Goal: Task Accomplishment & Management: Complete application form

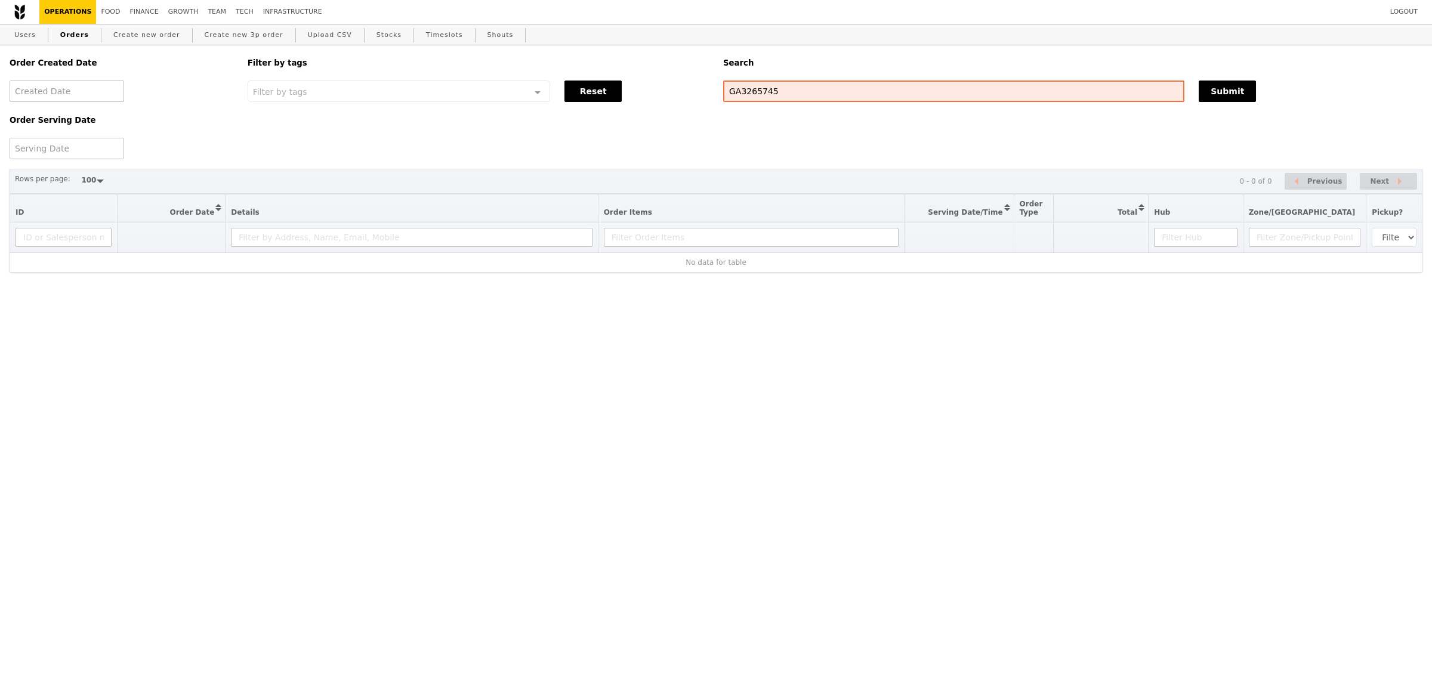
select select "100"
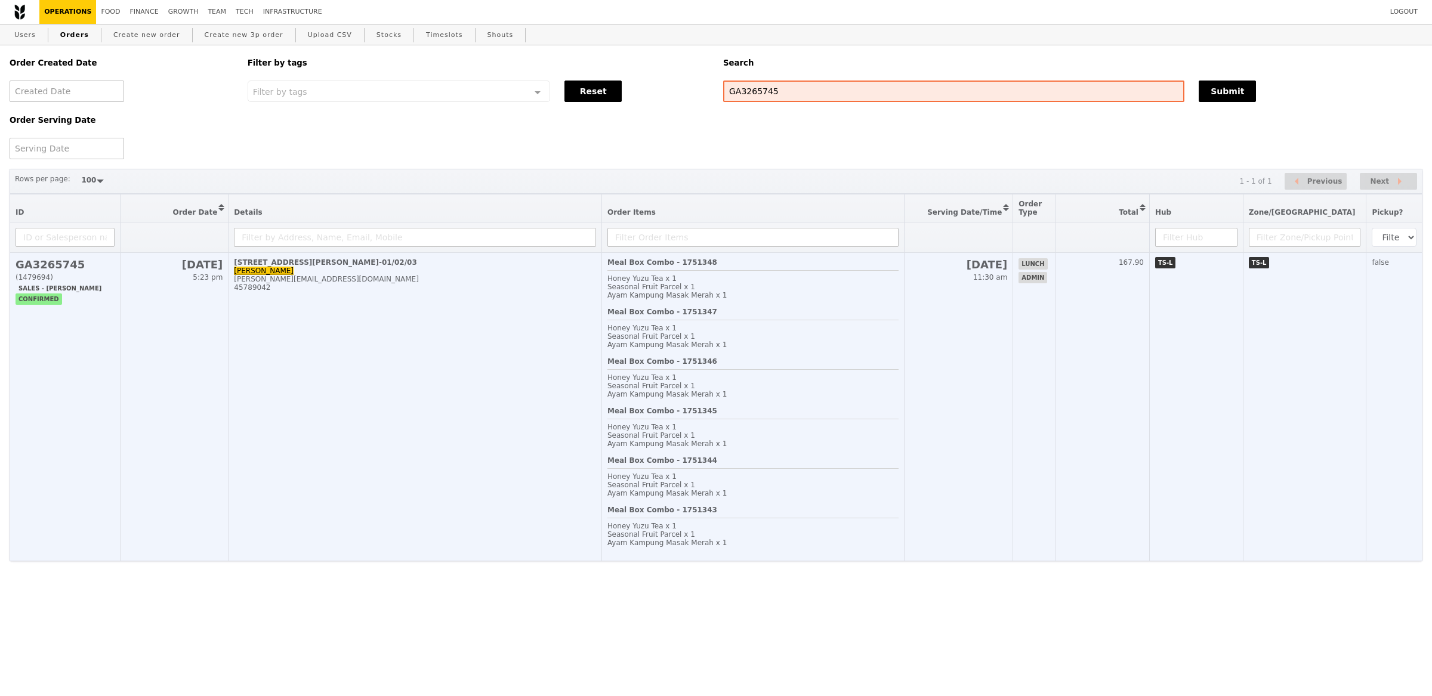
click at [362, 388] on td "1 George Street, #20-01/02/03 Tania tania.theseira@stryker.com 45789042" at bounding box center [416, 407] width 374 height 308
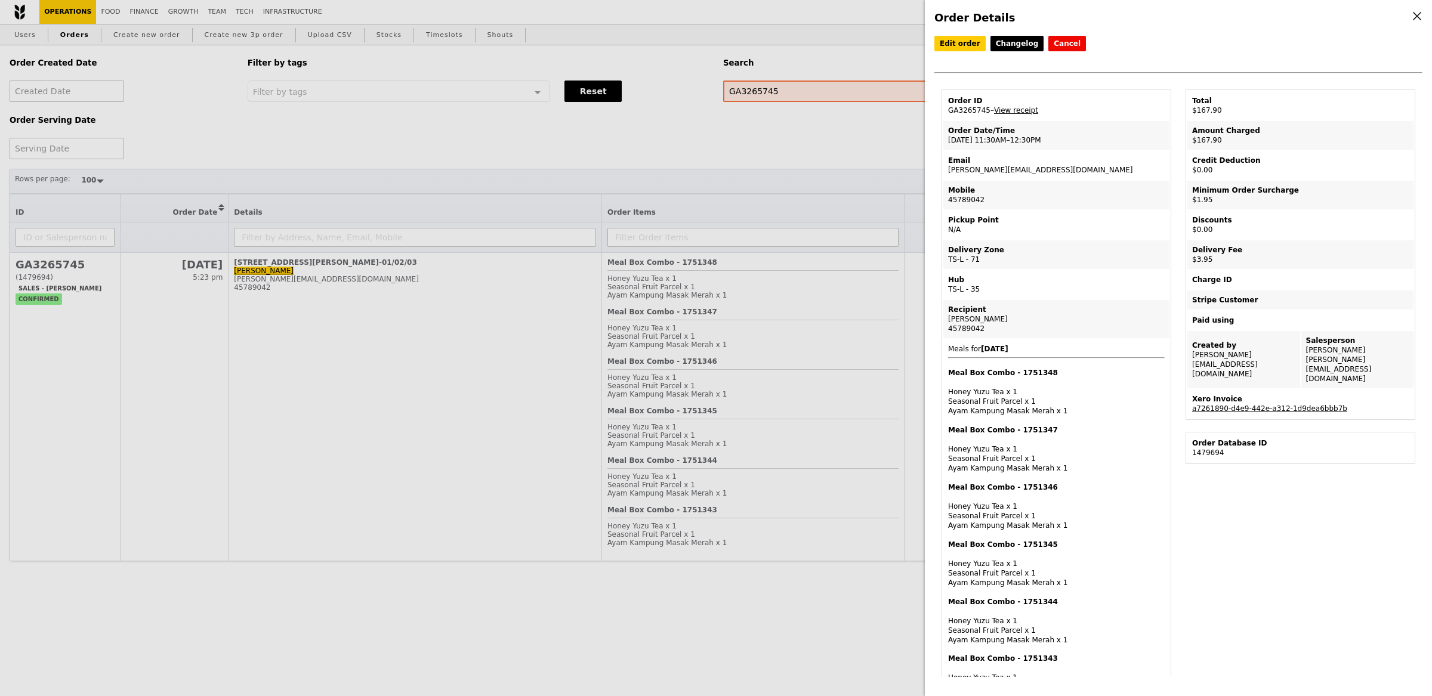
drag, startPoint x: 989, startPoint y: 113, endPoint x: 1016, endPoint y: 115, distance: 26.4
click at [1015, 115] on td "Order ID GA3265745 – View receipt" at bounding box center [1056, 105] width 226 height 29
click at [1016, 115] on td "Order ID GA3265745 – View receipt" at bounding box center [1056, 105] width 226 height 29
click at [1025, 109] on link "View receipt" at bounding box center [1016, 110] width 44 height 8
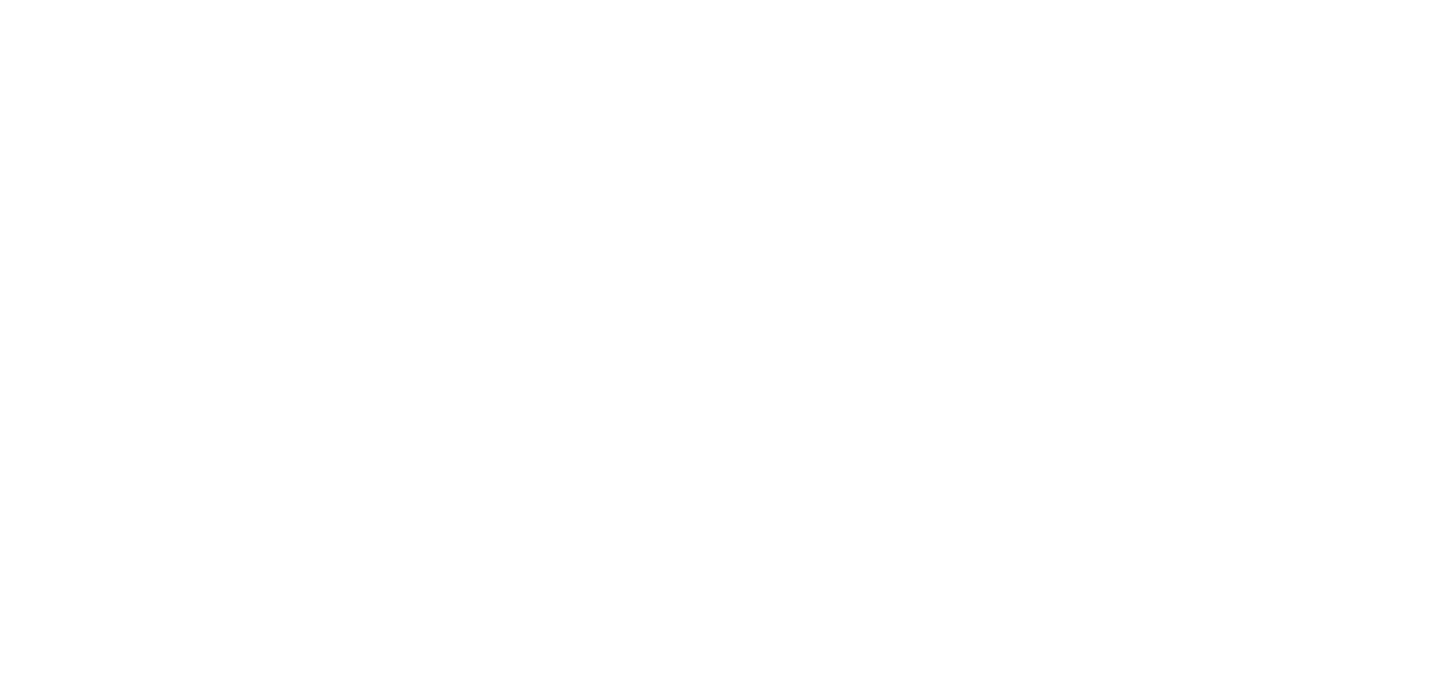
select select "100"
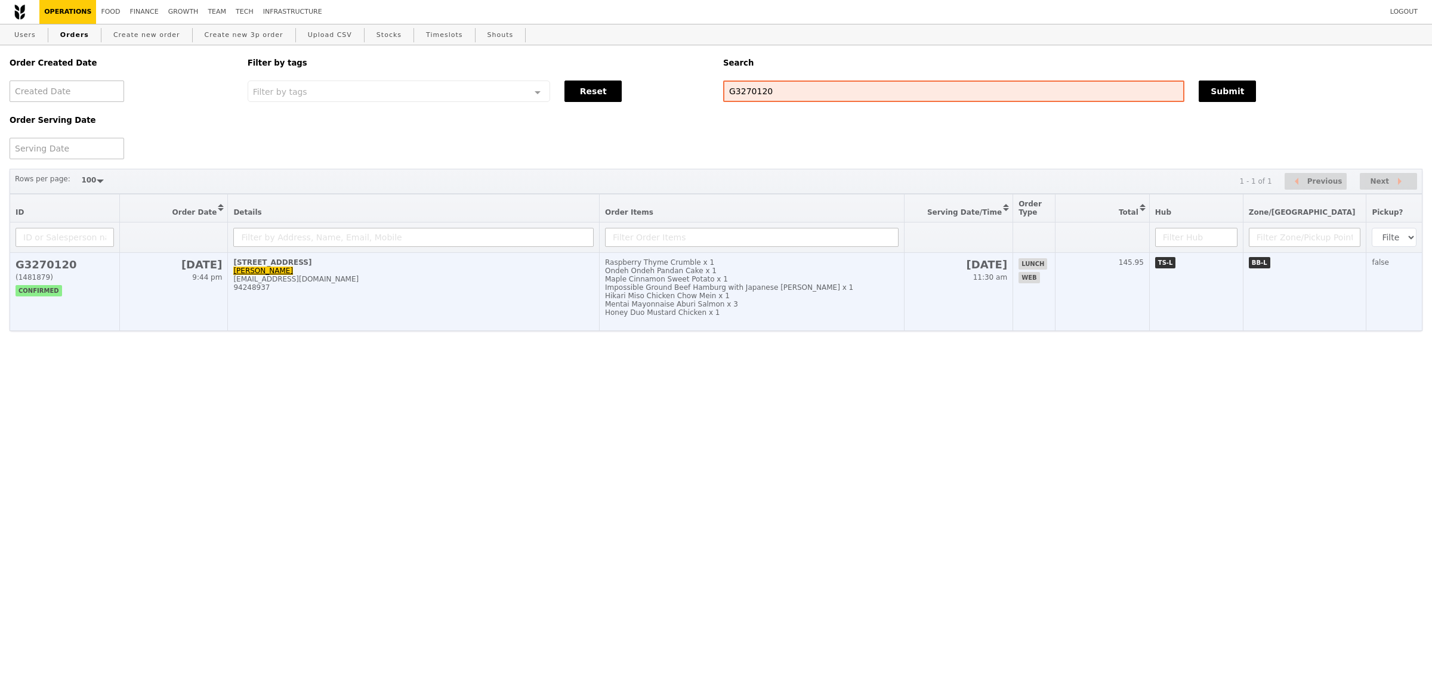
click at [872, 318] on td "Raspberry Thyme Crumble x 1 Ondeh Ondeh Pandan Cake x 1 Maple Cinnamon Sweet Po…" at bounding box center [751, 292] width 305 height 78
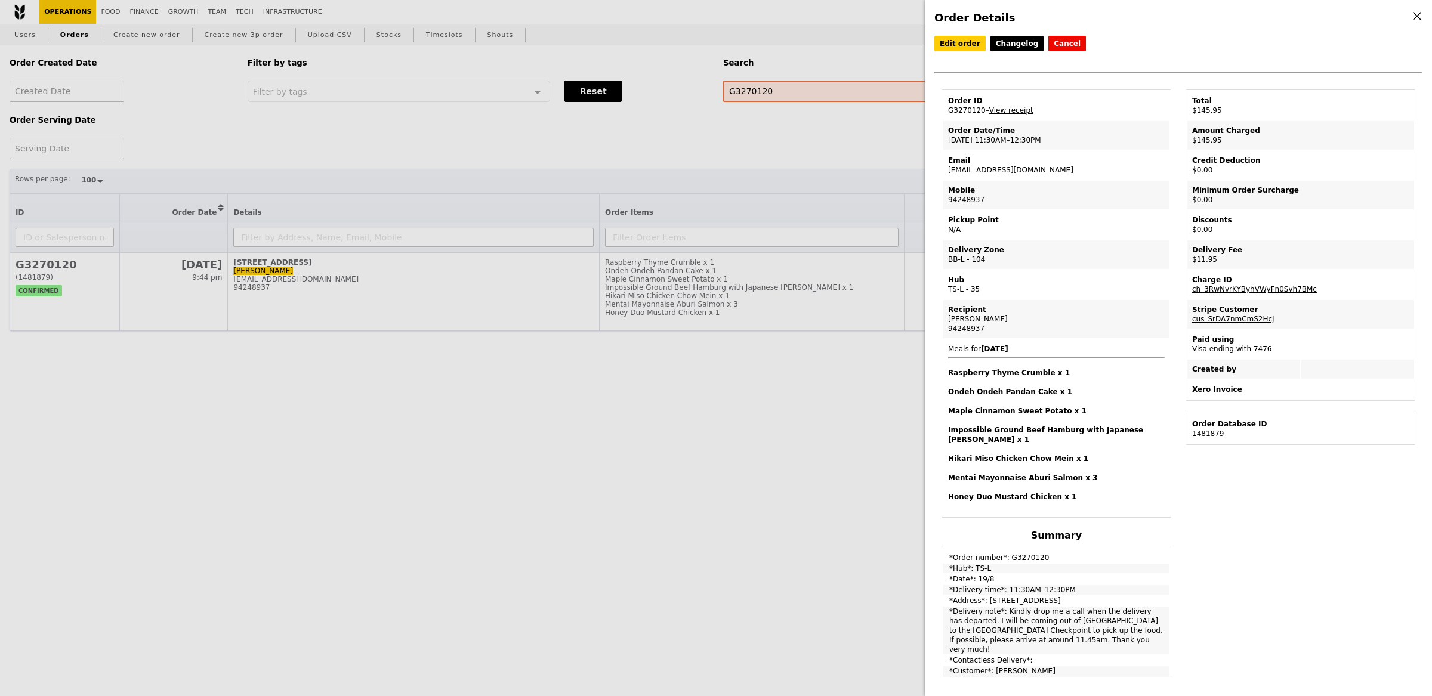
drag, startPoint x: 980, startPoint y: 112, endPoint x: 938, endPoint y: 112, distance: 42.4
click at [938, 112] on div "Order ID G3270120 – View receipt Order Date/Time 19/8 – 11:30AM–12:30PM Email w…" at bounding box center [1056, 591] width 244 height 1005
click at [963, 113] on td "Order ID G3270120 – View receipt" at bounding box center [1056, 105] width 226 height 29
drag, startPoint x: 983, startPoint y: 111, endPoint x: 942, endPoint y: 111, distance: 41.2
click at [942, 111] on table "Order ID G3270120 – View receipt Order Date/Time 19/8 – 11:30AM–12:30PM Email w…" at bounding box center [1057, 303] width 230 height 428
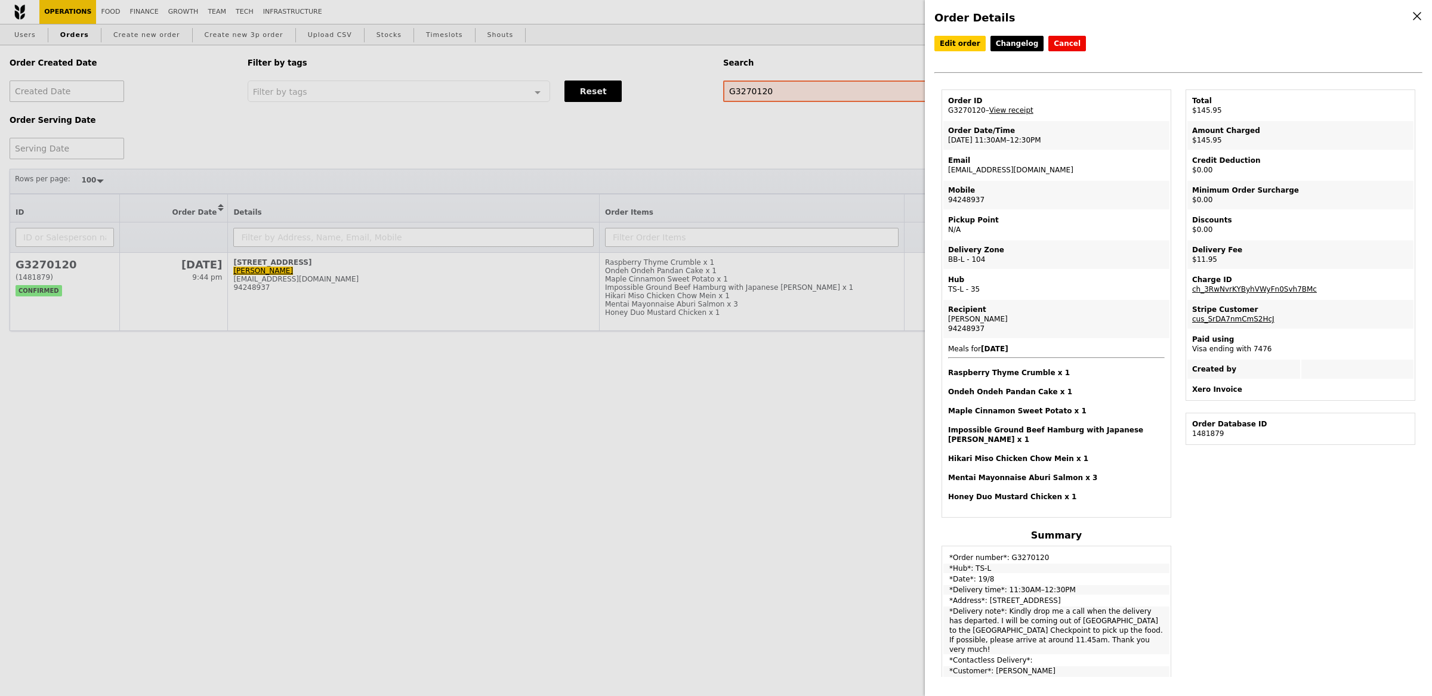
click at [977, 115] on td "Order ID G3270120 – View receipt" at bounding box center [1056, 105] width 226 height 29
drag, startPoint x: 983, startPoint y: 112, endPoint x: 946, endPoint y: 111, distance: 36.4
click at [946, 111] on td "Order ID G3270120 – View receipt" at bounding box center [1056, 105] width 226 height 29
copy td "G3270120"
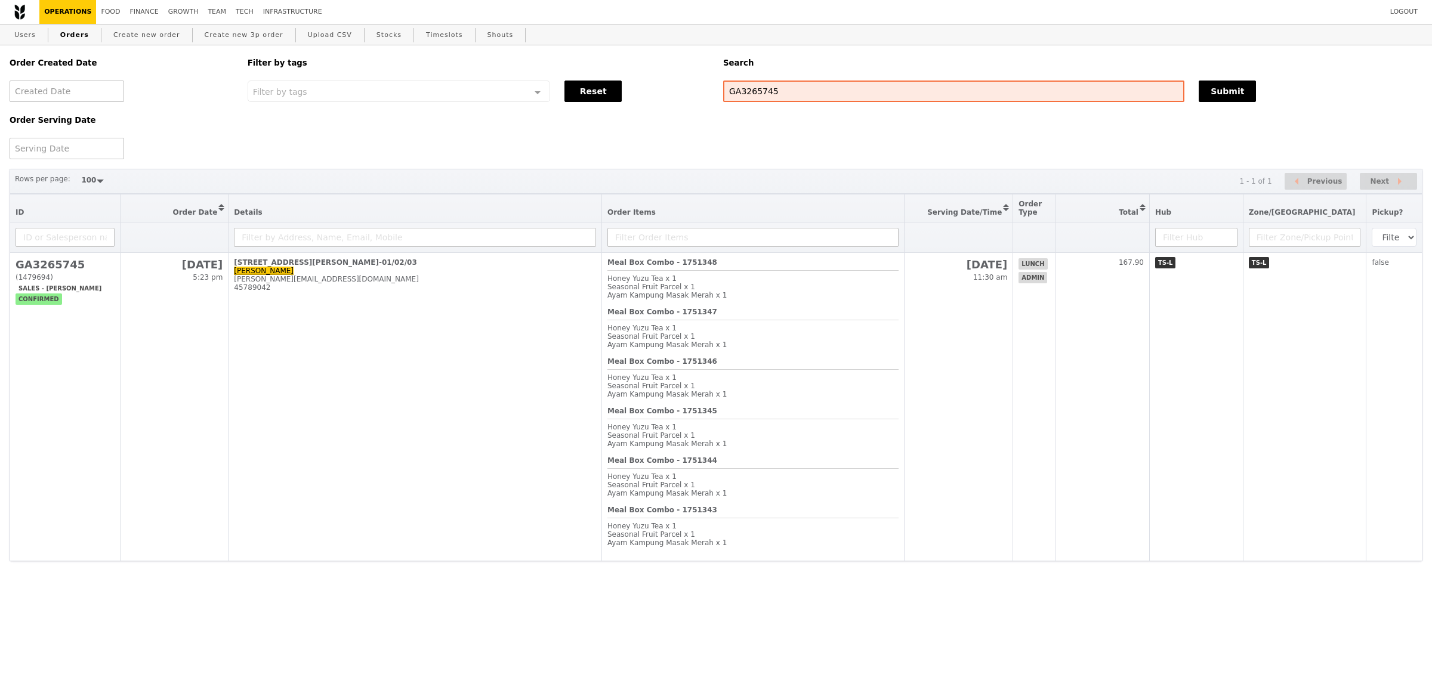
select select "100"
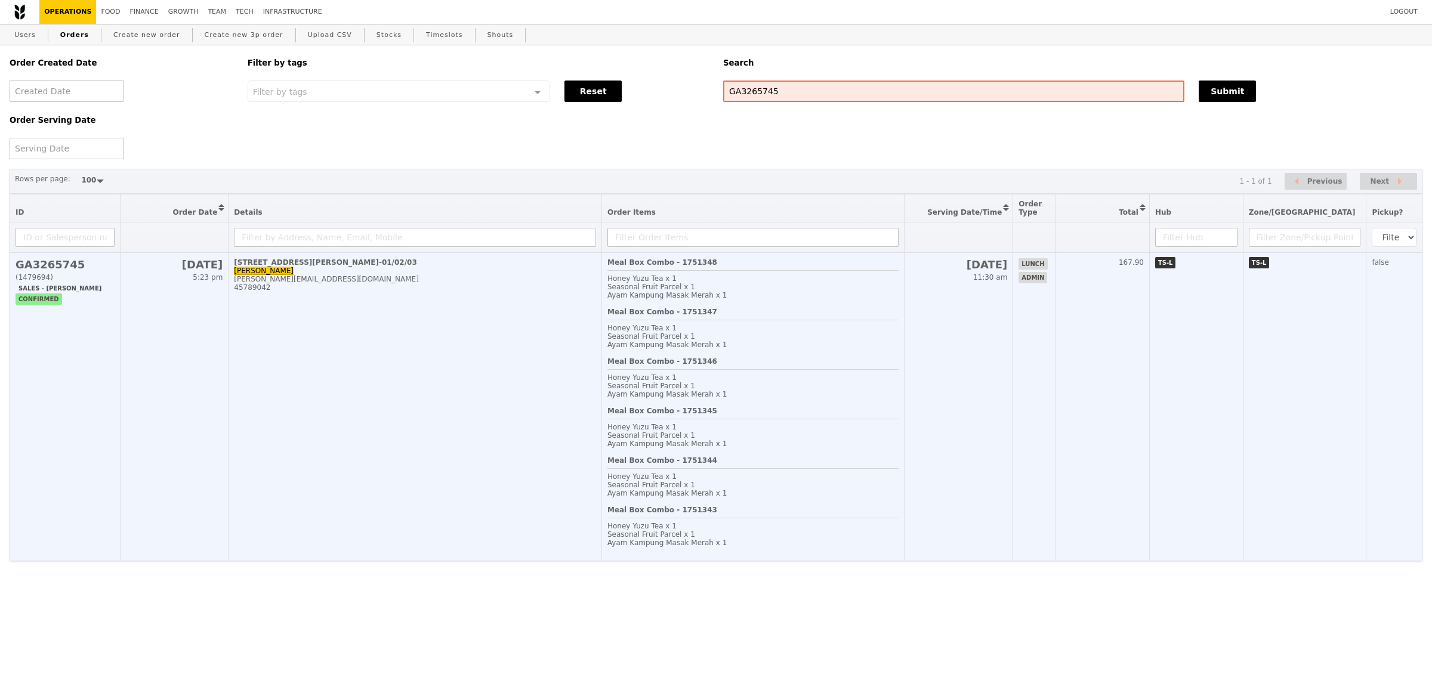
click at [530, 345] on td "1 George Street, #20-01/02/03 Tania tania.theseira@stryker.com 45789042" at bounding box center [416, 407] width 374 height 308
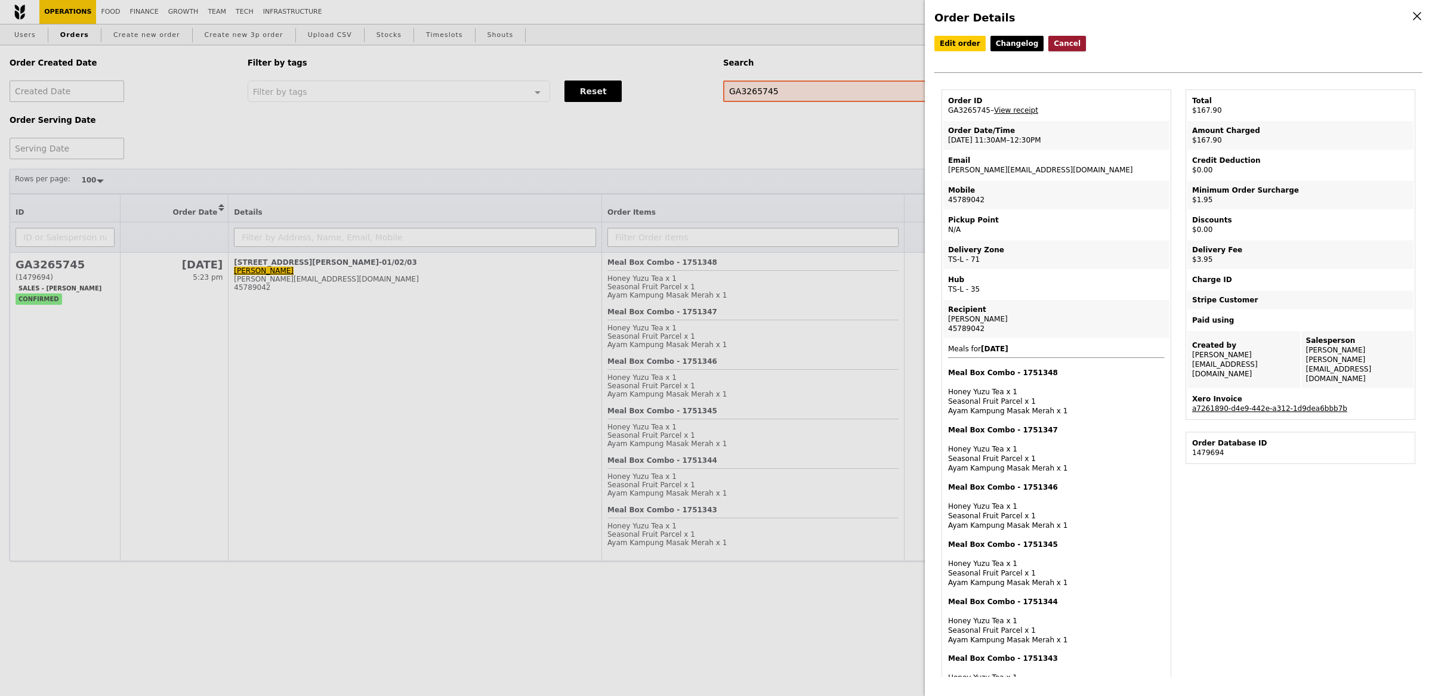
click at [1058, 42] on button "Cancel" at bounding box center [1067, 44] width 38 height 16
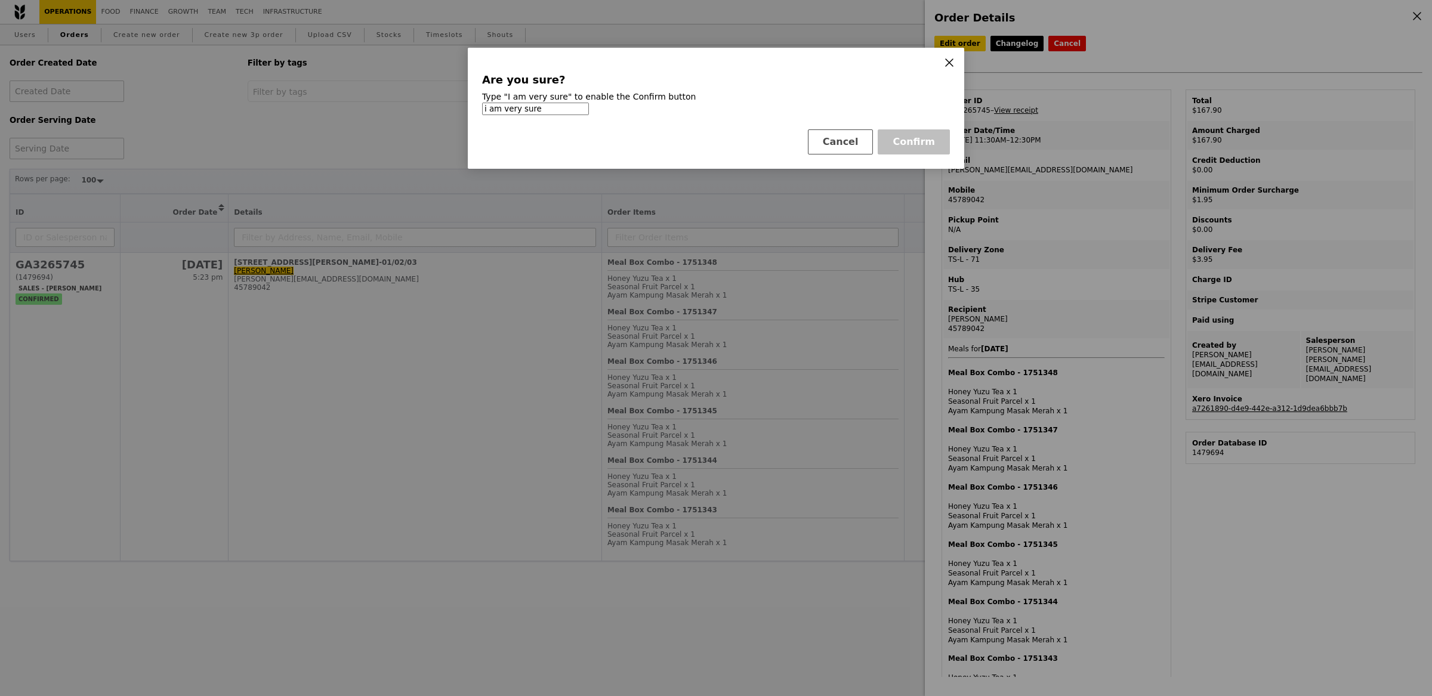
click at [915, 129] on div "Cancel Confirm" at bounding box center [716, 141] width 468 height 25
click at [489, 110] on input "i am very sure" at bounding box center [535, 109] width 107 height 13
type input "I am very sure"
click at [916, 140] on button "Confirm" at bounding box center [914, 141] width 72 height 25
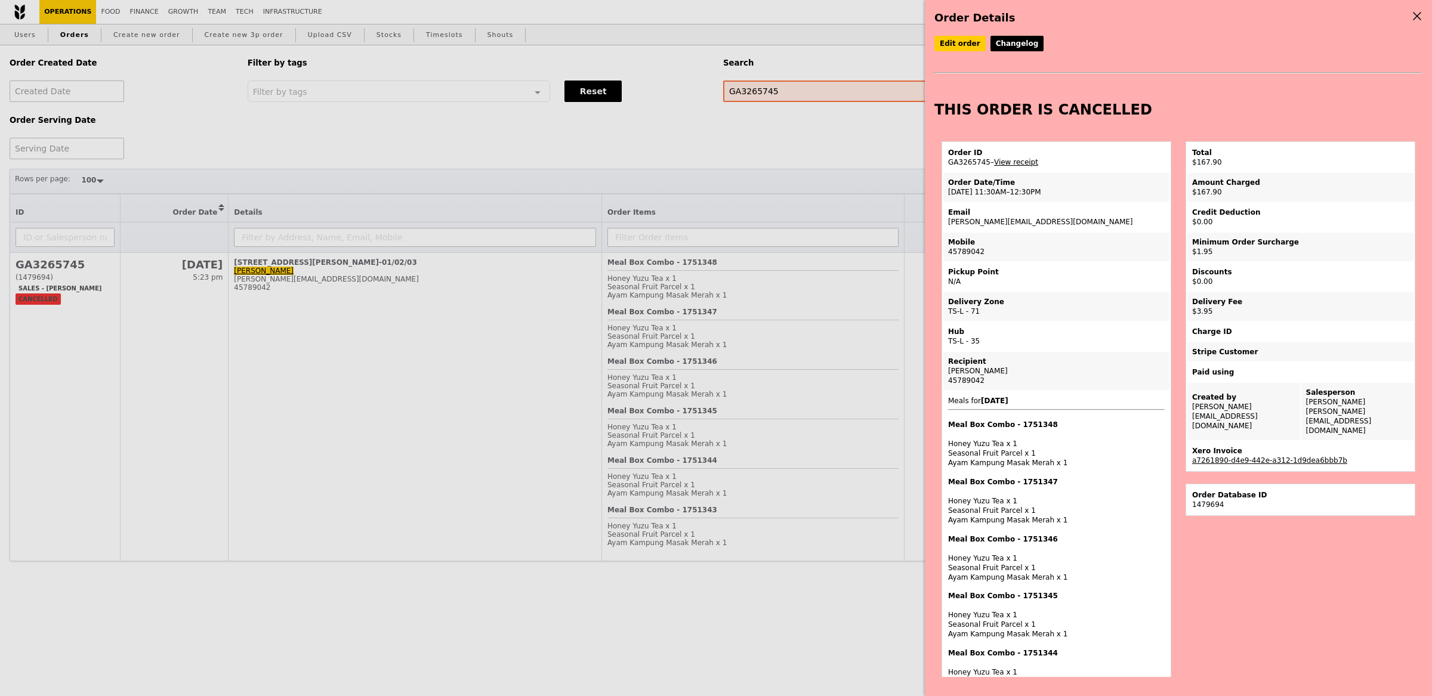
click at [1033, 160] on link "View receipt" at bounding box center [1016, 162] width 44 height 8
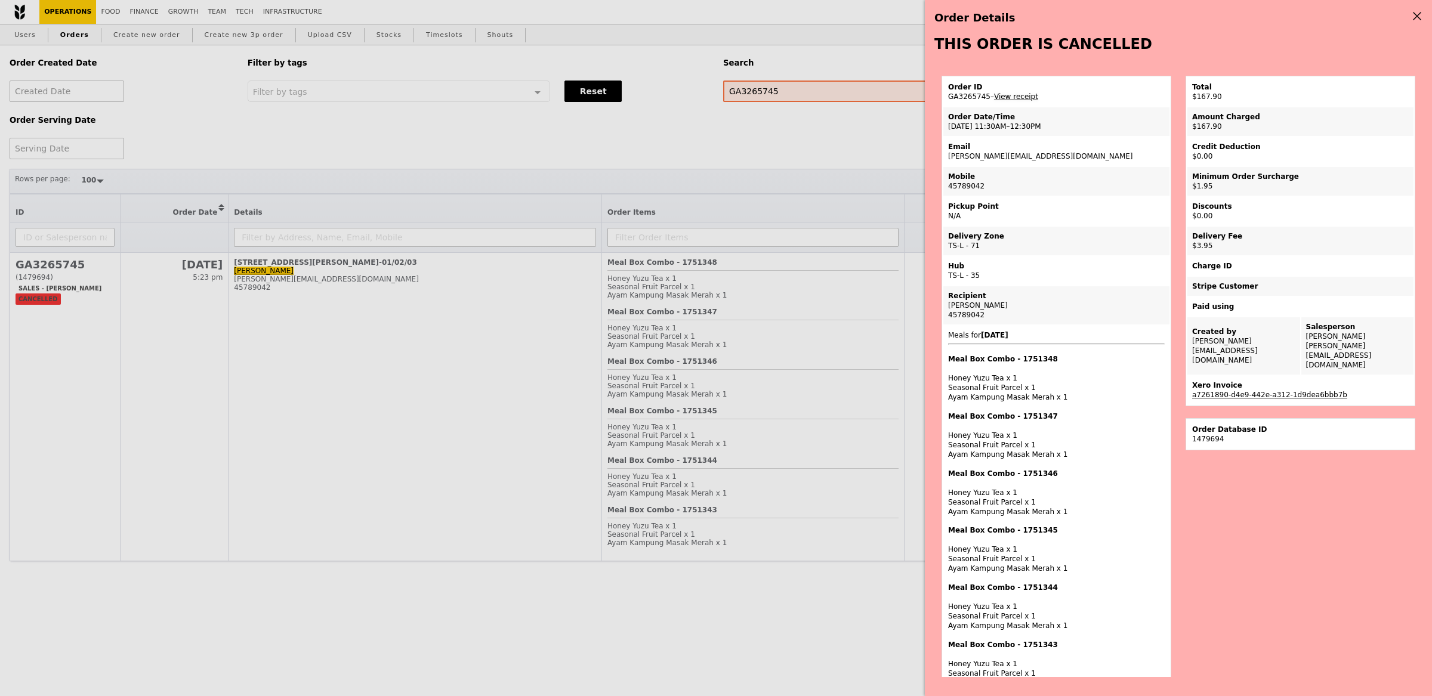
scroll to position [66, 0]
click at [1259, 390] on link "a7261890-d4e9-442e-a312-1d9dea6bbb7b" at bounding box center [1269, 394] width 155 height 8
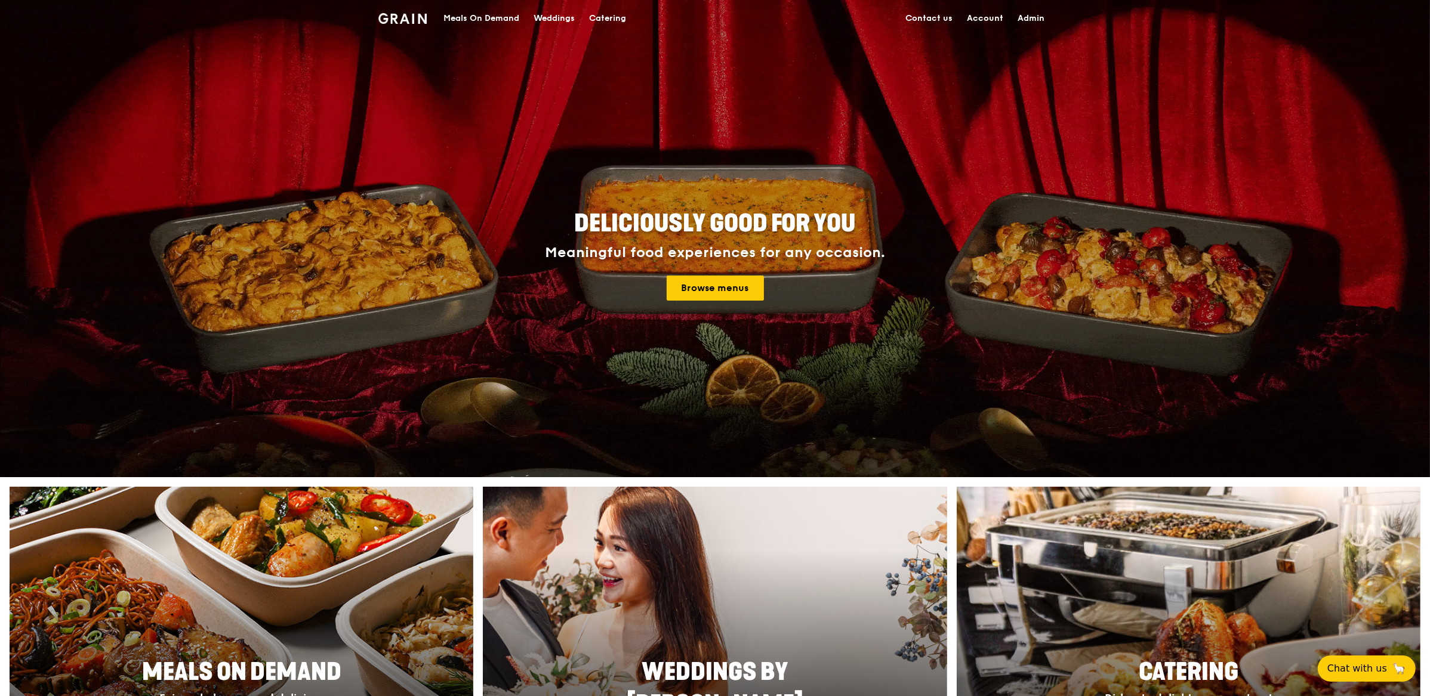
click at [1024, 18] on link "Admin" at bounding box center [1030, 19] width 41 height 36
select select "100"
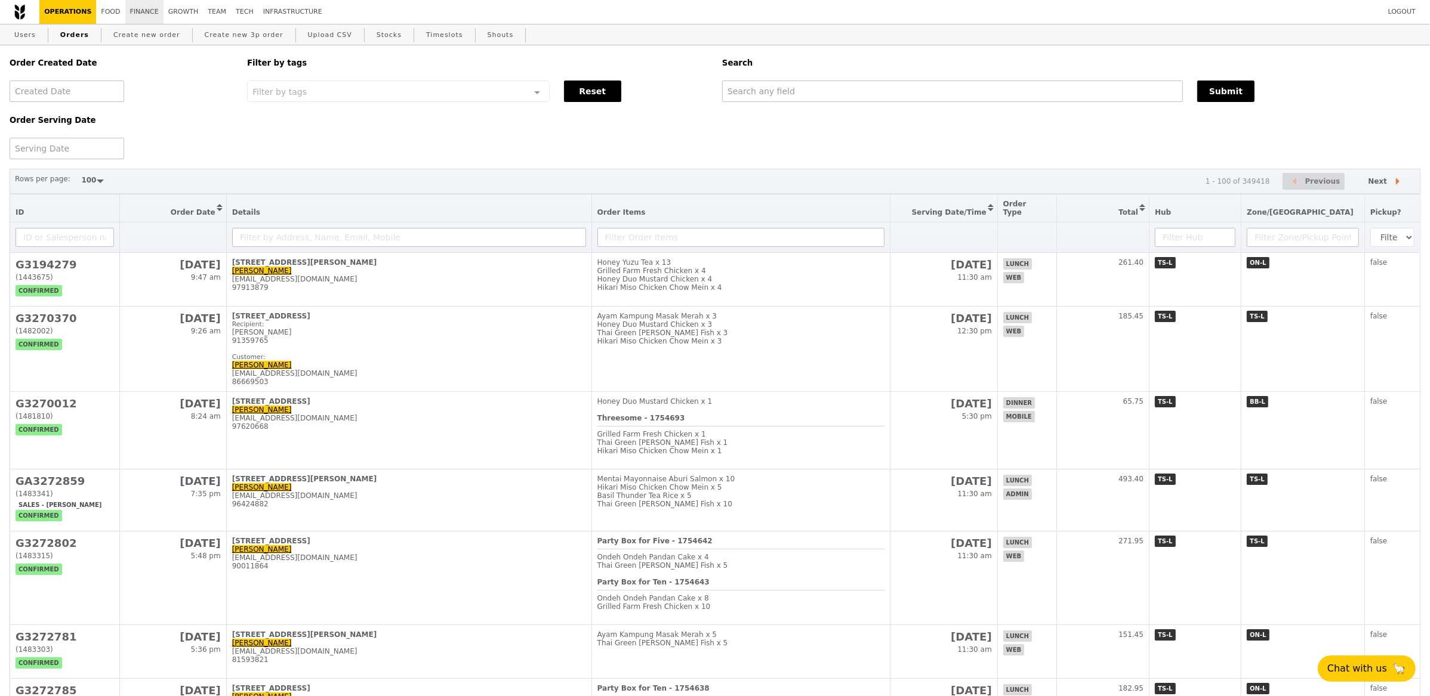
click at [138, 13] on link "Finance" at bounding box center [144, 12] width 38 height 24
click at [141, 35] on link "Create new order" at bounding box center [147, 34] width 76 height 21
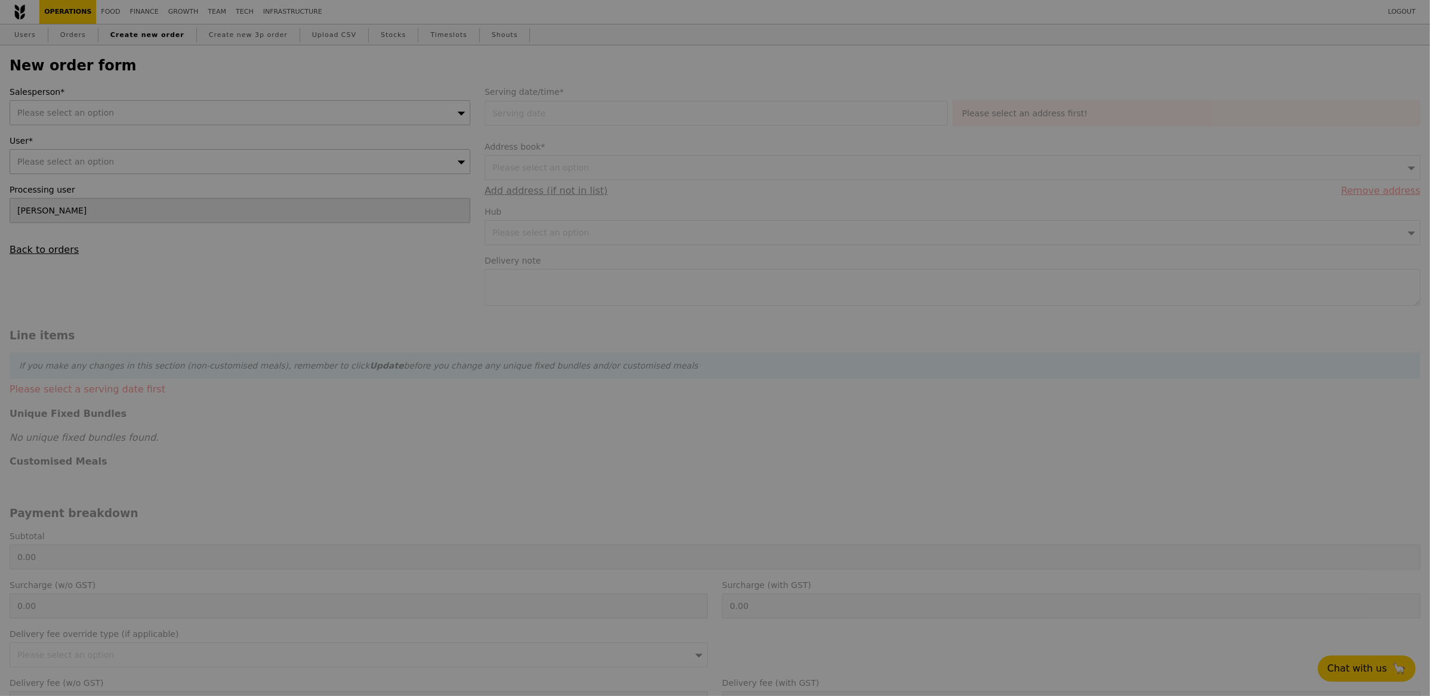
type input "Confirm"
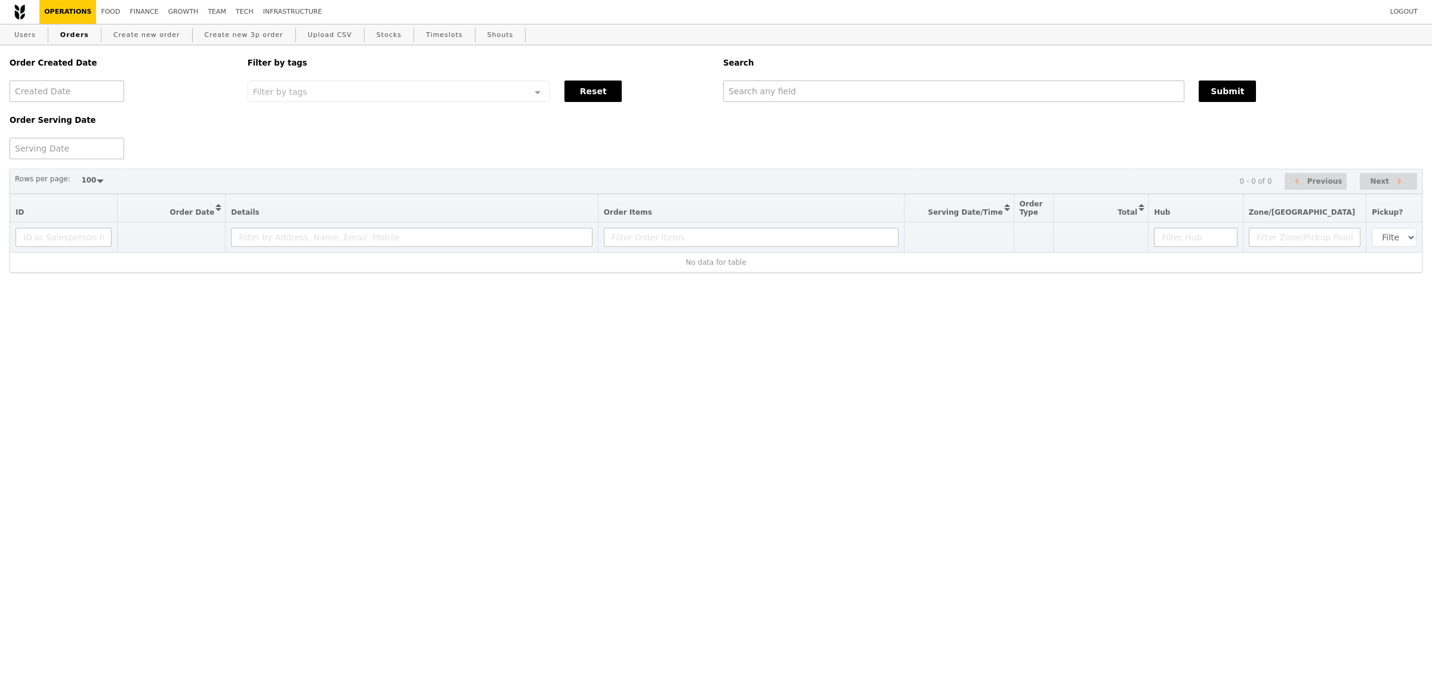
select select "100"
click at [156, 38] on link "Create new order" at bounding box center [147, 34] width 76 height 21
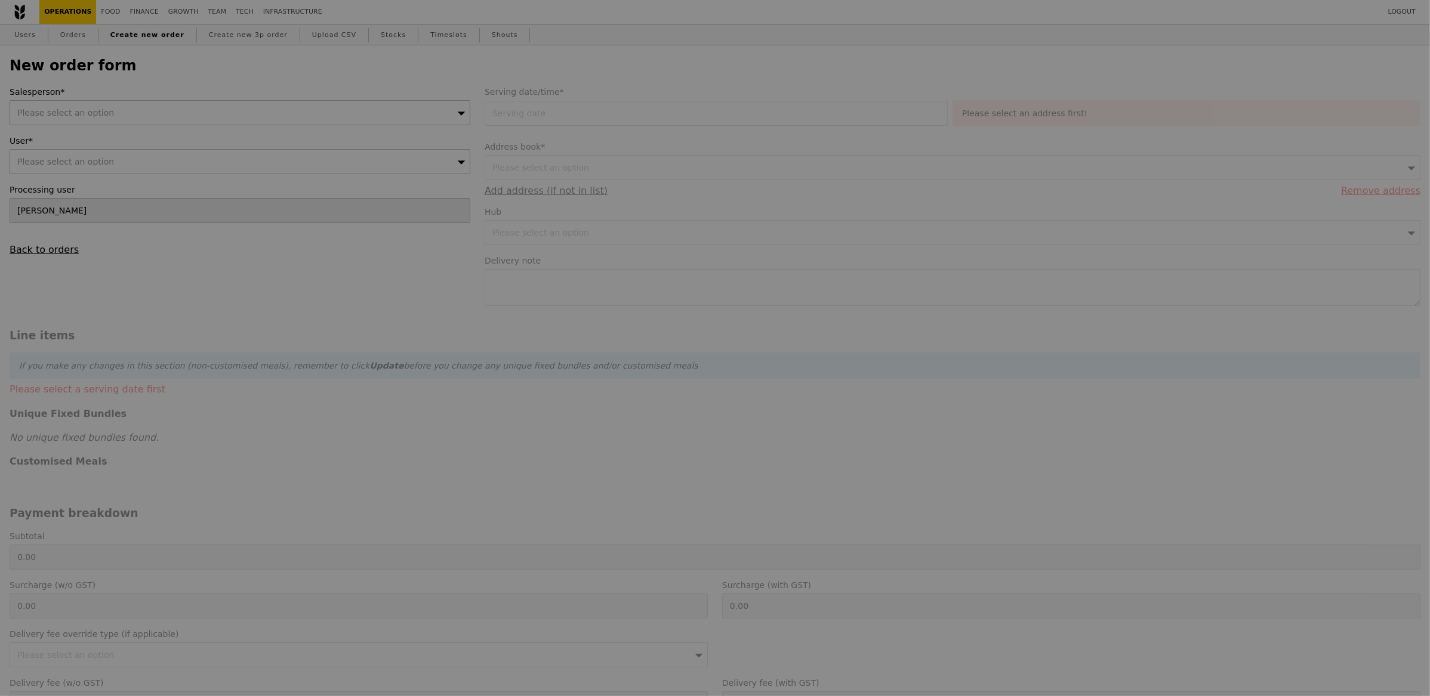
type input "Confirm"
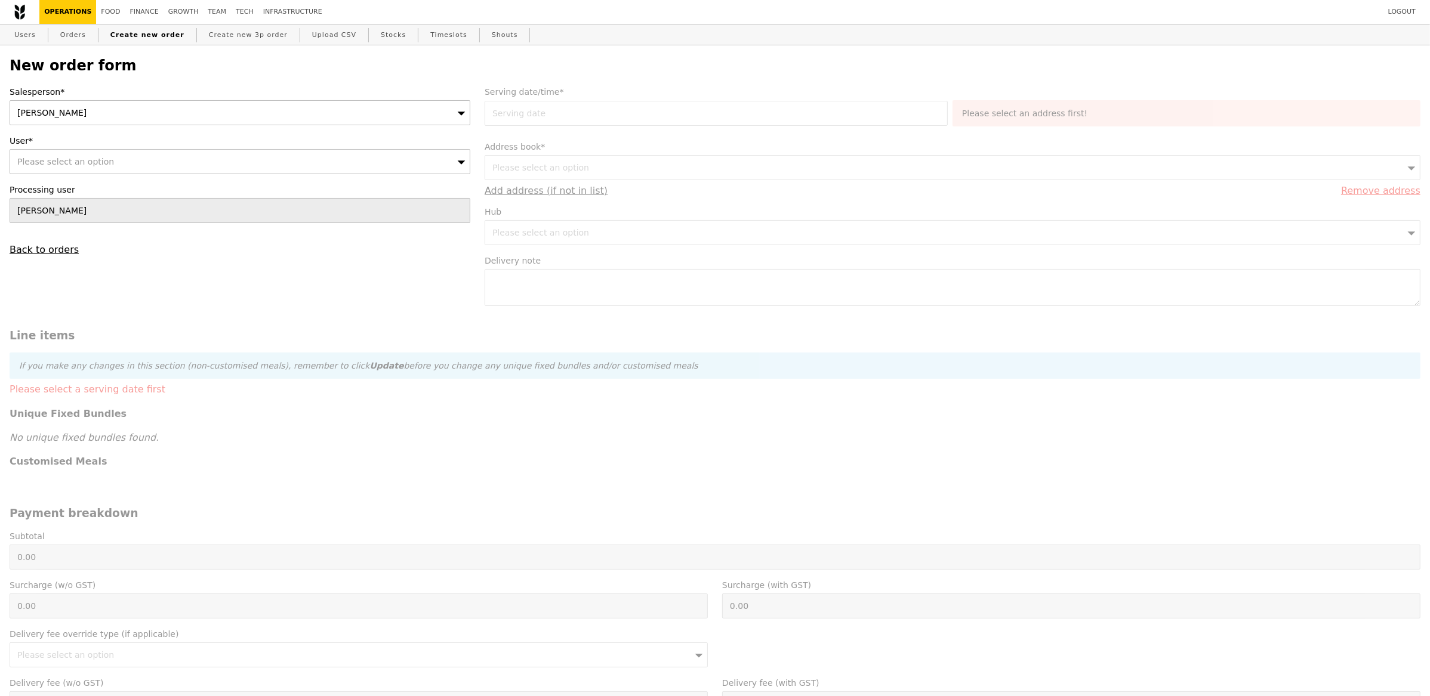
click at [101, 118] on div "[PERSON_NAME]" at bounding box center [240, 112] width 461 height 25
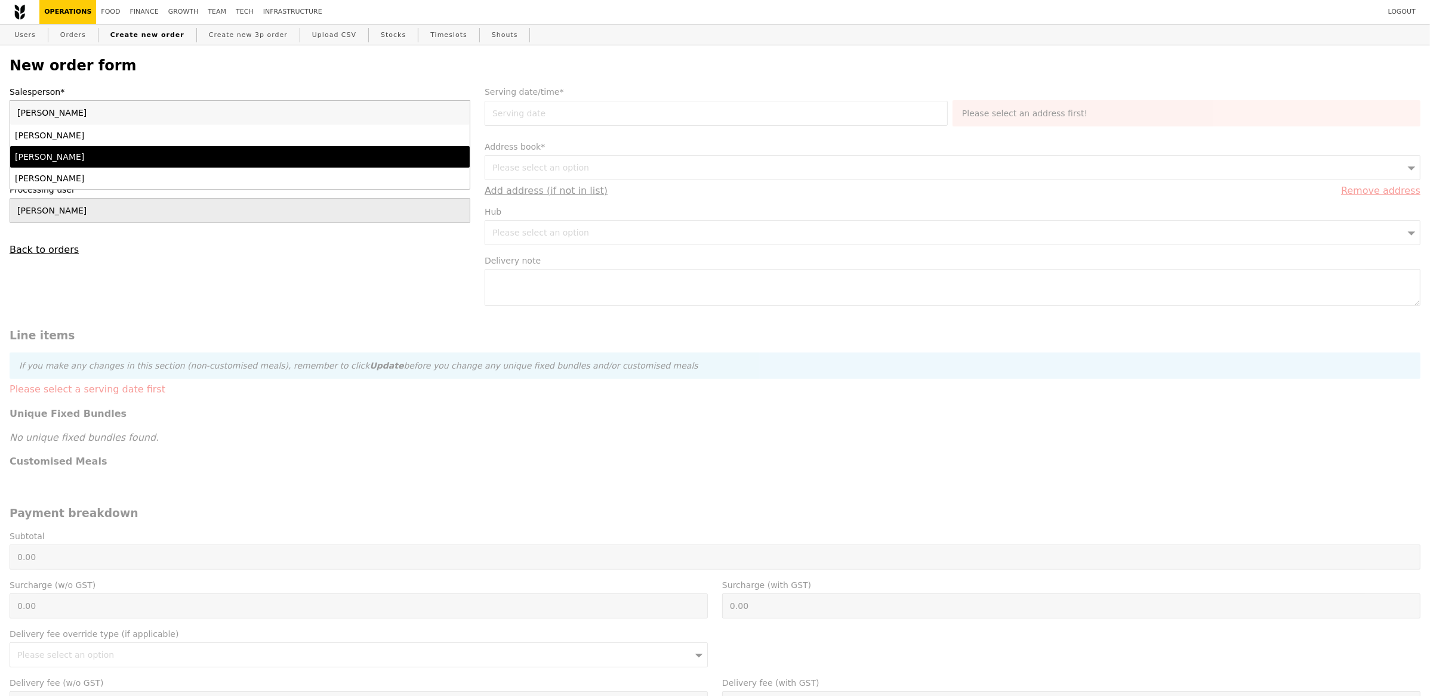
type input "[PERSON_NAME]"
click at [104, 166] on li "[PERSON_NAME]" at bounding box center [239, 156] width 459 height 21
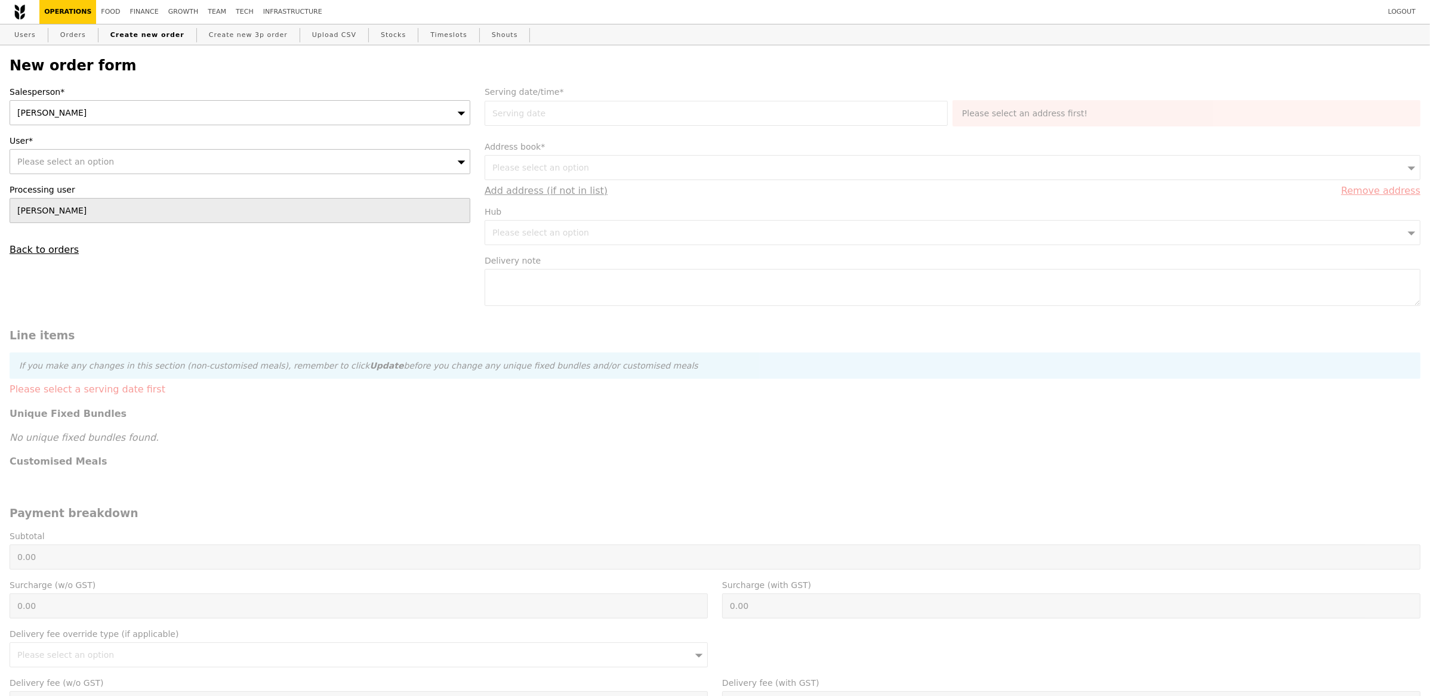
click at [174, 155] on div "Please select an option" at bounding box center [240, 161] width 461 height 25
type input "[EMAIL_ADDRESS][DOMAIN_NAME]"
type input "Confirm"
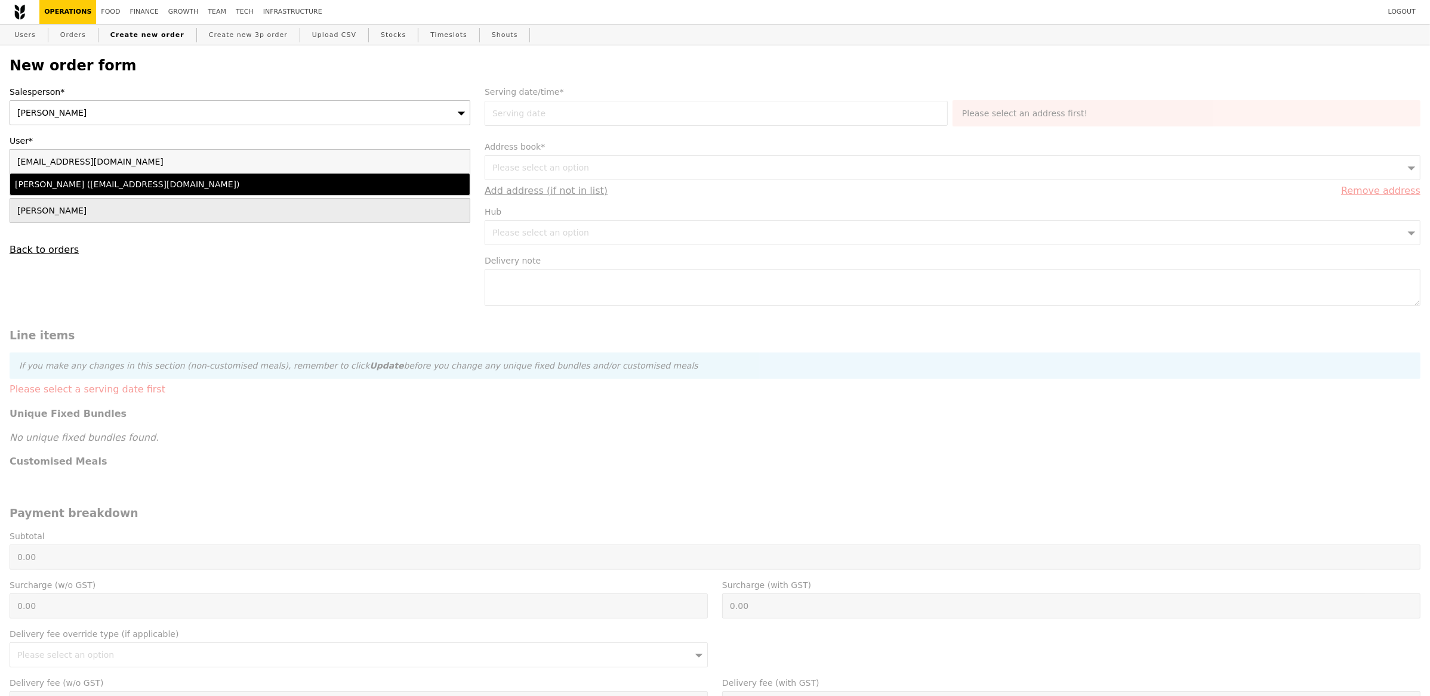
type input "[EMAIL_ADDRESS][DOMAIN_NAME]"
click at [195, 193] on li "Estee Poh (estee.poh@sg.nestle.com)" at bounding box center [239, 184] width 459 height 21
type input "Loading..."
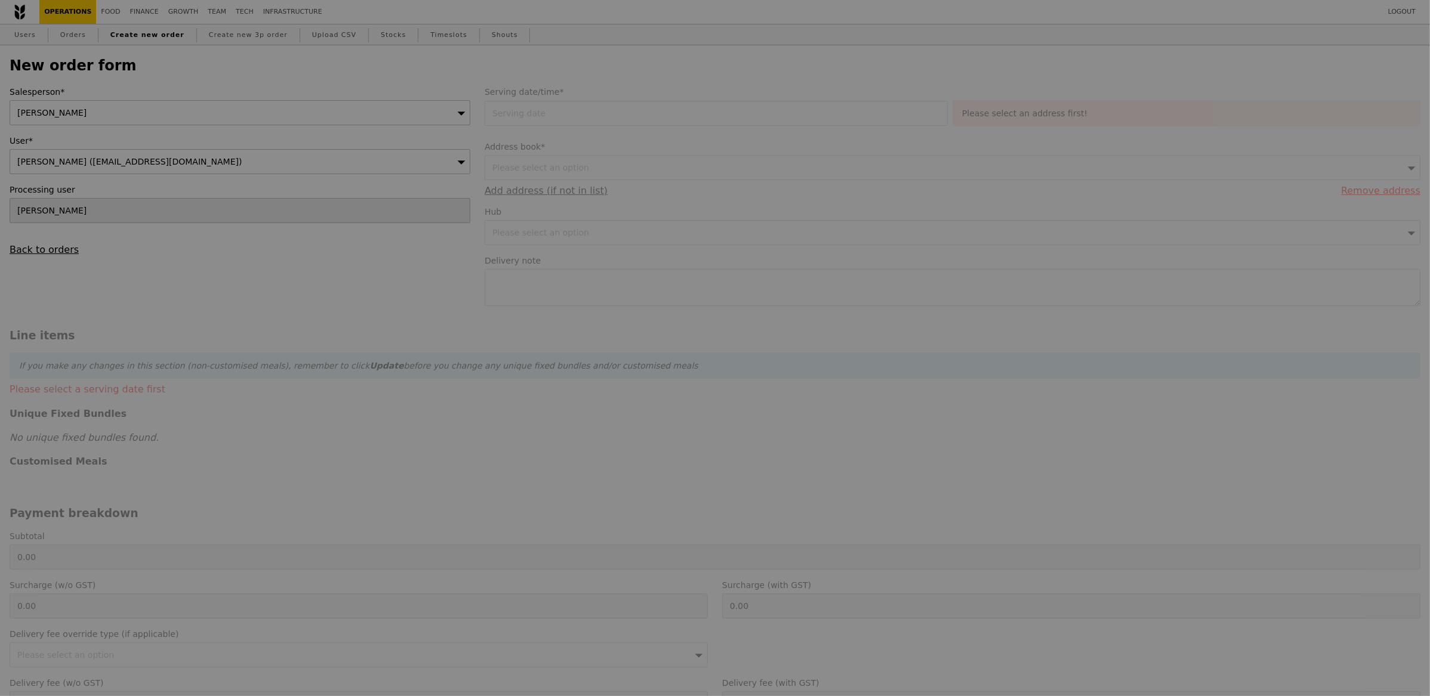
type input "13.76"
type input "15.00"
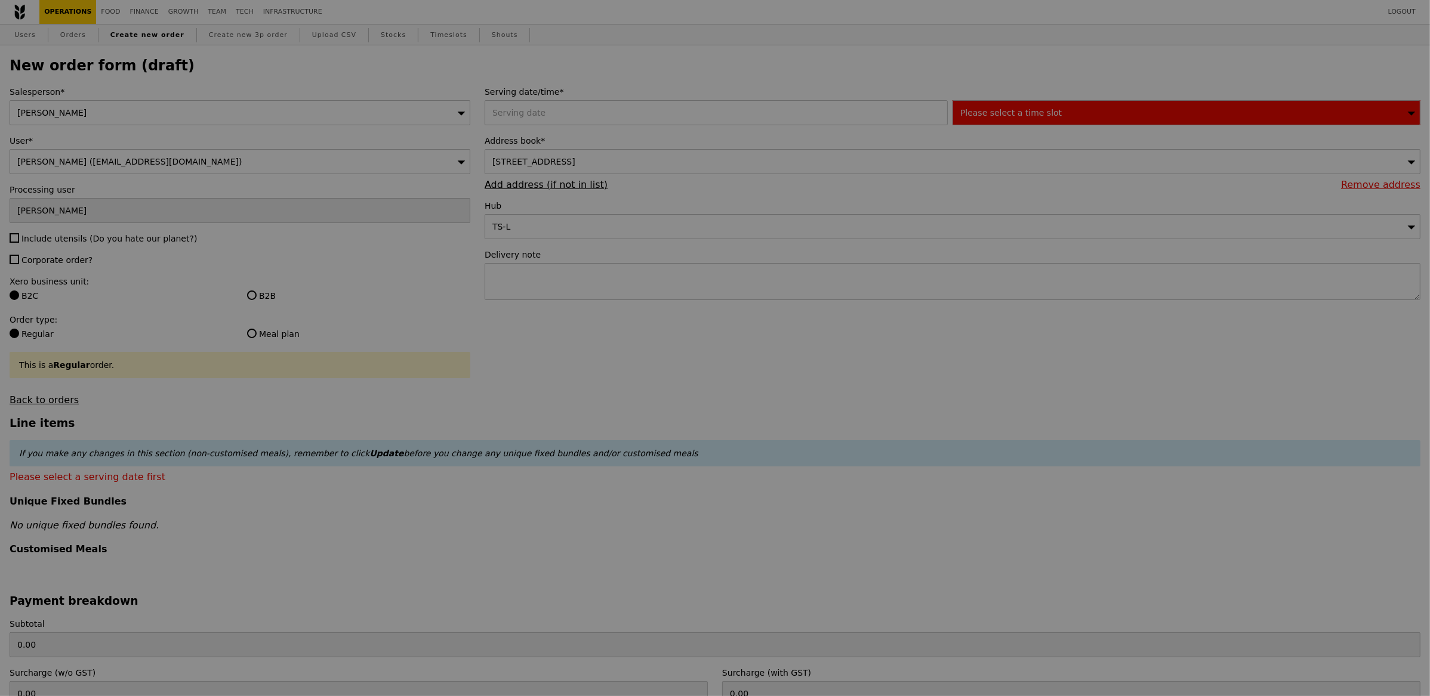
type input "Confirm"
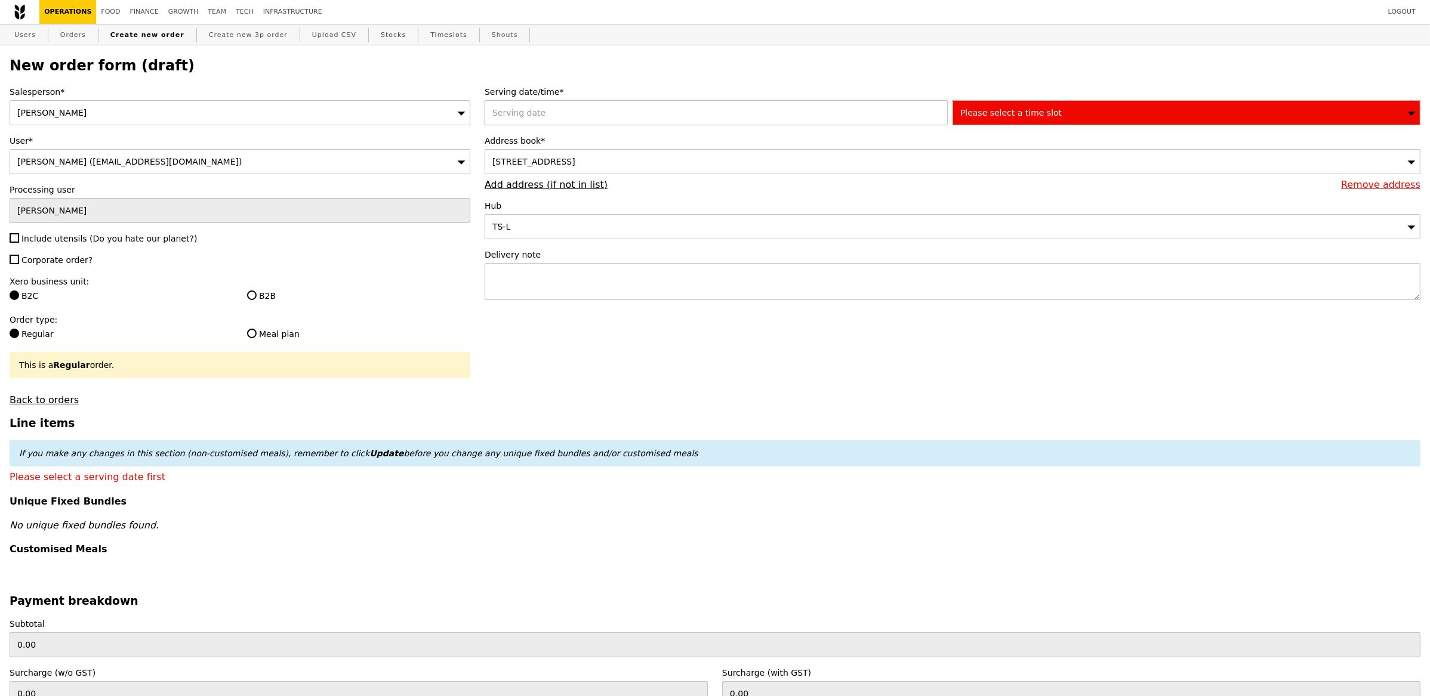
click at [543, 107] on div at bounding box center [718, 112] width 468 height 25
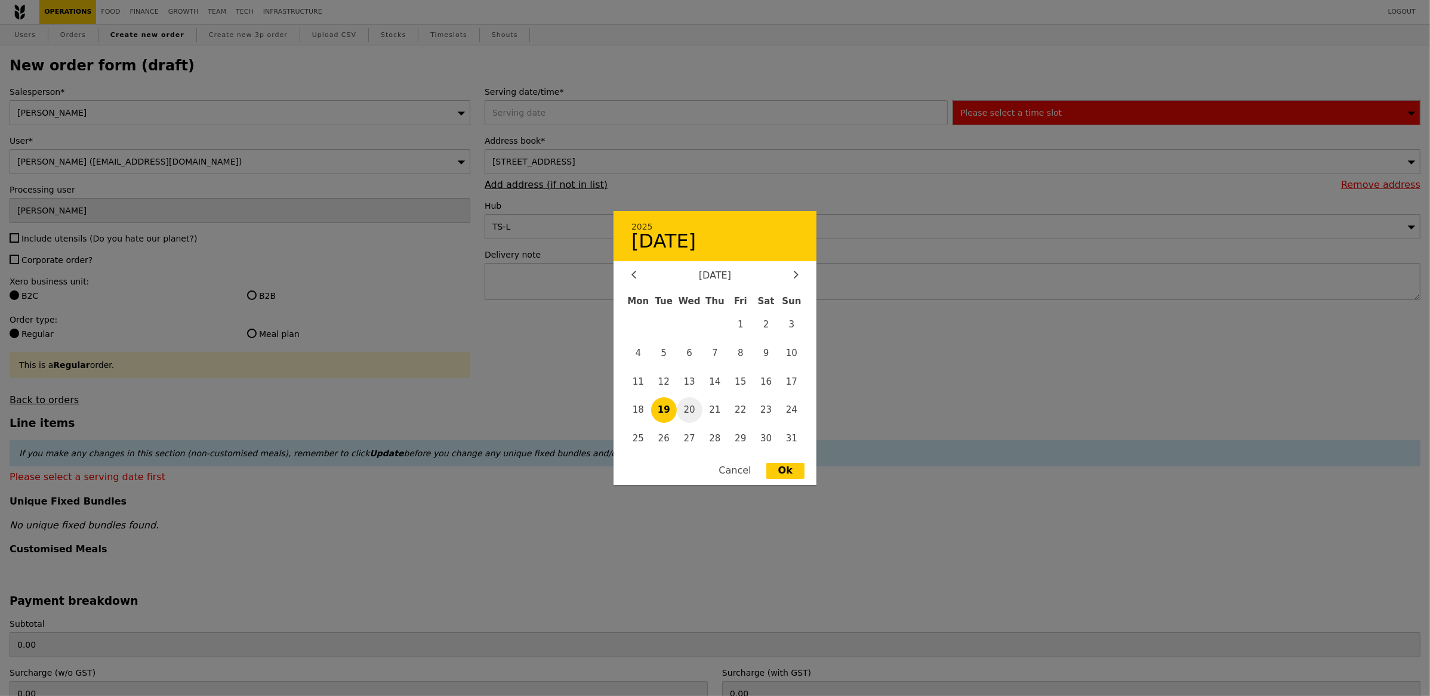
click at [697, 402] on span "20" at bounding box center [690, 410] width 26 height 26
type input "[DATE]"
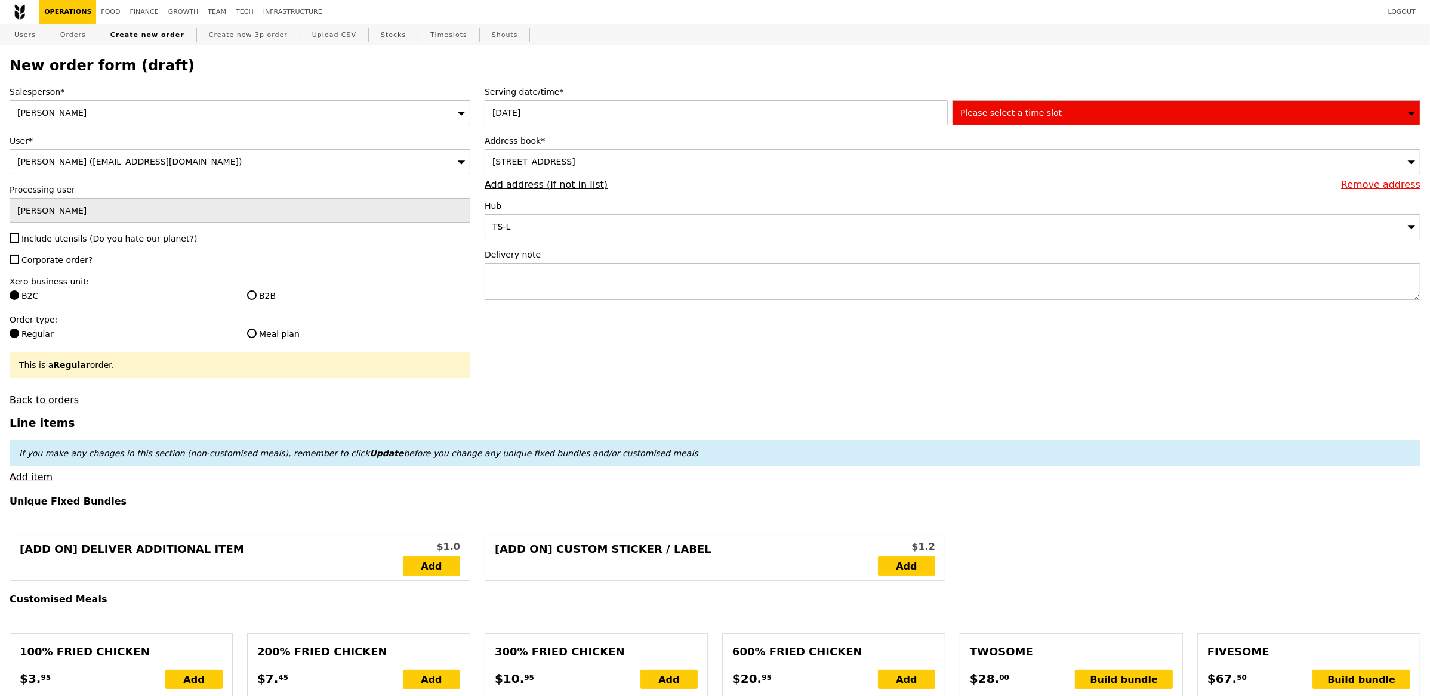
click at [575, 162] on span "29 Quality Road, #---, Singapore 618802" at bounding box center [533, 162] width 83 height 10
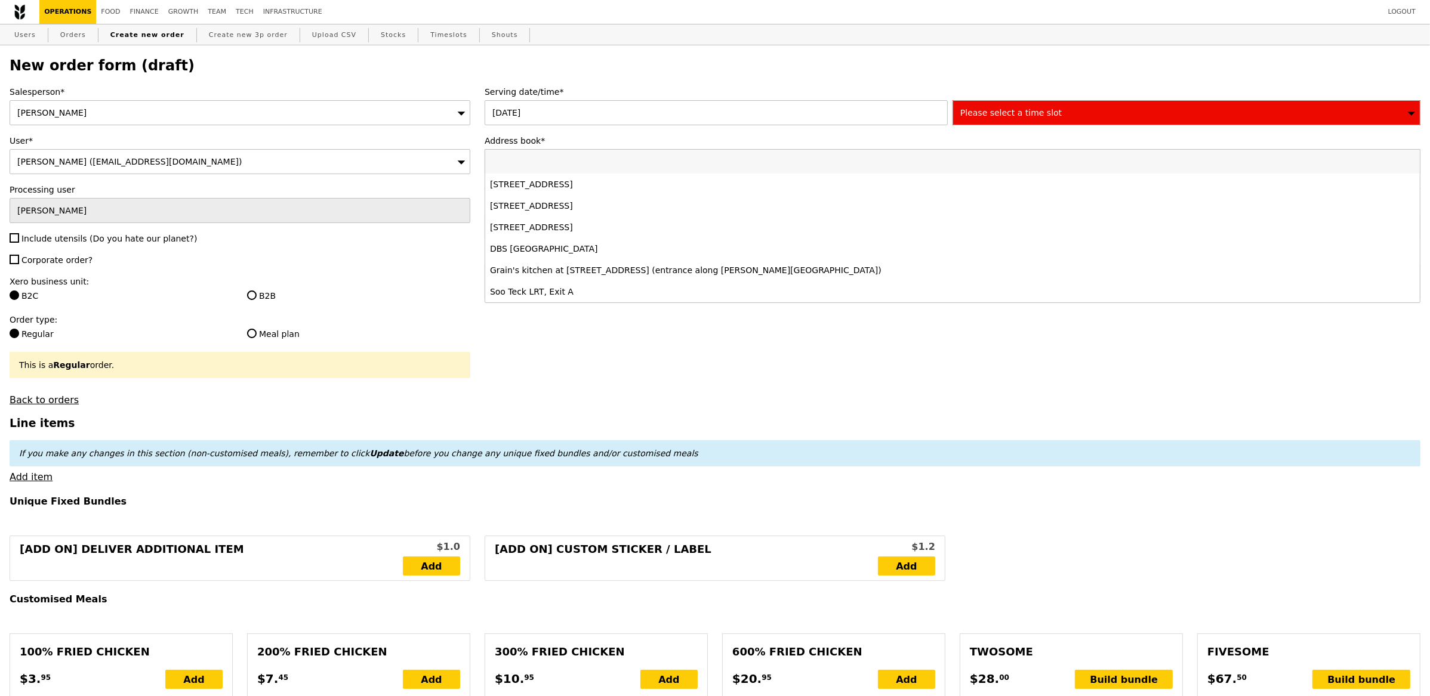
click at [585, 162] on input "Address book*" at bounding box center [952, 162] width 934 height 24
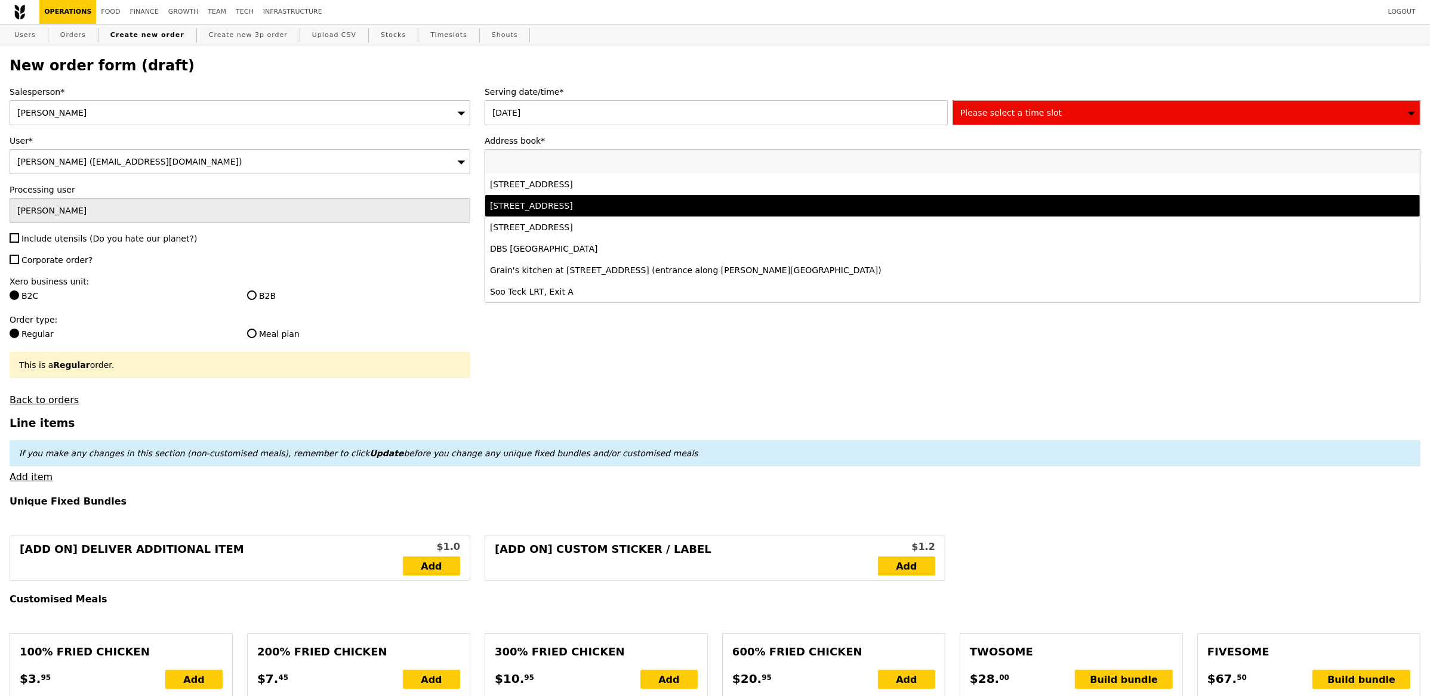
click at [598, 201] on div "15A Changi Business Park Central 1, #05-02/03, Singapore 486035" at bounding box center [837, 206] width 694 height 12
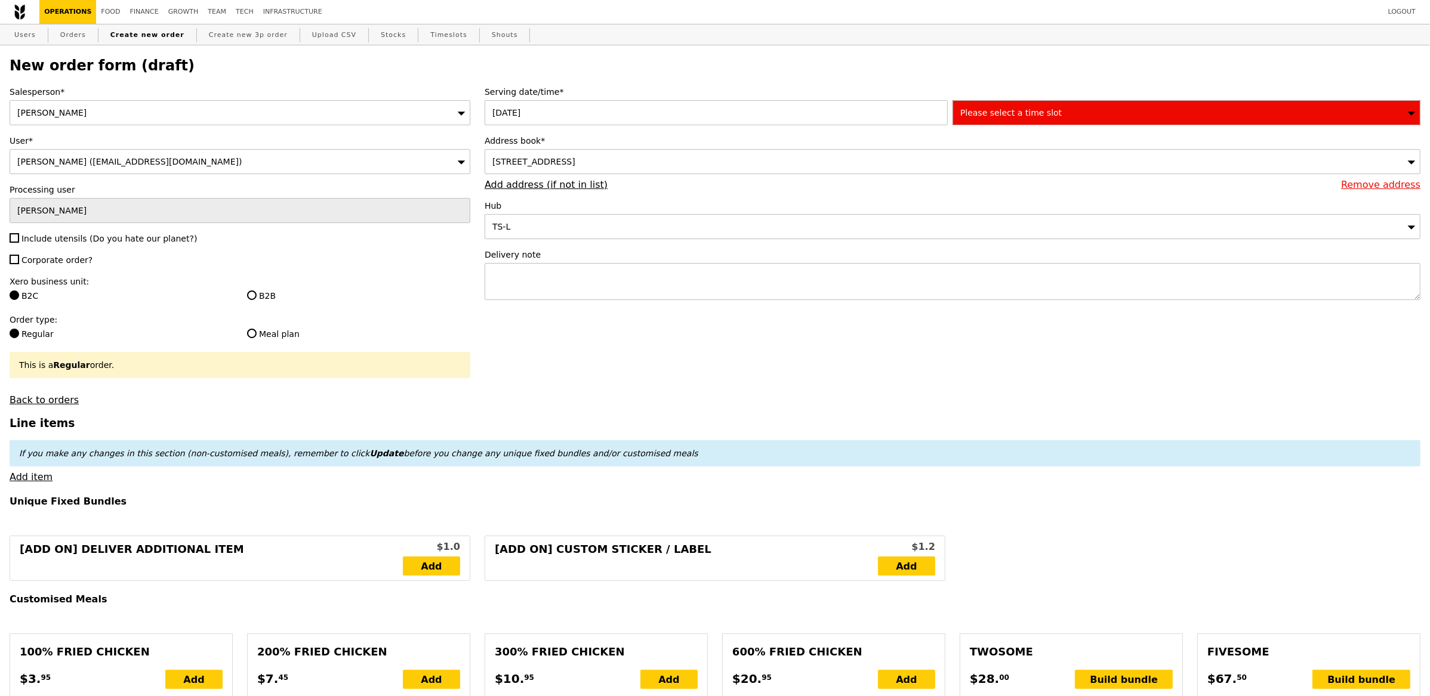
click at [1027, 112] on span "Please select a time slot" at bounding box center [1010, 113] width 101 height 10
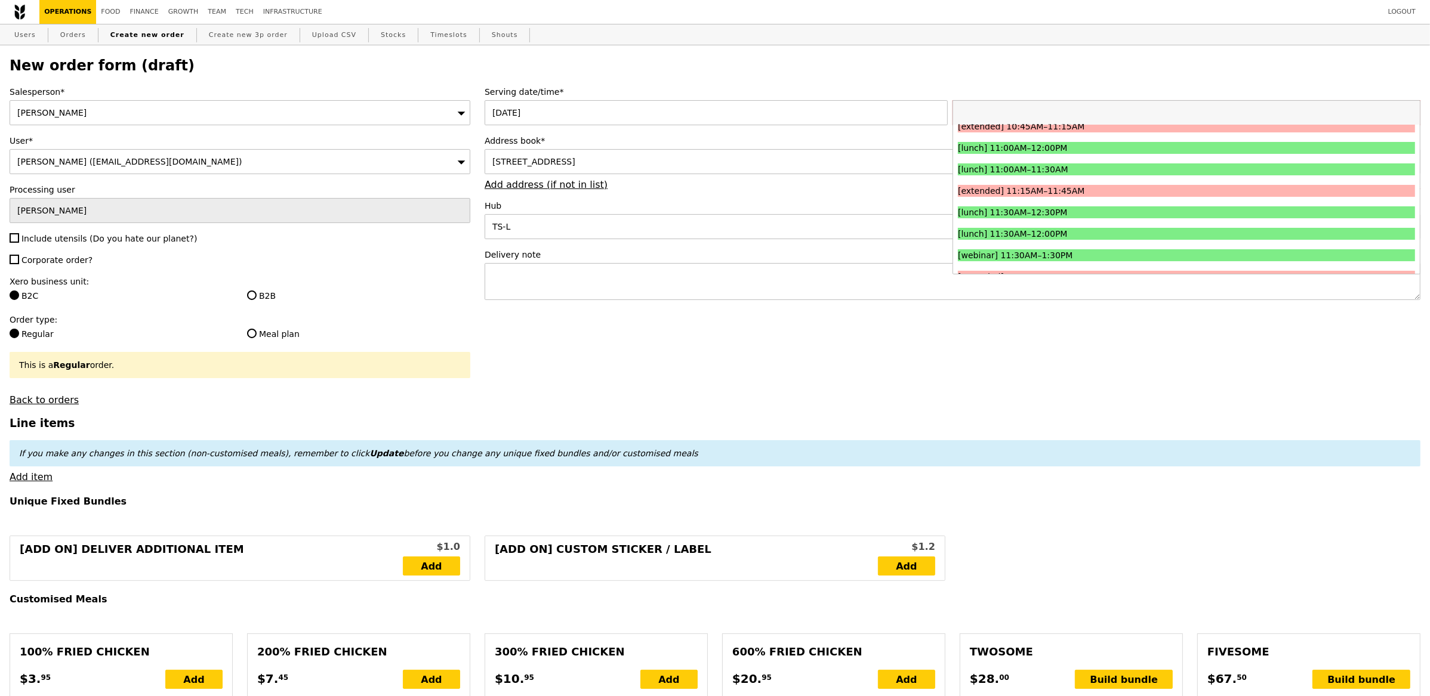
scroll to position [376, 0]
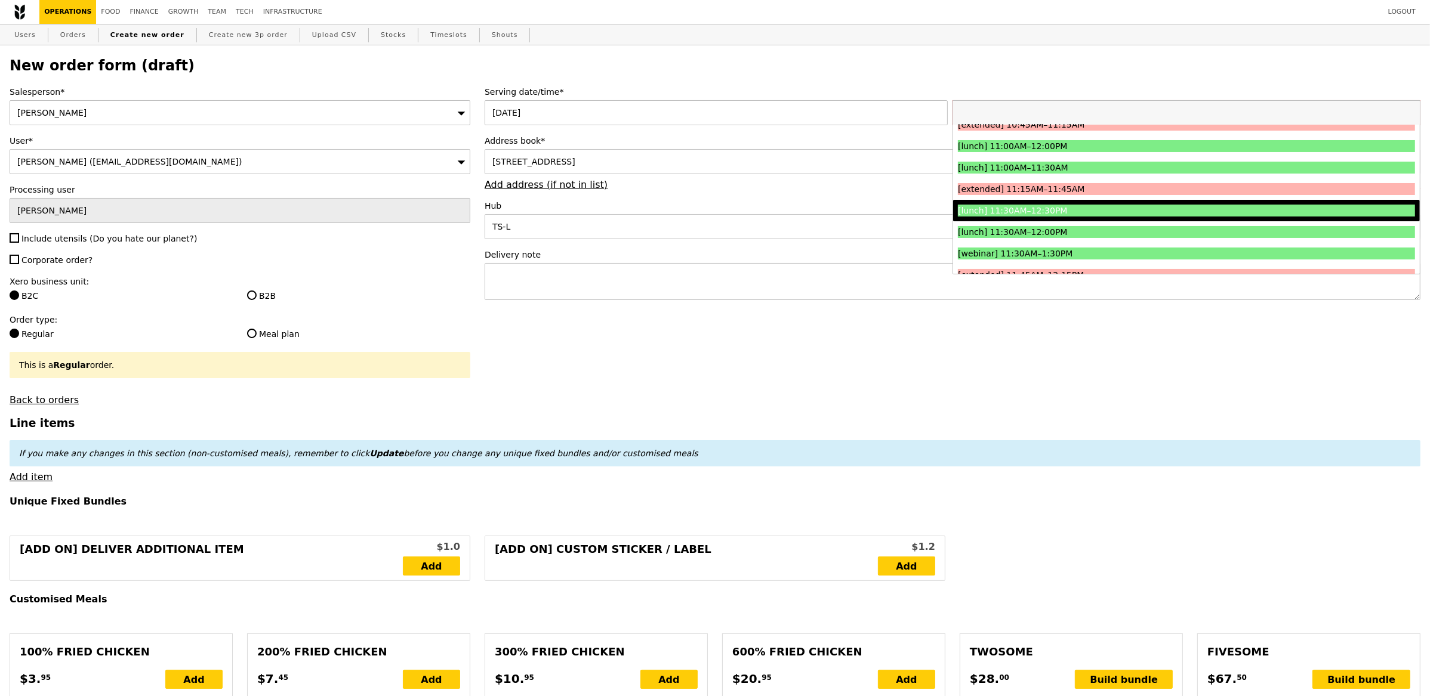
click at [1072, 214] on div "[lunch] 11:30AM–12:30PM" at bounding box center [1129, 211] width 343 height 12
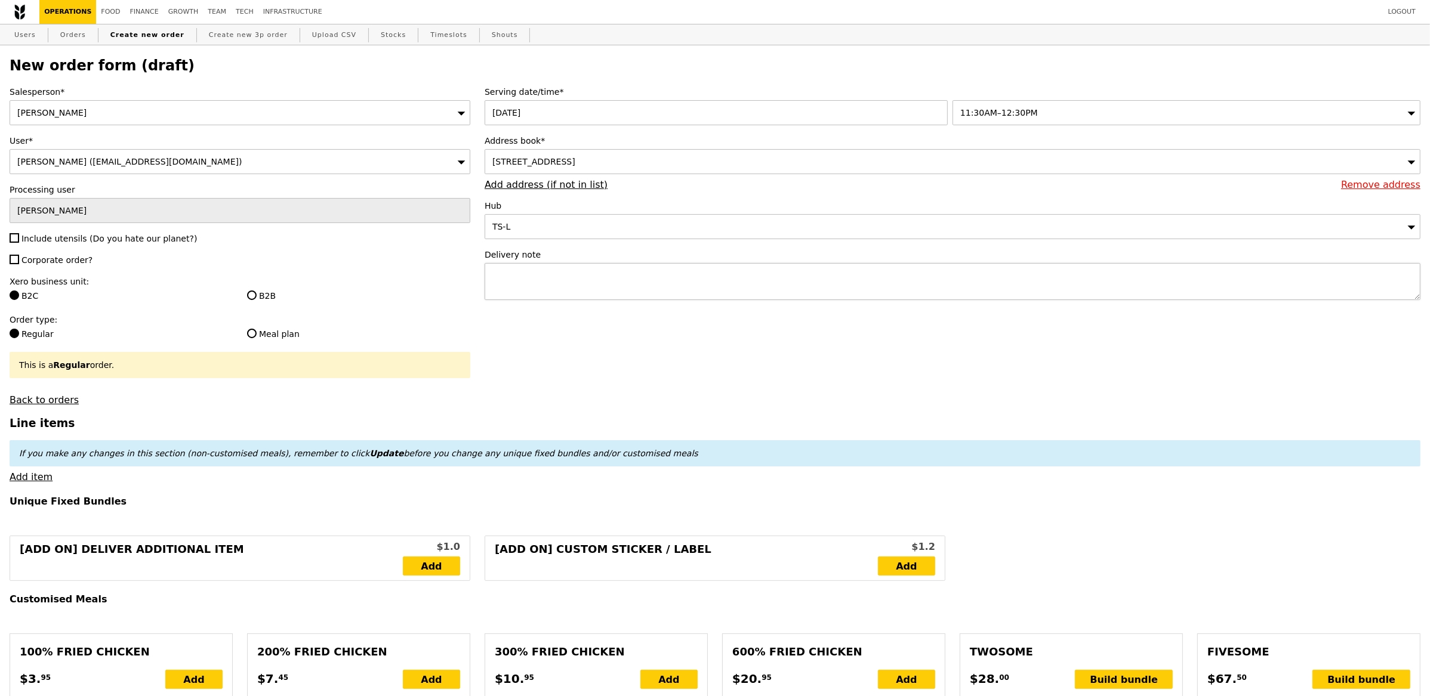
type input "Confirm"
click at [37, 237] on span "Include utensils (Do you hate our planet?)" at bounding box center [108, 239] width 175 height 10
click at [19, 237] on input "Include utensils (Do you hate our planet?)" at bounding box center [15, 238] width 10 height 10
checkbox input "true"
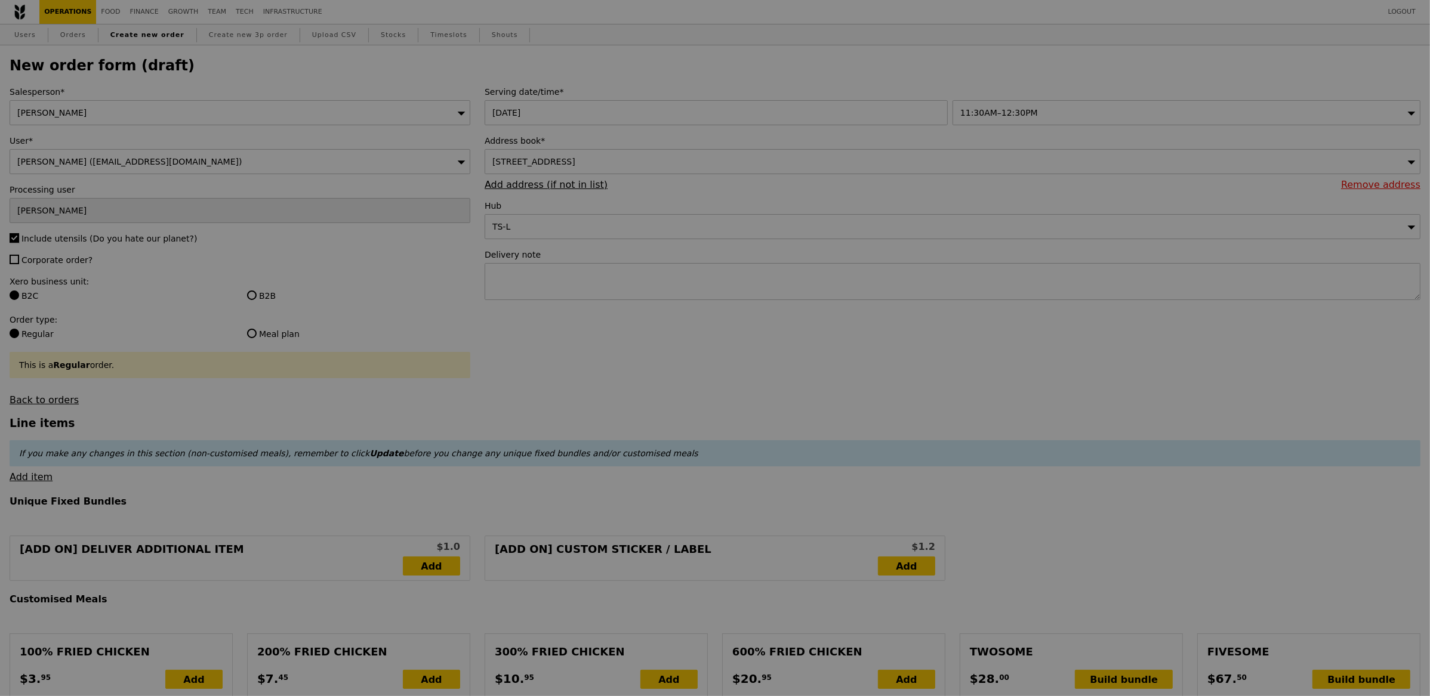
type input "Confirm"
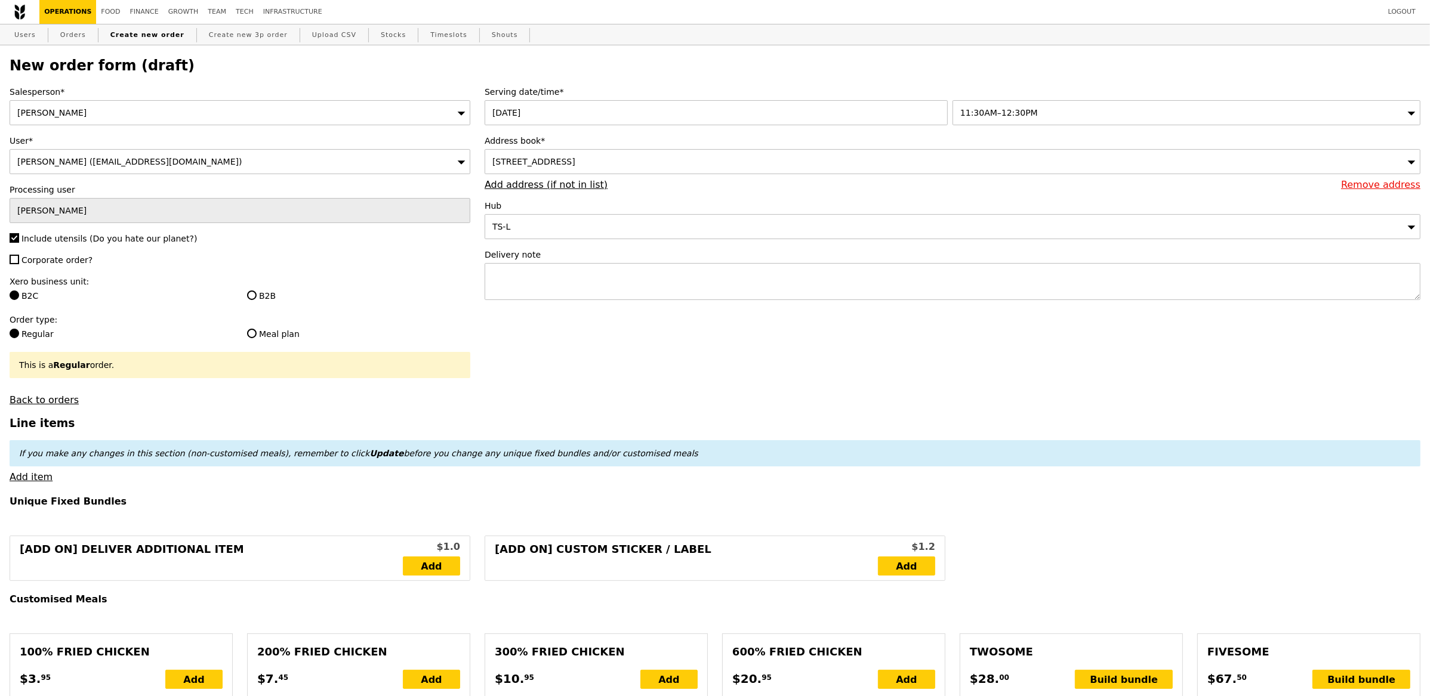
click at [47, 262] on span "Corporate order?" at bounding box center [56, 260] width 71 height 10
click at [19, 262] on input "Corporate order?" at bounding box center [15, 260] width 10 height 10
checkbox input "true"
click at [243, 298] on div "B2B" at bounding box center [358, 297] width 237 height 14
click at [259, 298] on label "B2B" at bounding box center [358, 296] width 223 height 12
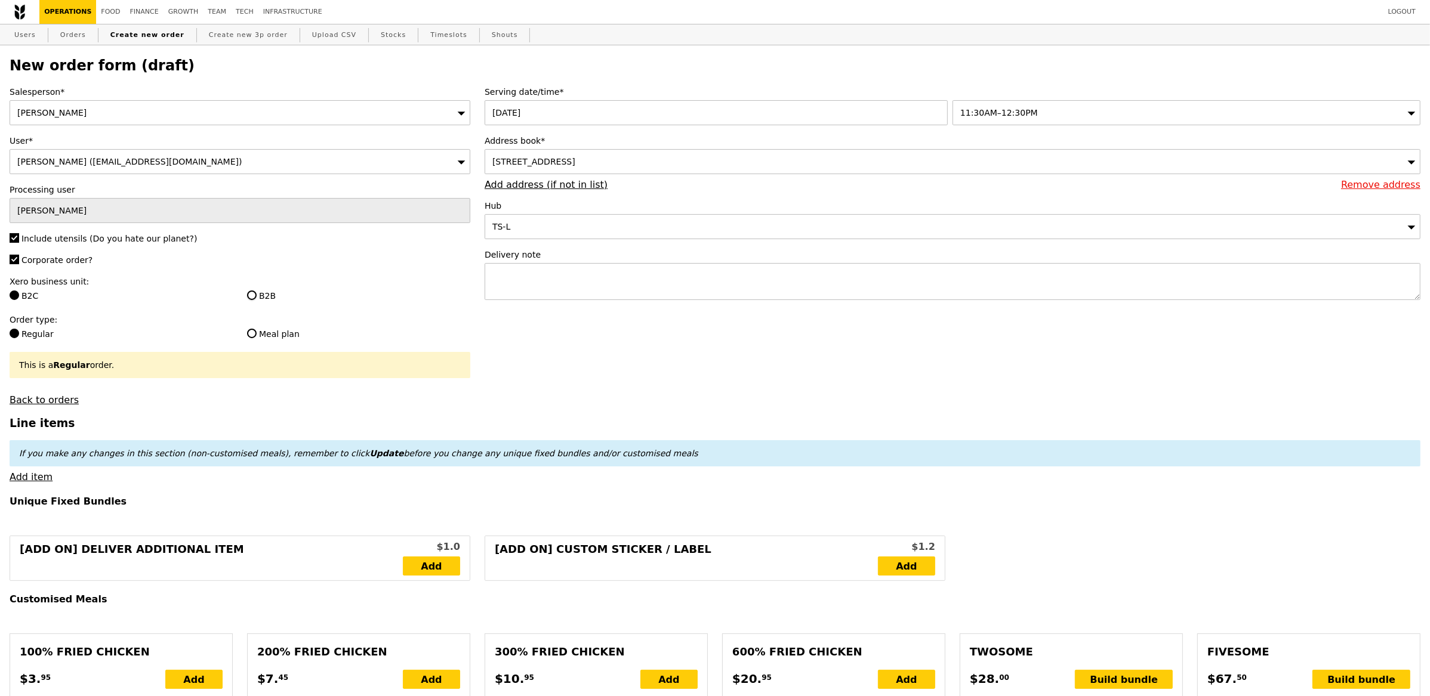
click at [257, 298] on input "B2B" at bounding box center [252, 296] width 10 height 10
radio input "true"
type input "Loading..."
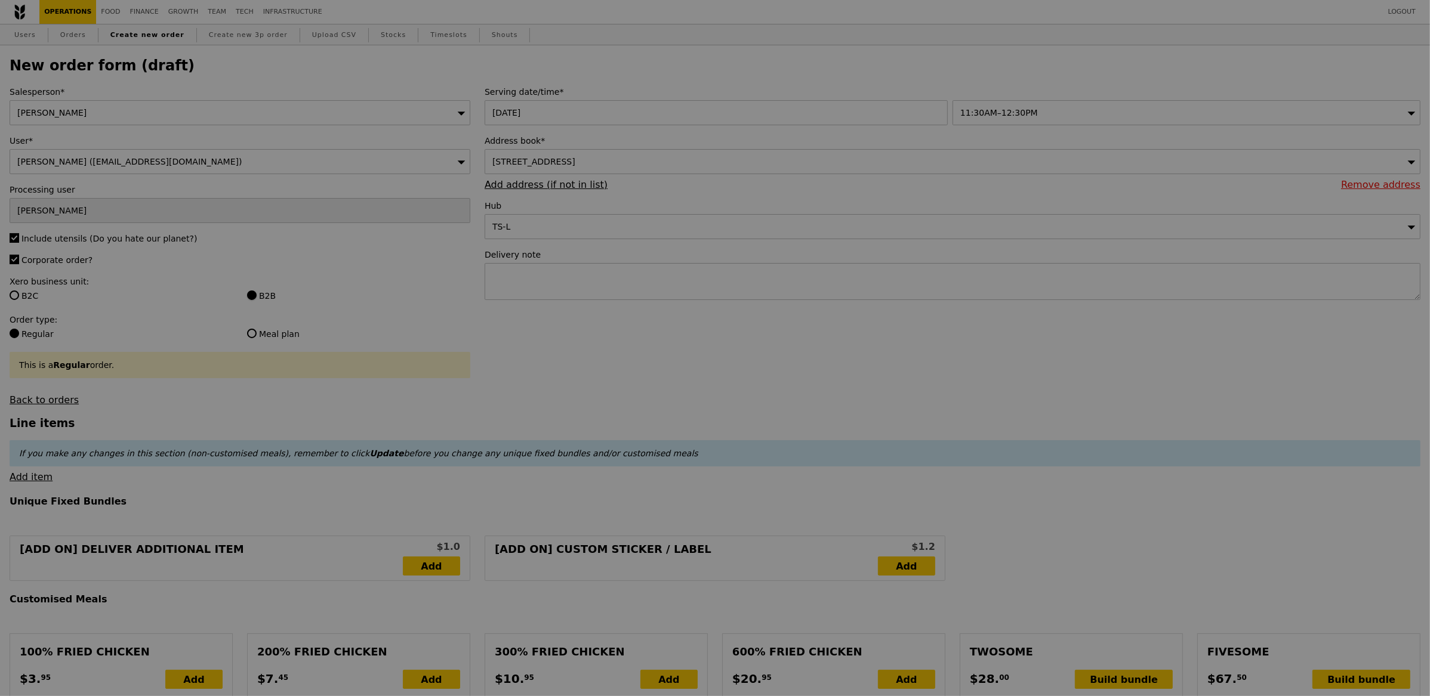
type input "13.30"
type input "14.50"
type input "Confirm"
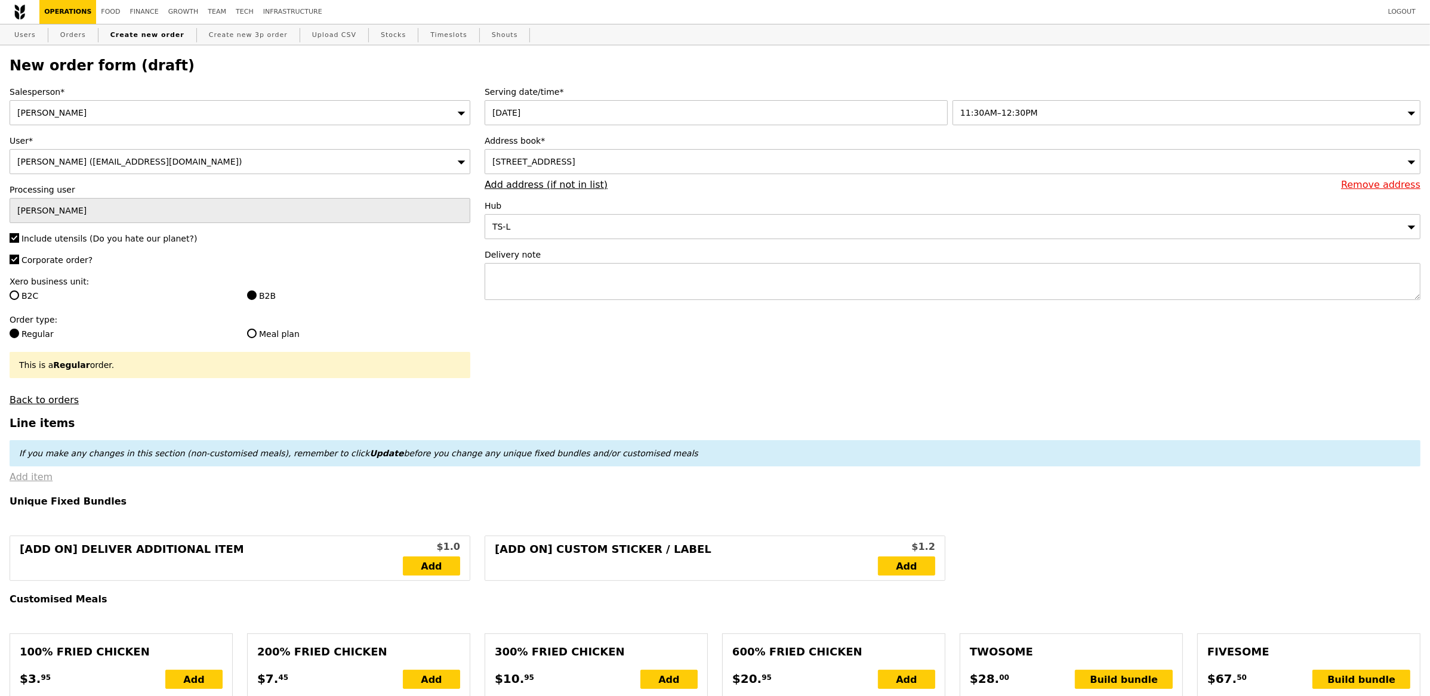
click at [28, 481] on link "Add item" at bounding box center [31, 476] width 43 height 11
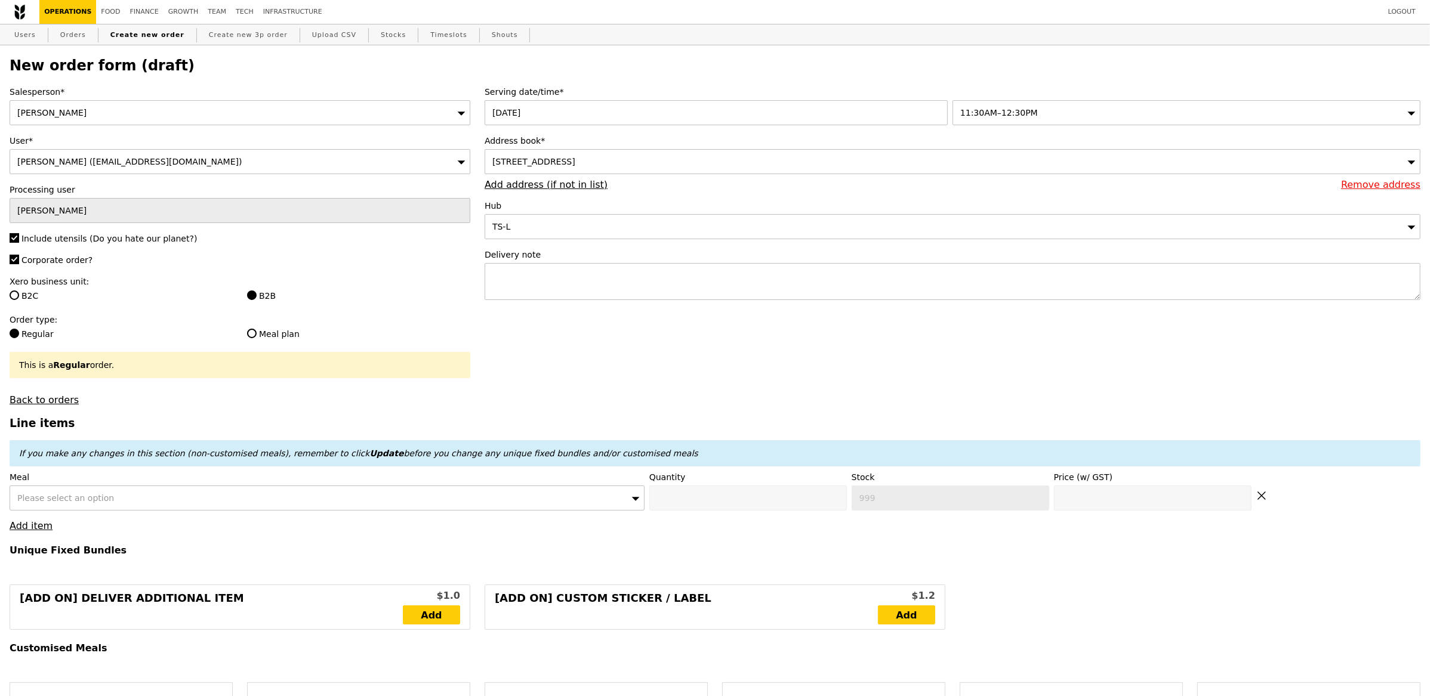
click at [57, 501] on span "Please select an option" at bounding box center [65, 498] width 97 height 10
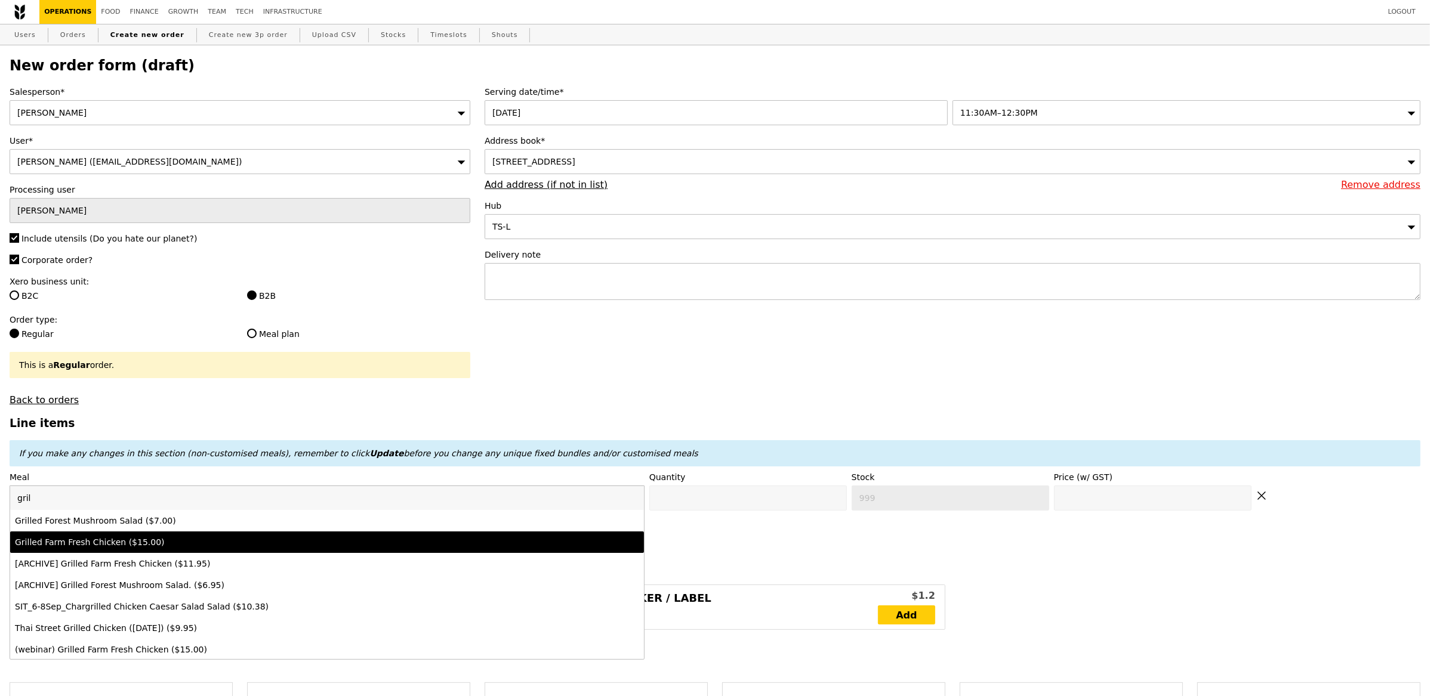
type input "gril"
click at [160, 544] on div "Grilled Farm Fresh Chicken ($15.00)" at bounding box center [249, 542] width 468 height 12
type input "Confirm anyway"
type input "0"
type input "476"
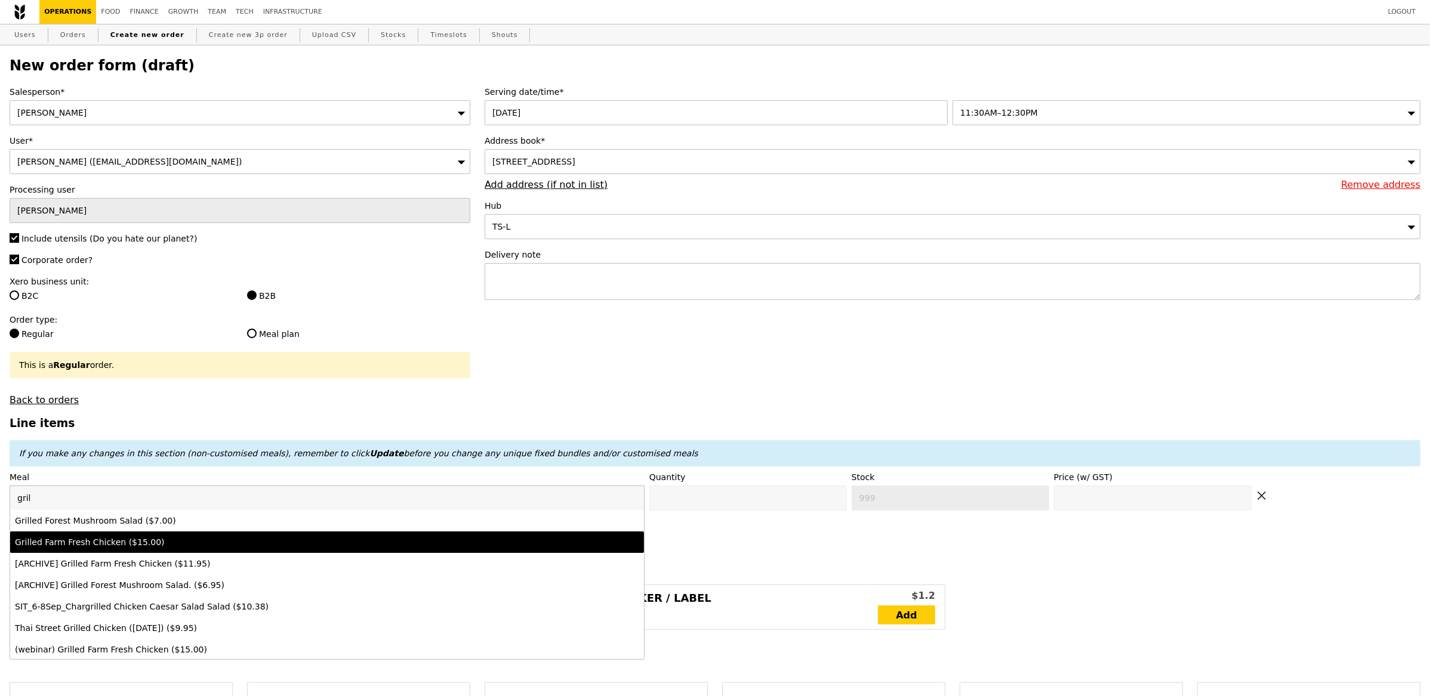
type input "15.0"
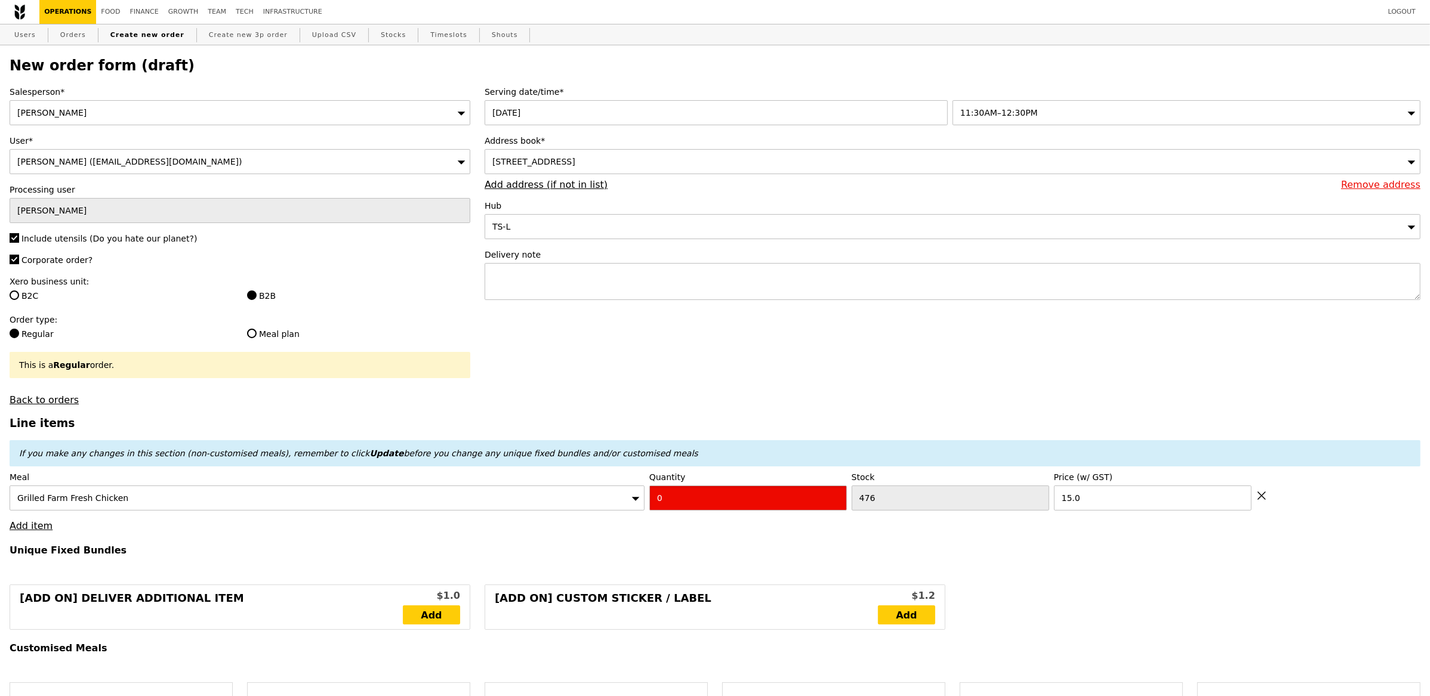
click at [668, 500] on input "0" at bounding box center [747, 498] width 197 height 25
type input "1"
type input "Confirm"
type input "13"
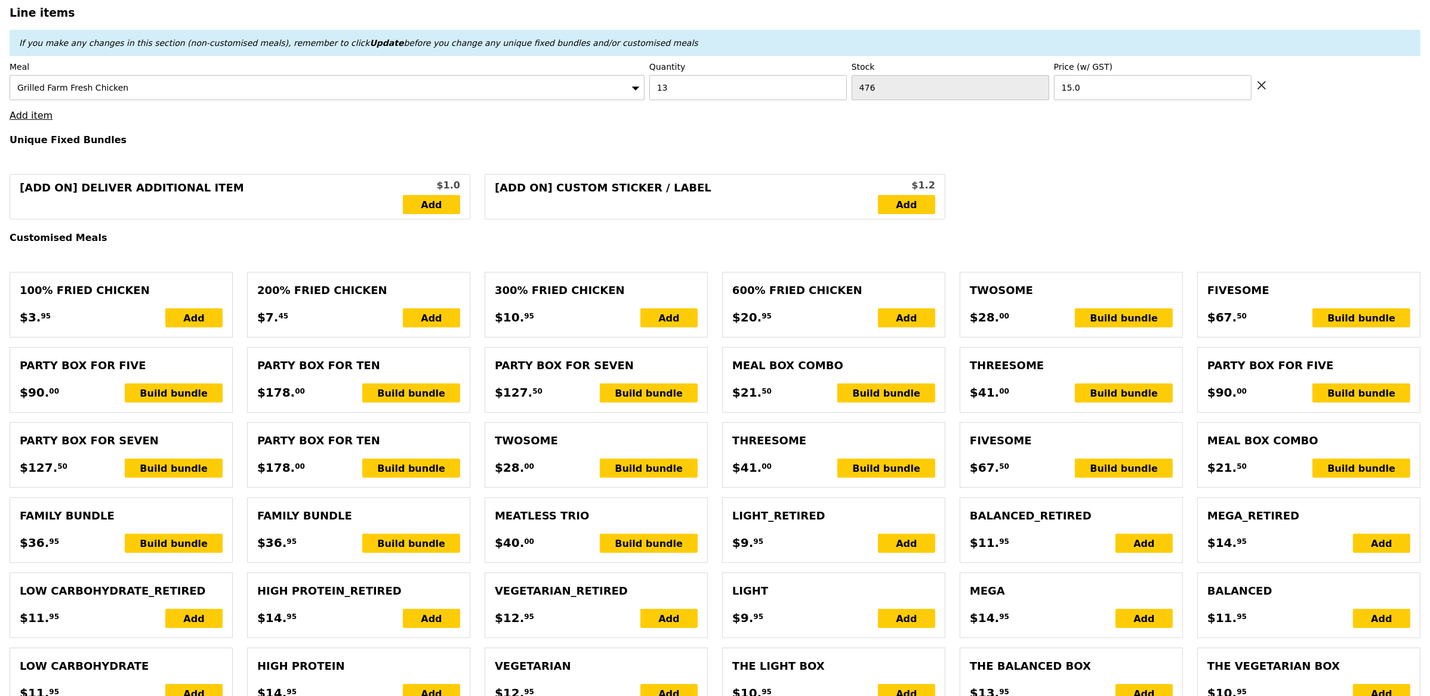
type input "Loading..."
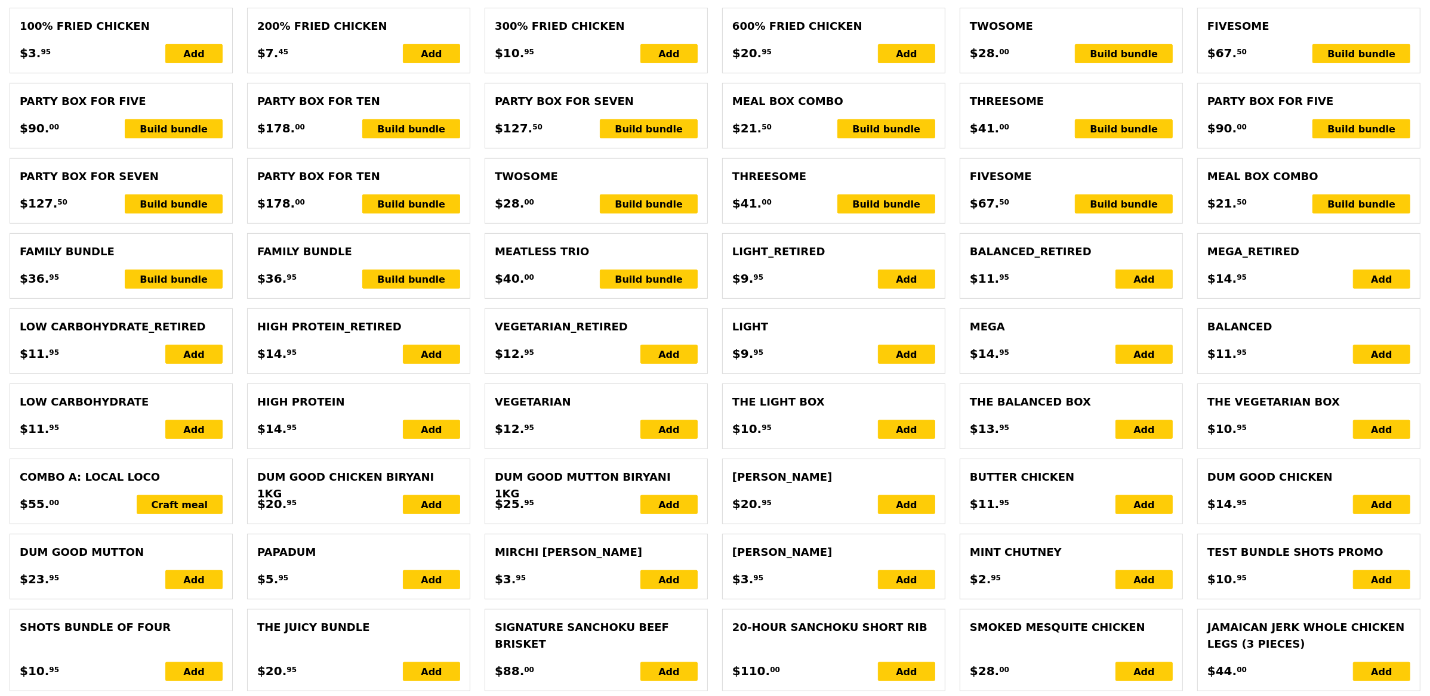
type input "195.00"
type input "3.62"
type input "3.95"
type input "198.95"
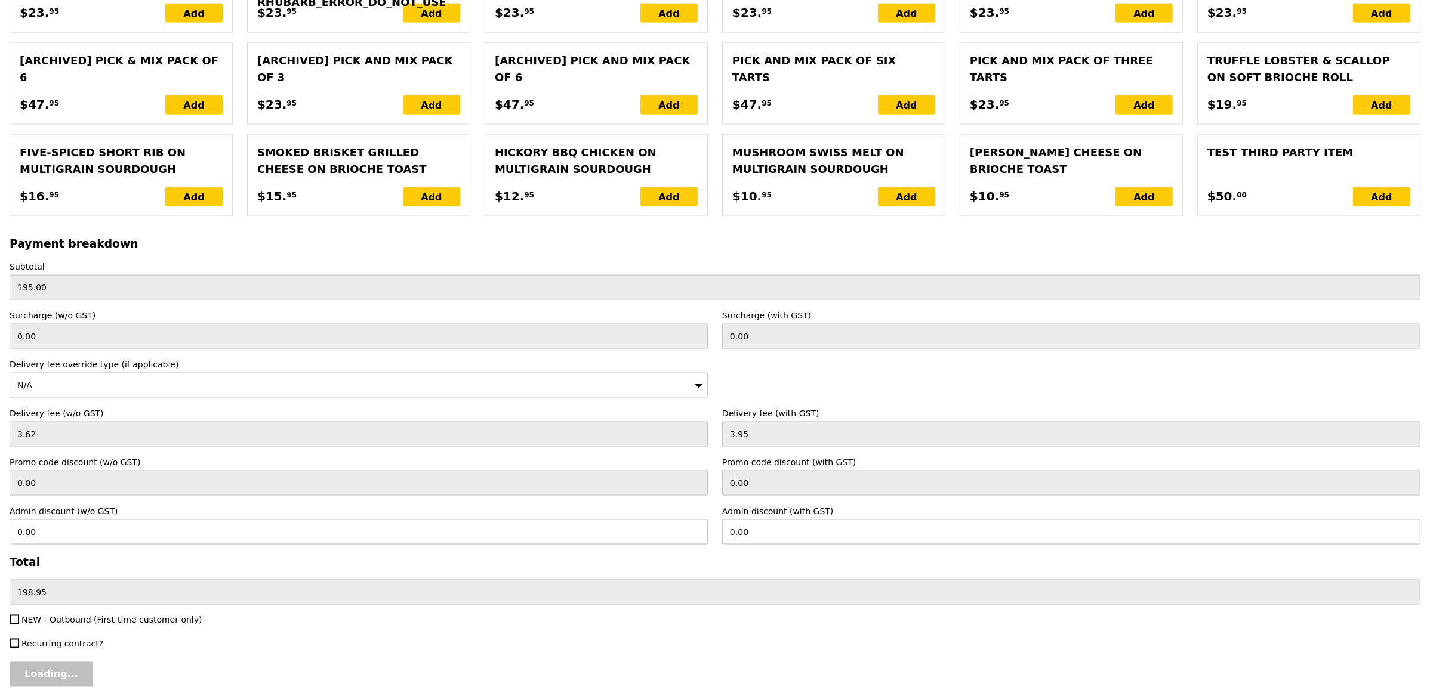
scroll to position [2301, 0]
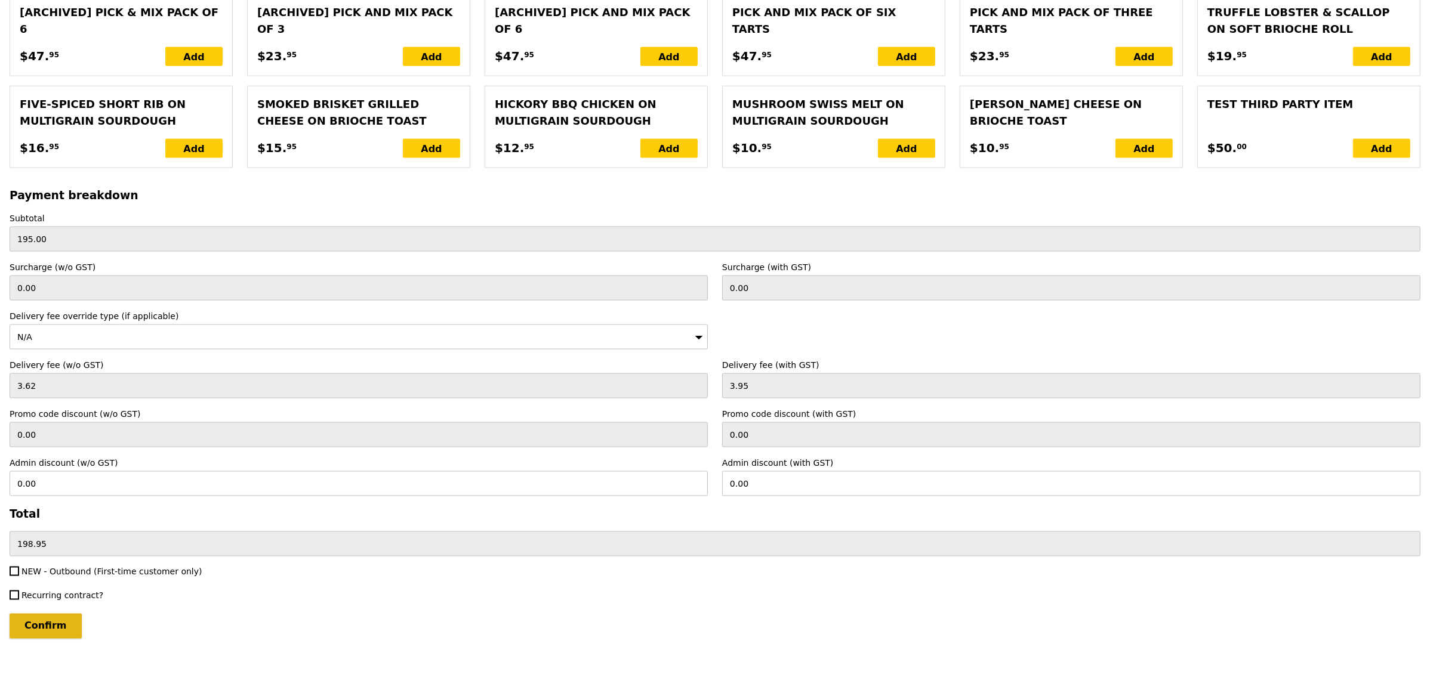
click at [15, 622] on input "Confirm" at bounding box center [46, 626] width 72 height 25
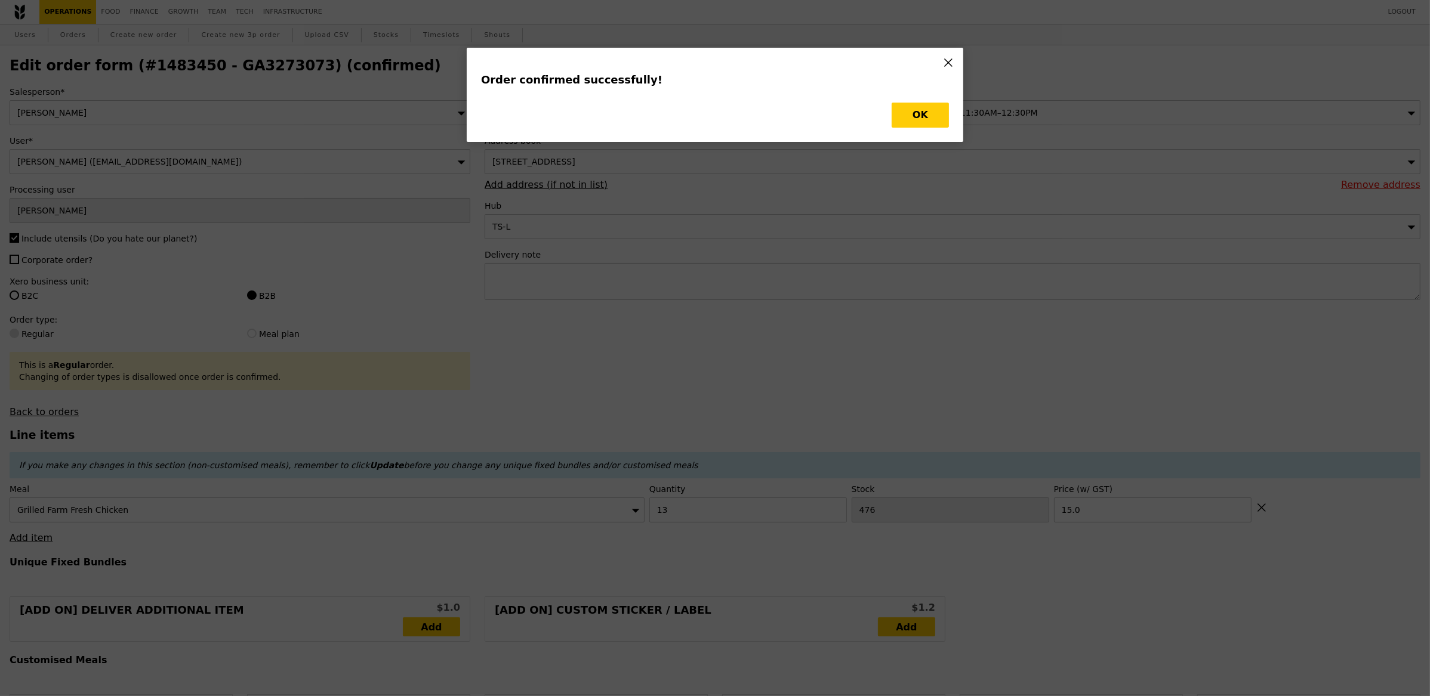
type input "Loading..."
checkbox input "false"
type input "15.00"
type input "463"
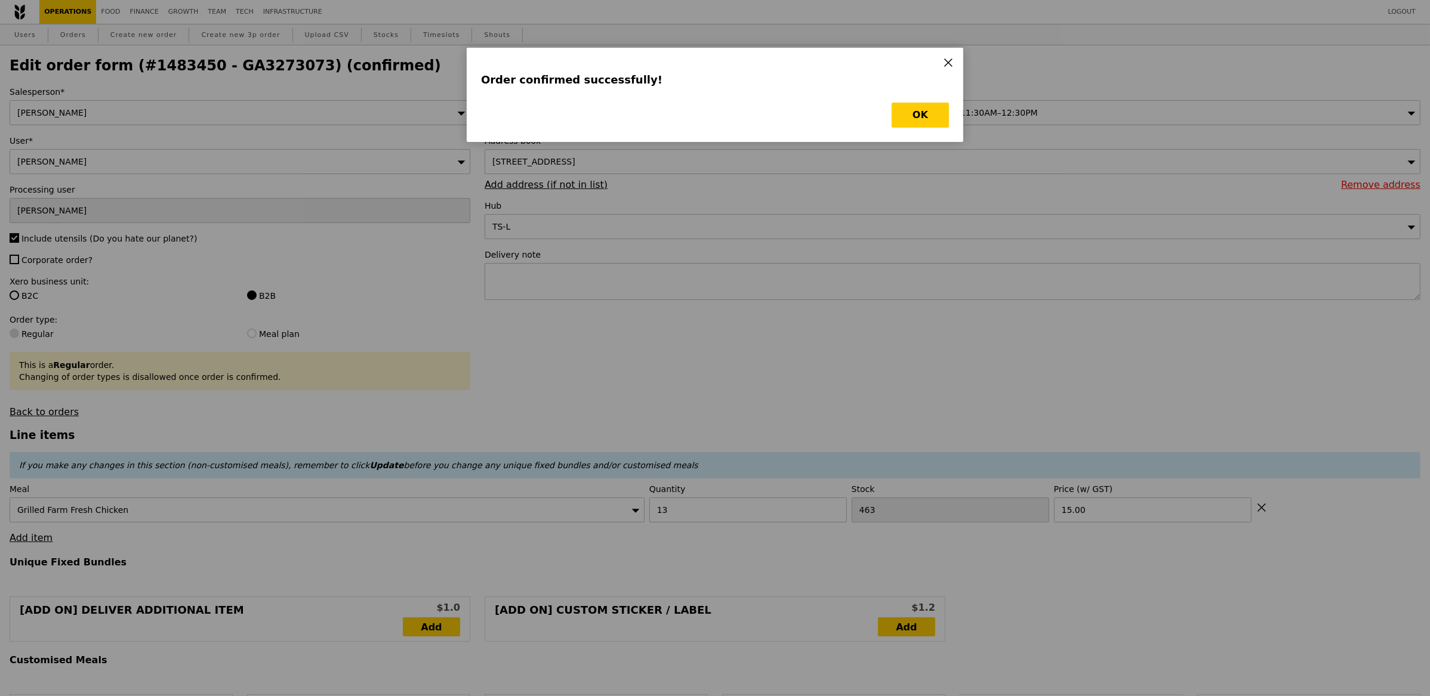
type input "Update"
click at [915, 115] on button "OK" at bounding box center [919, 115] width 57 height 25
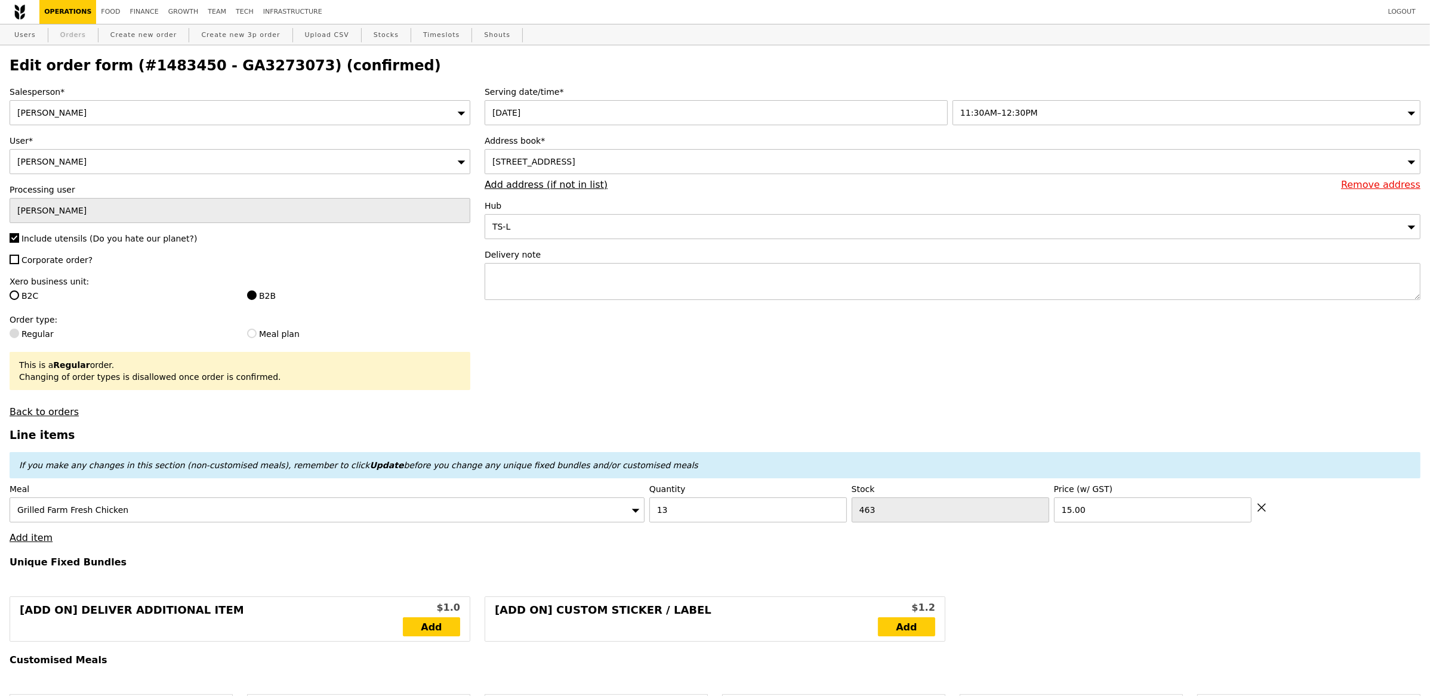
click at [77, 37] on link "Orders" at bounding box center [72, 34] width 35 height 21
select select "100"
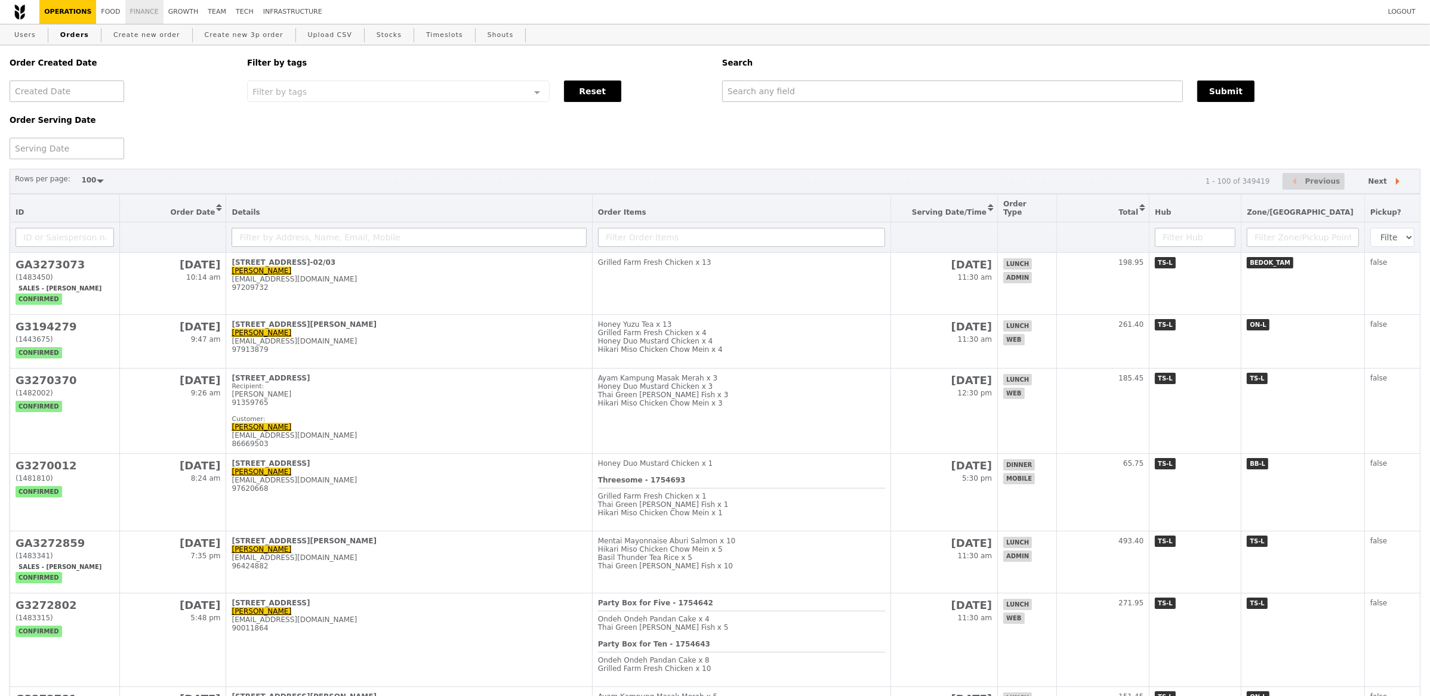
click at [139, 11] on link "Finance" at bounding box center [144, 12] width 38 height 24
select select "100"
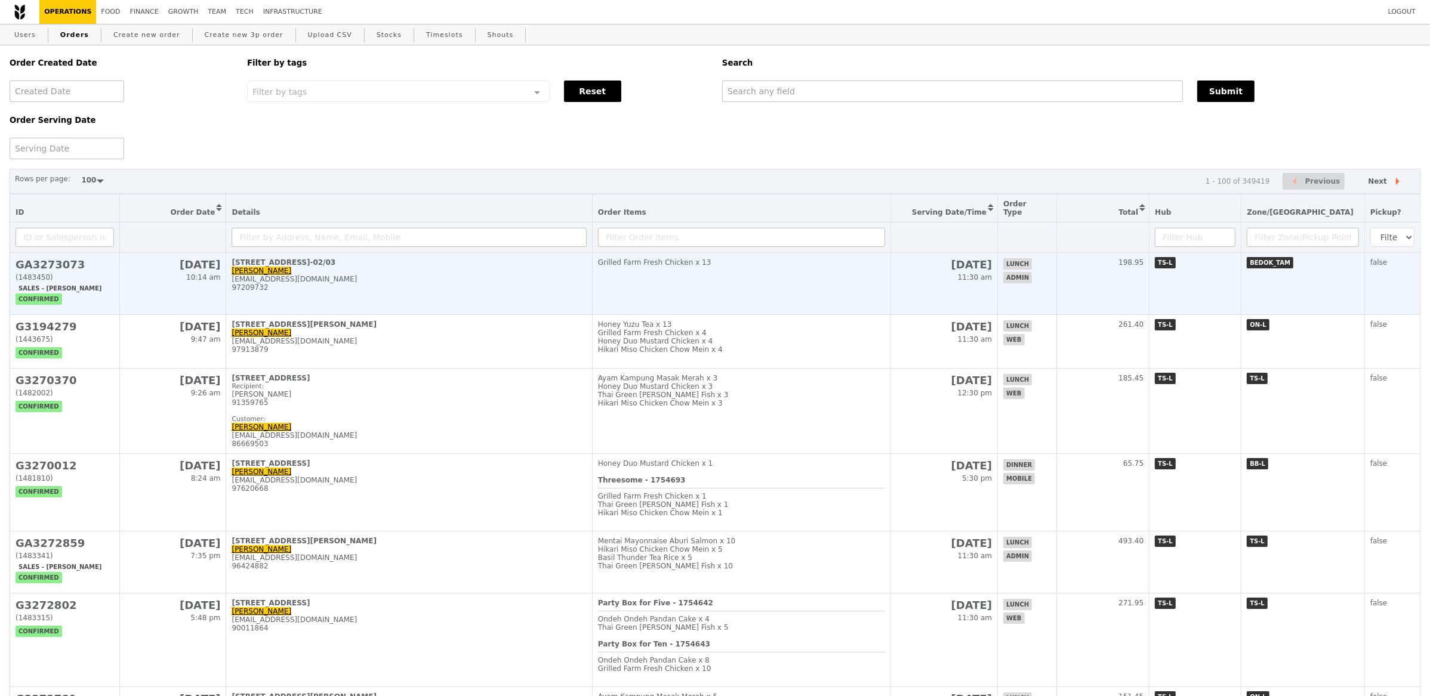
click at [374, 283] on div "97209732" at bounding box center [409, 287] width 354 height 8
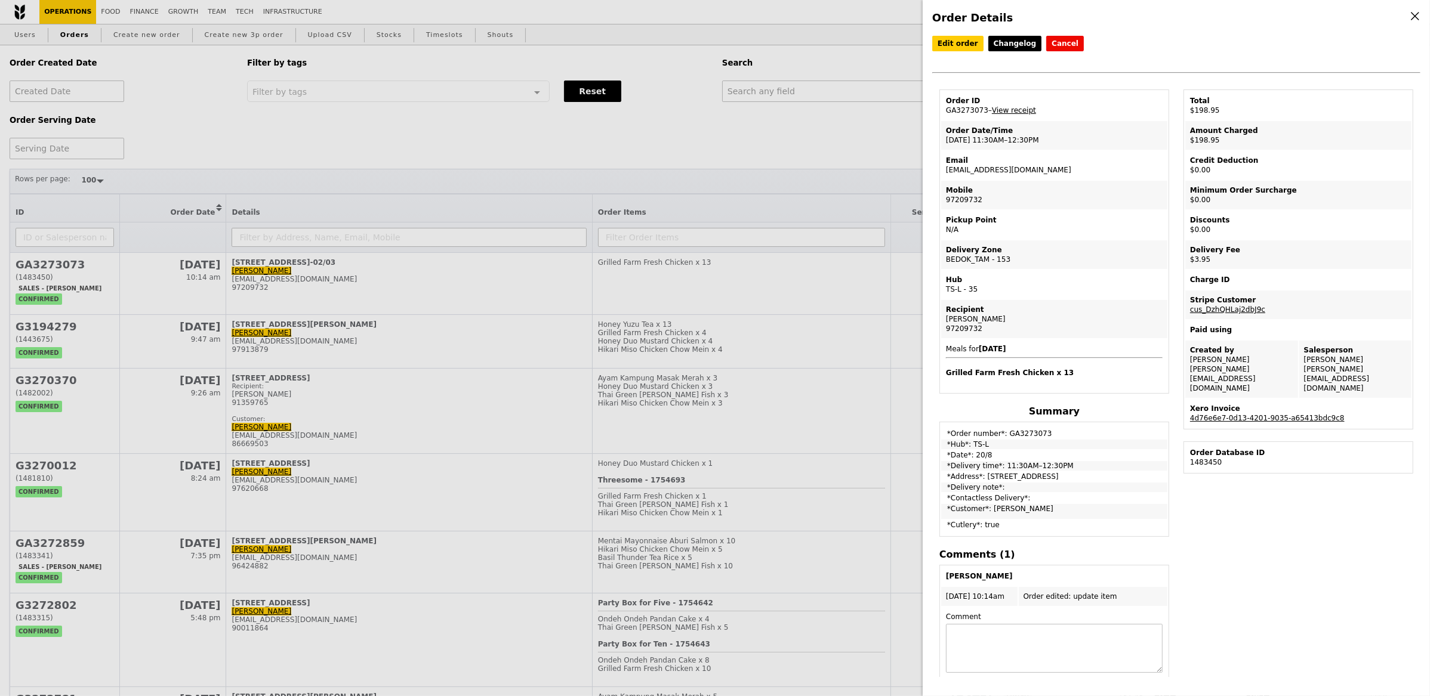
click at [1032, 104] on td "Order ID GA3273073 – View receipt" at bounding box center [1054, 105] width 226 height 29
click at [1032, 106] on link "View receipt" at bounding box center [1014, 110] width 44 height 8
click at [1258, 414] on link "4d76e6e7-0d13-4201-9035-a65413bdc9c8" at bounding box center [1267, 418] width 155 height 8
click at [255, 60] on div "Order Details Edit order Changelog Cancel Order ID GA3273073 – View receipt Ord…" at bounding box center [715, 348] width 1430 height 696
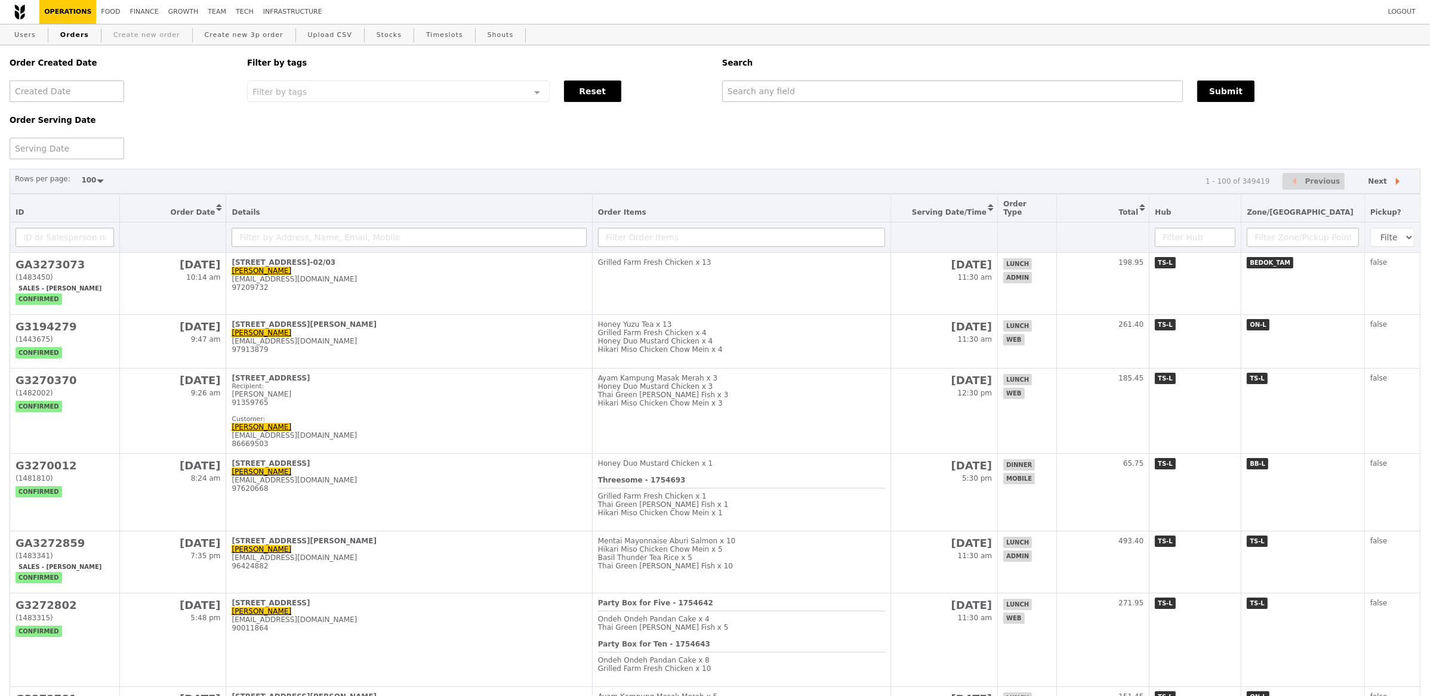
click at [153, 39] on link "Create new order" at bounding box center [147, 34] width 76 height 21
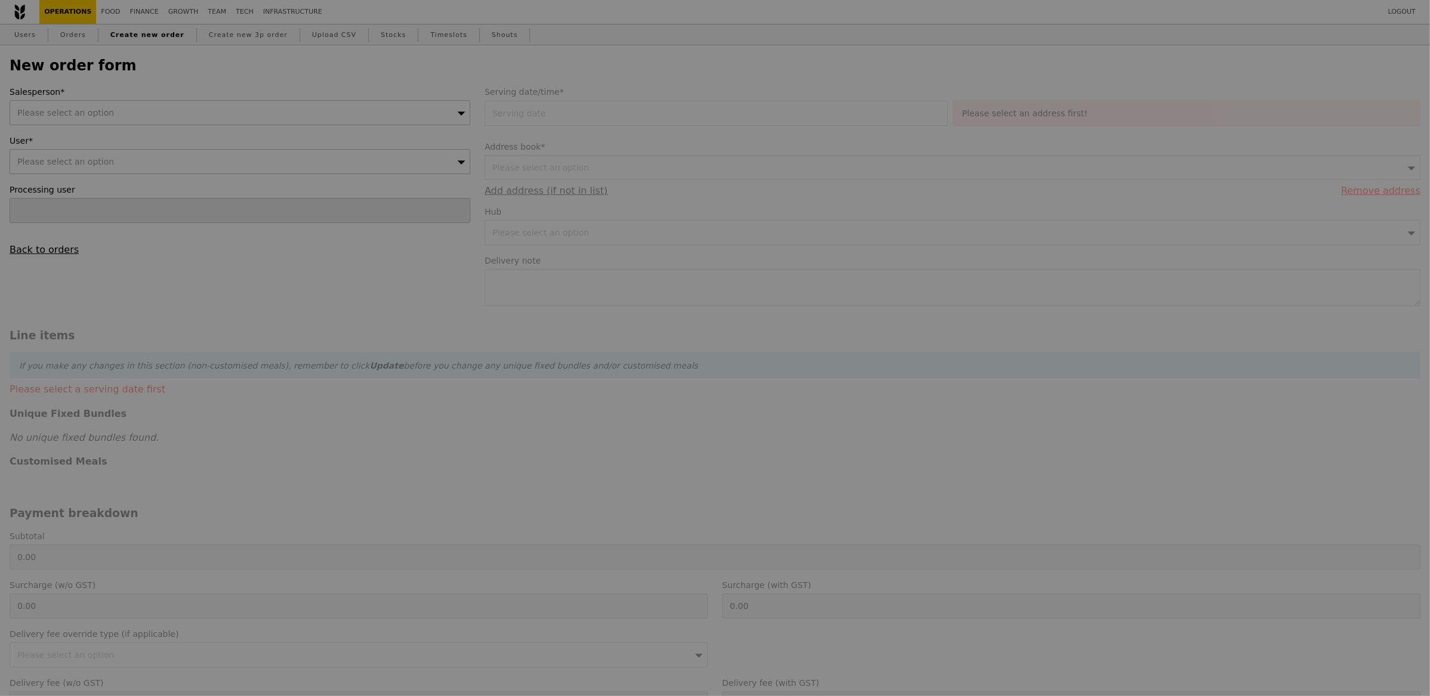
type input "Confirm"
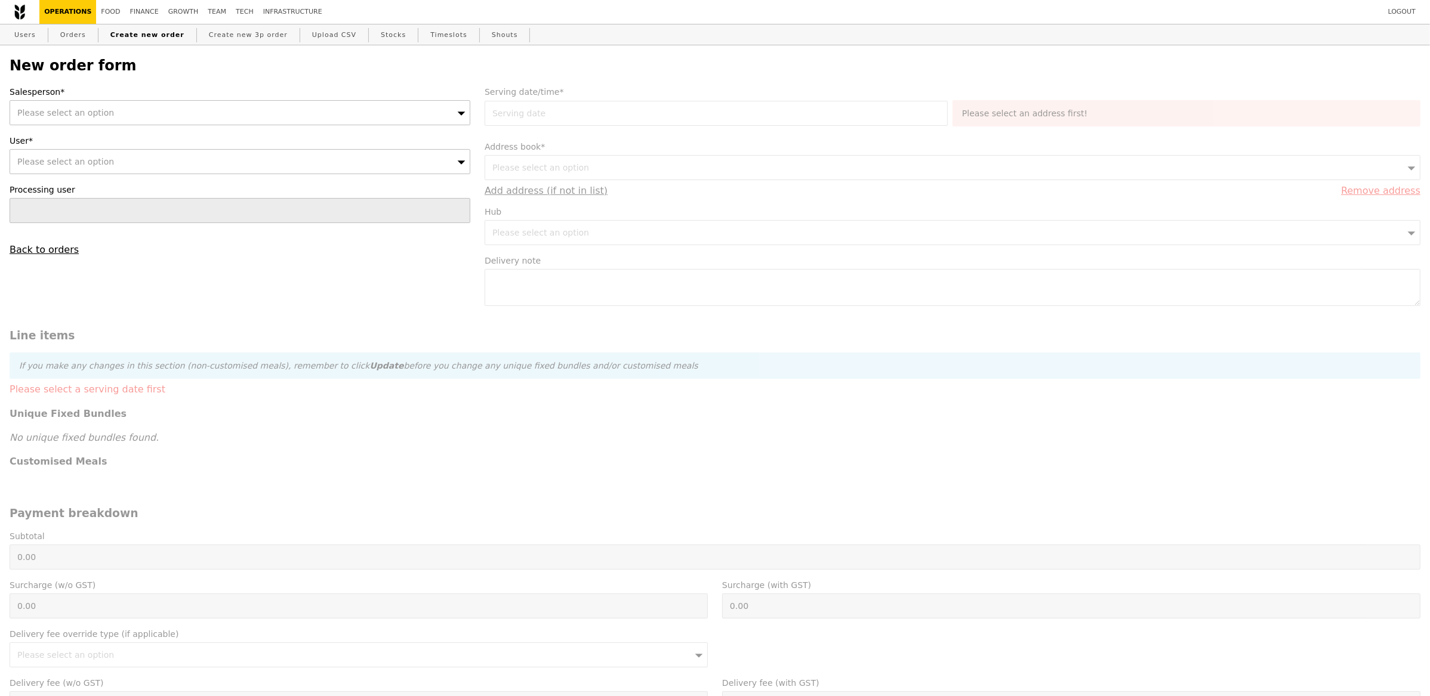
click at [174, 116] on div "Please select an option" at bounding box center [240, 112] width 461 height 25
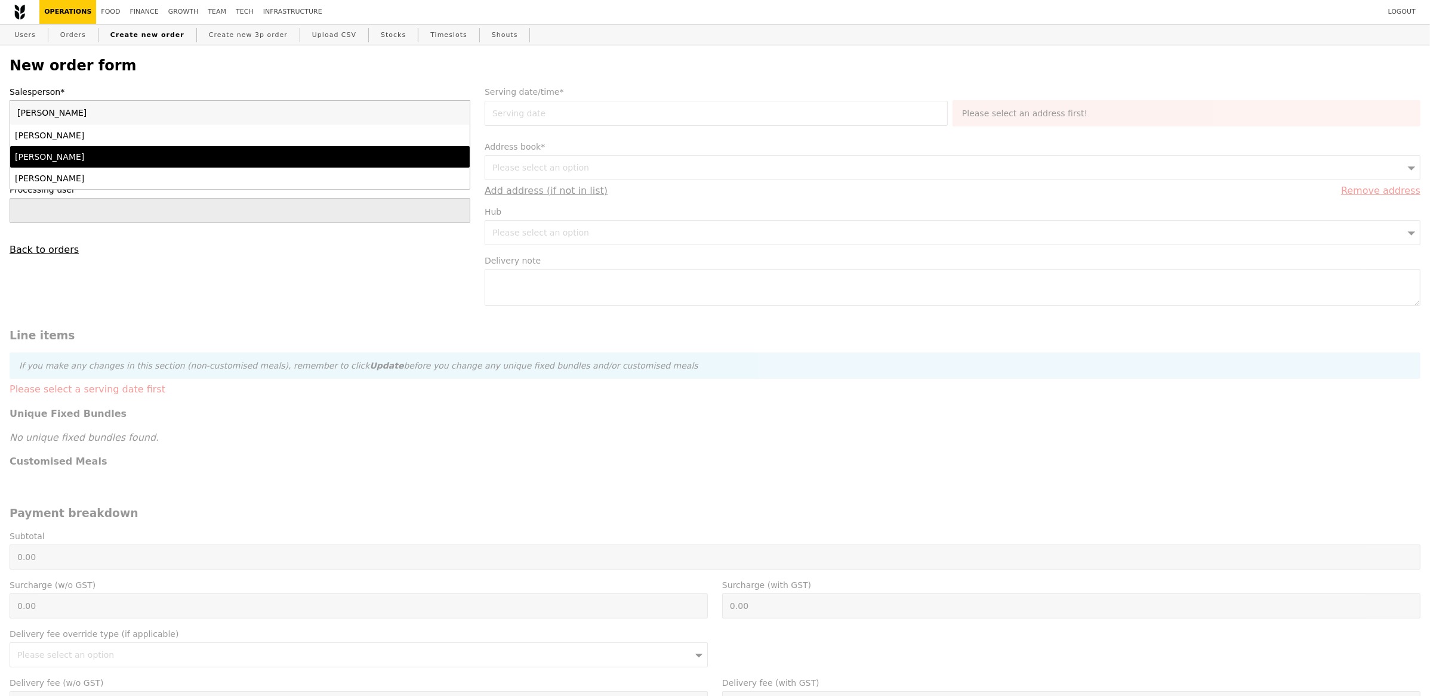
type input "sam"
click at [159, 156] on div "Samantha" at bounding box center [183, 157] width 337 height 12
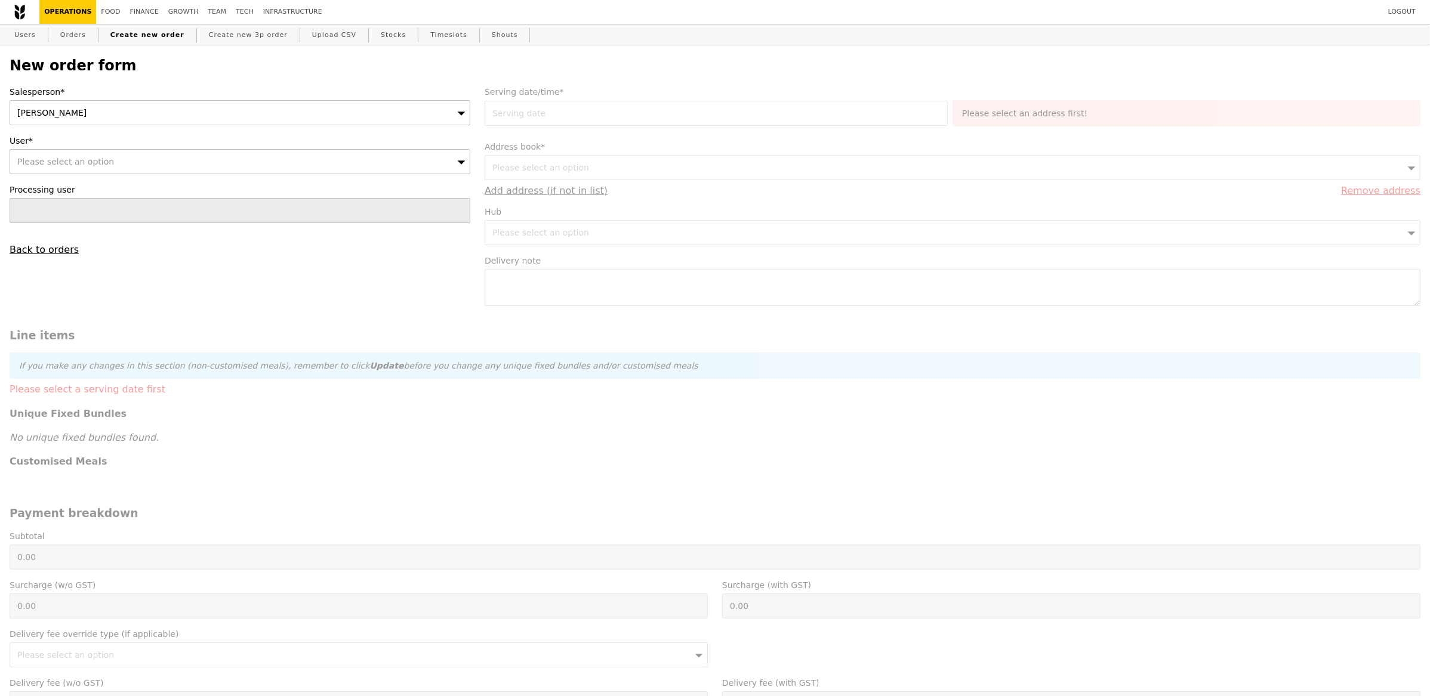
click at [150, 169] on div "Please select an option" at bounding box center [240, 161] width 461 height 25
type input "joa"
type input "Loading..."
type input "jo"
type input "Confirm"
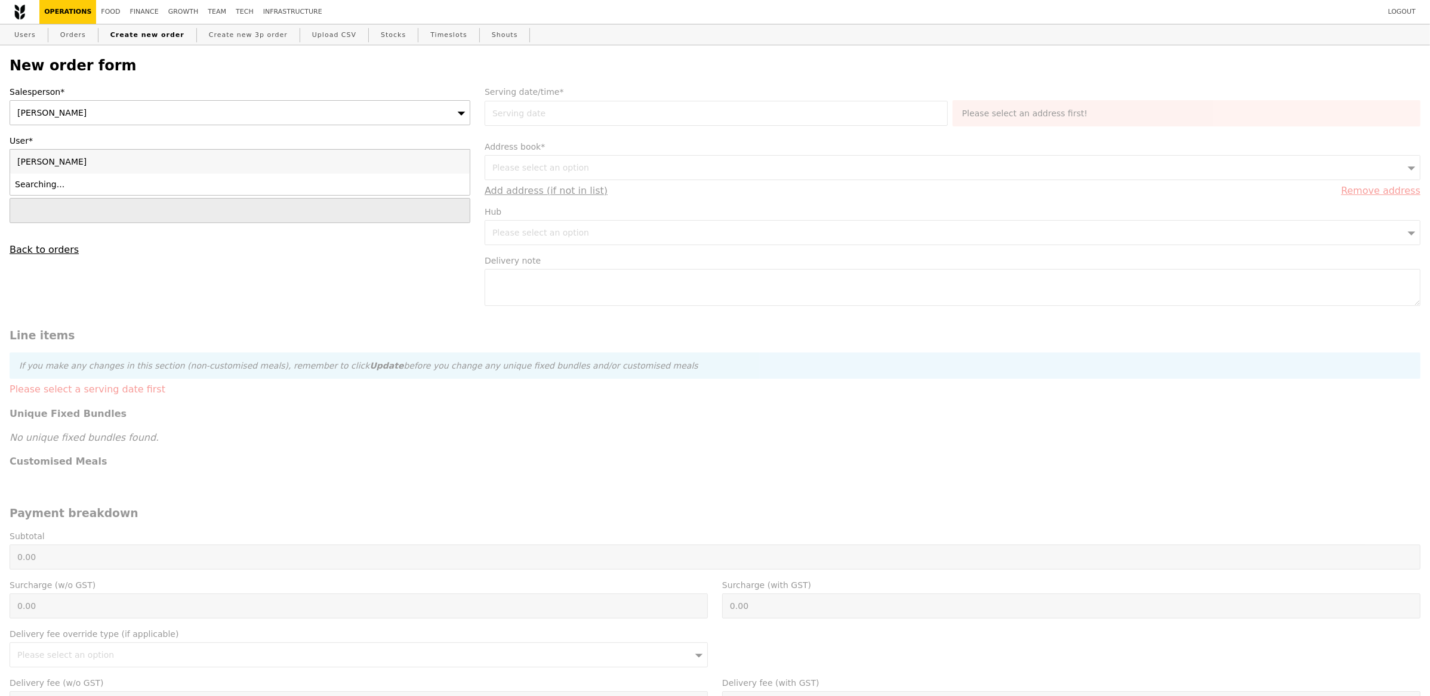
type input "joanna"
type input "Confirm"
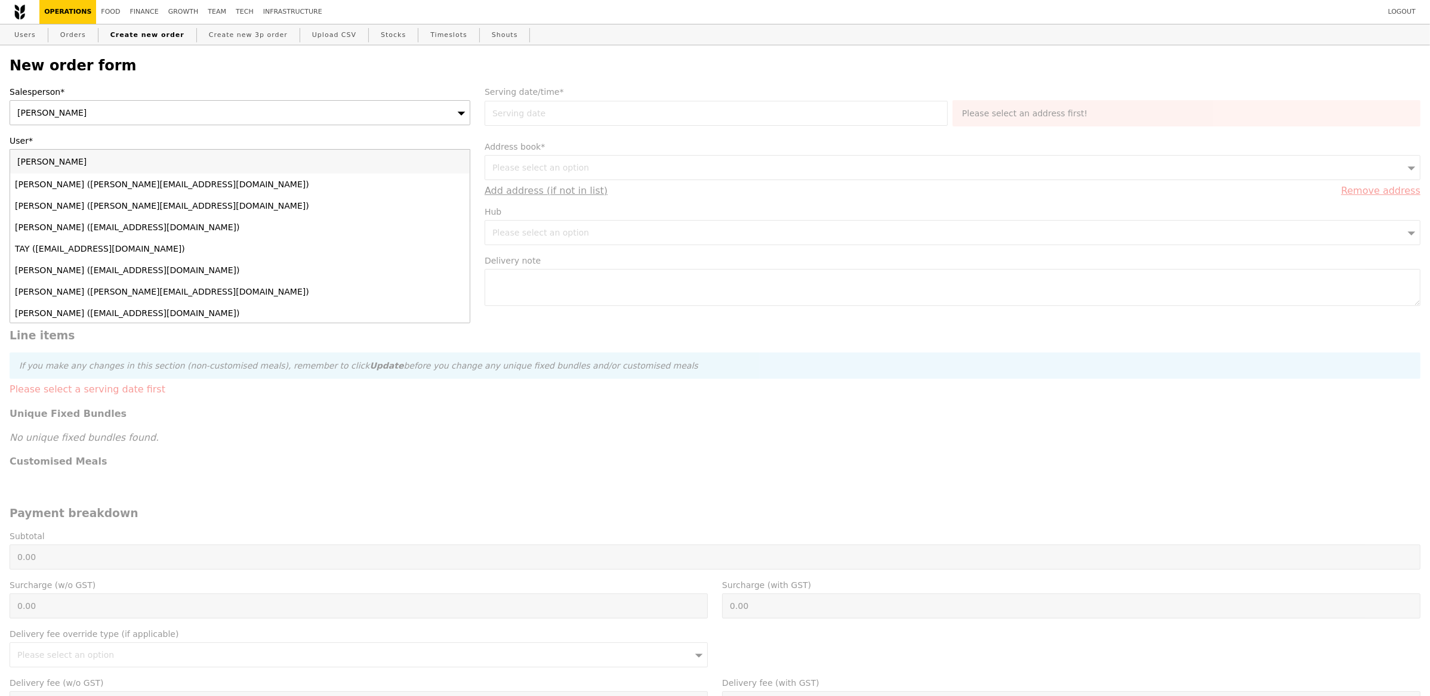
type input "joanna alcon"
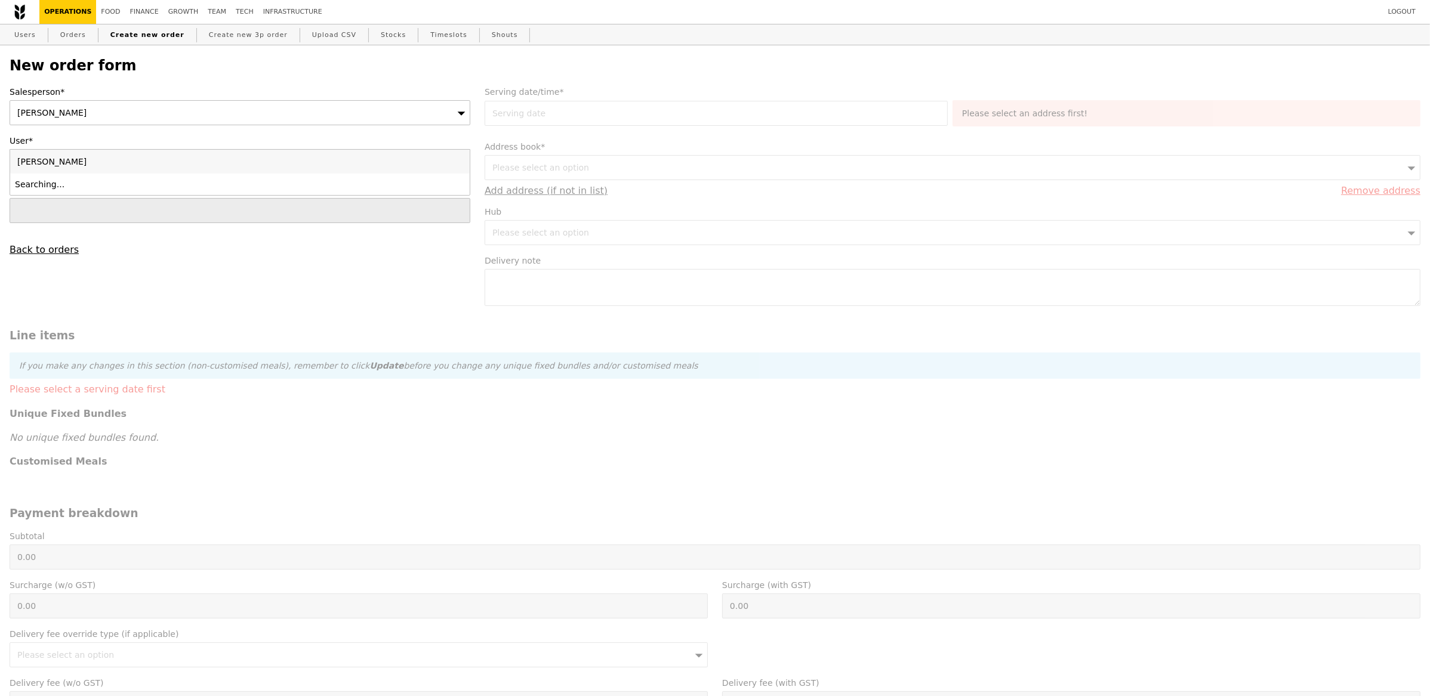
type input "Confirm"
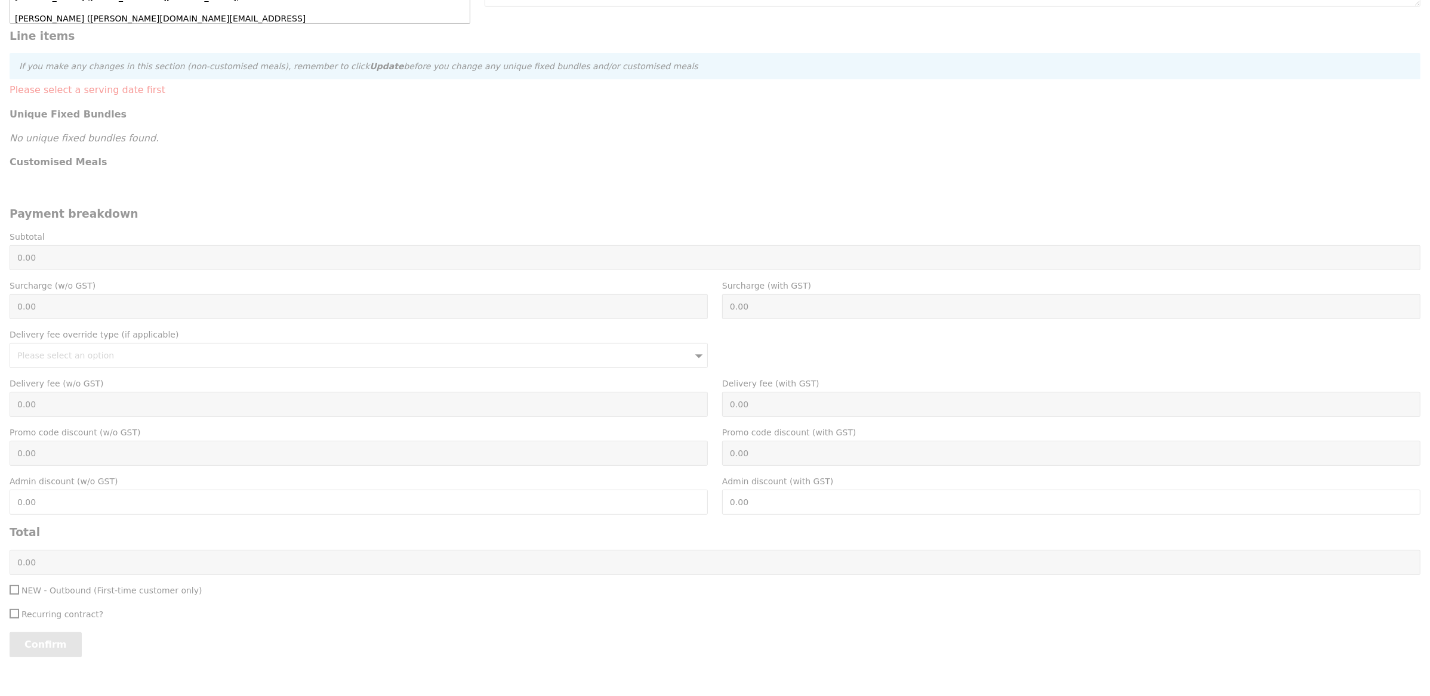
scroll to position [251, 0]
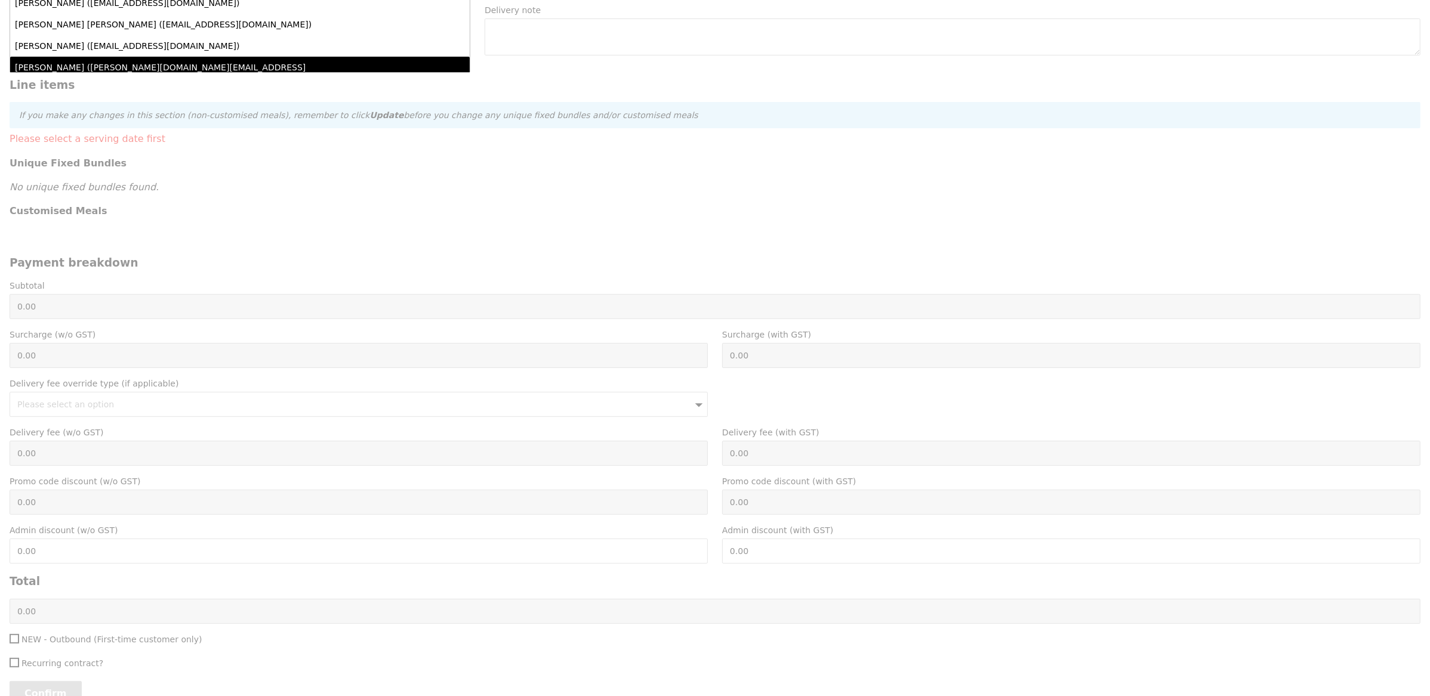
type input "joanna alcon"
click at [190, 57] on li "Joanna Ng (joanna.ng@alcon.com)" at bounding box center [239, 73] width 459 height 33
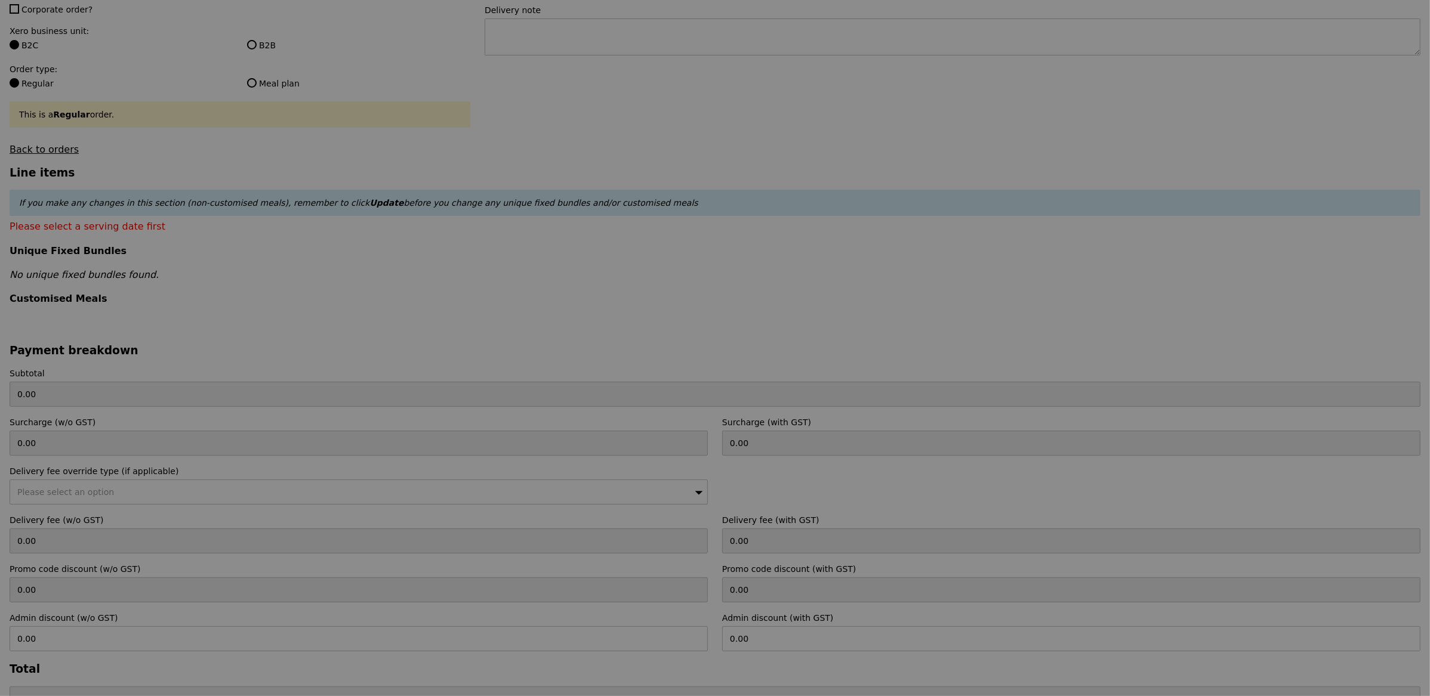
type input "Confirm"
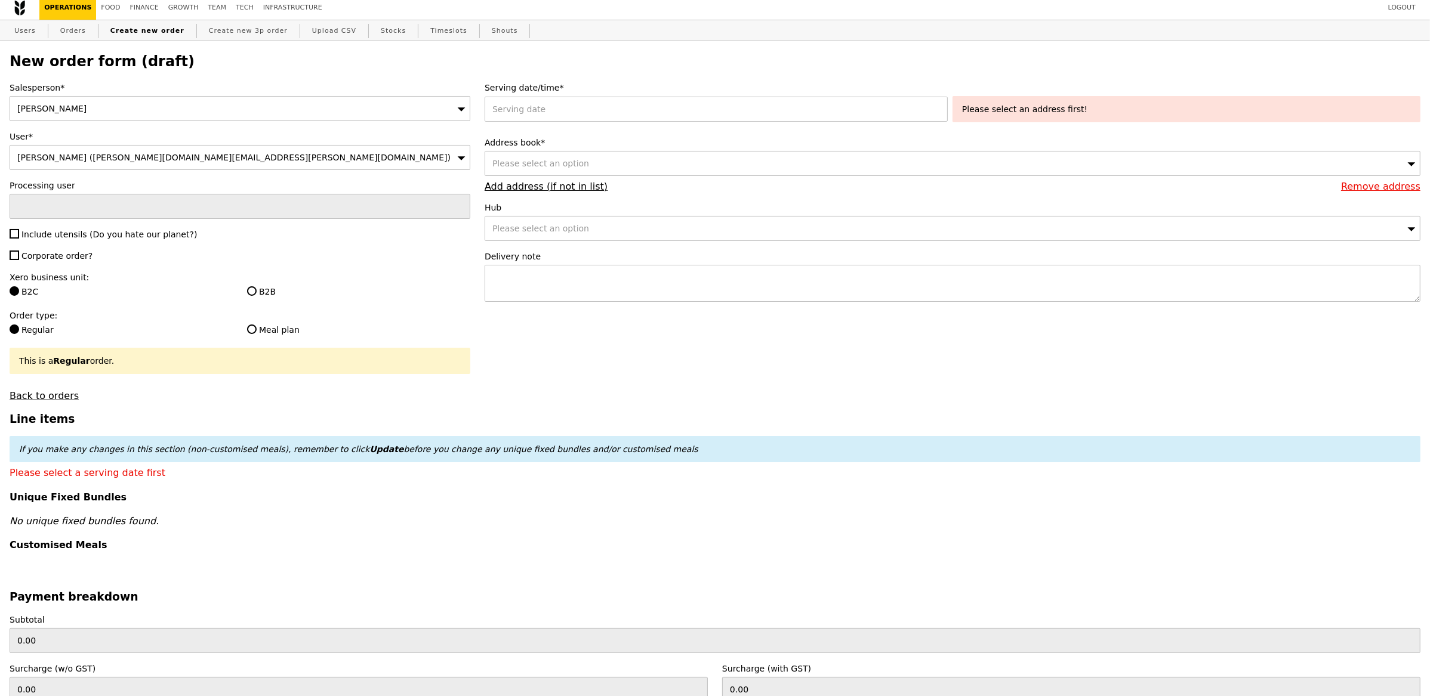
scroll to position [0, 0]
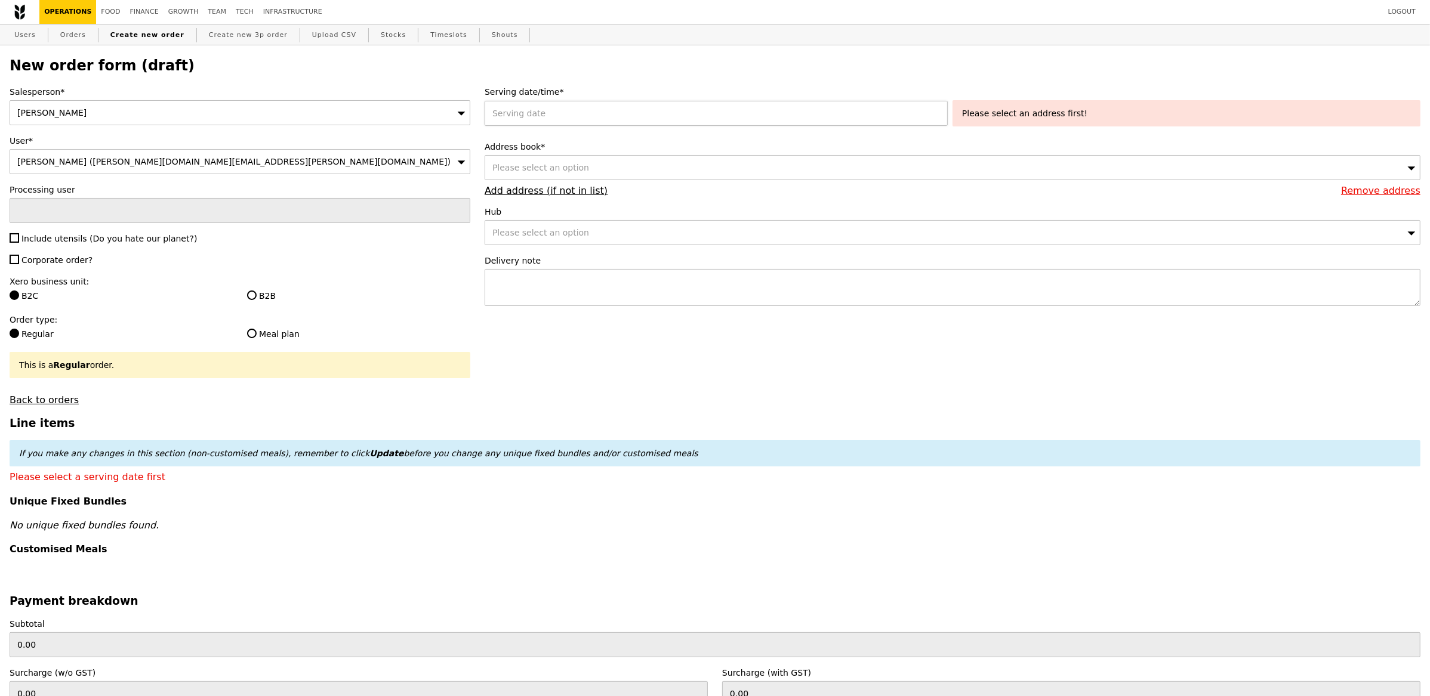
click at [532, 112] on div at bounding box center [718, 113] width 468 height 25
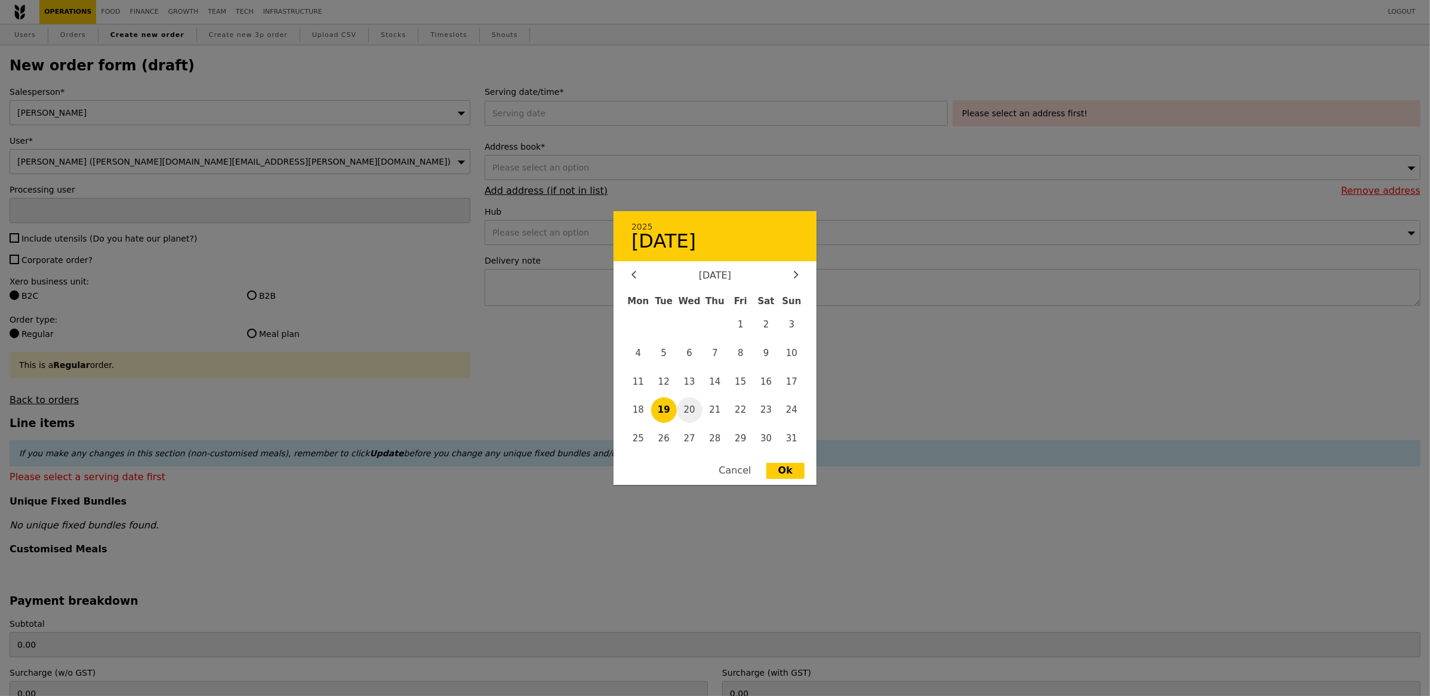
click at [692, 411] on span "20" at bounding box center [690, 410] width 26 height 26
type input "20 Aug 2025"
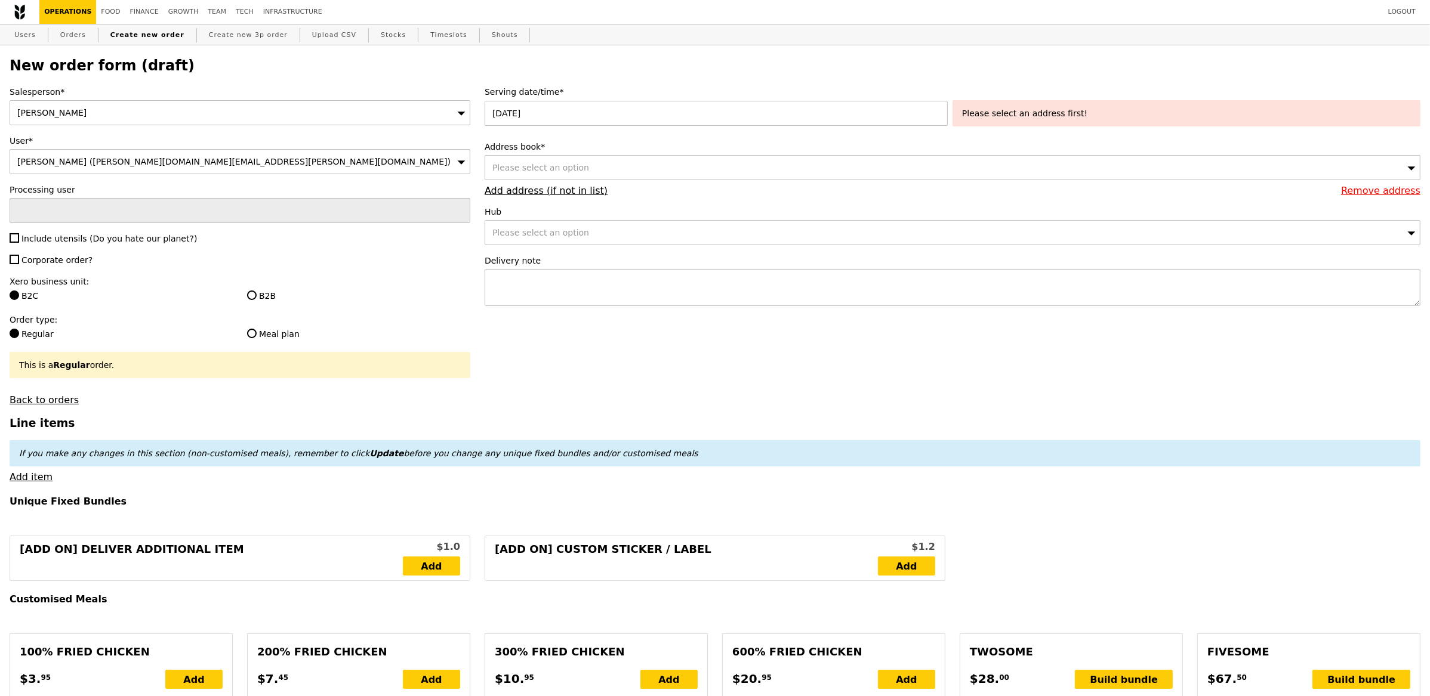
click at [637, 176] on div "Please select an option" at bounding box center [952, 167] width 936 height 25
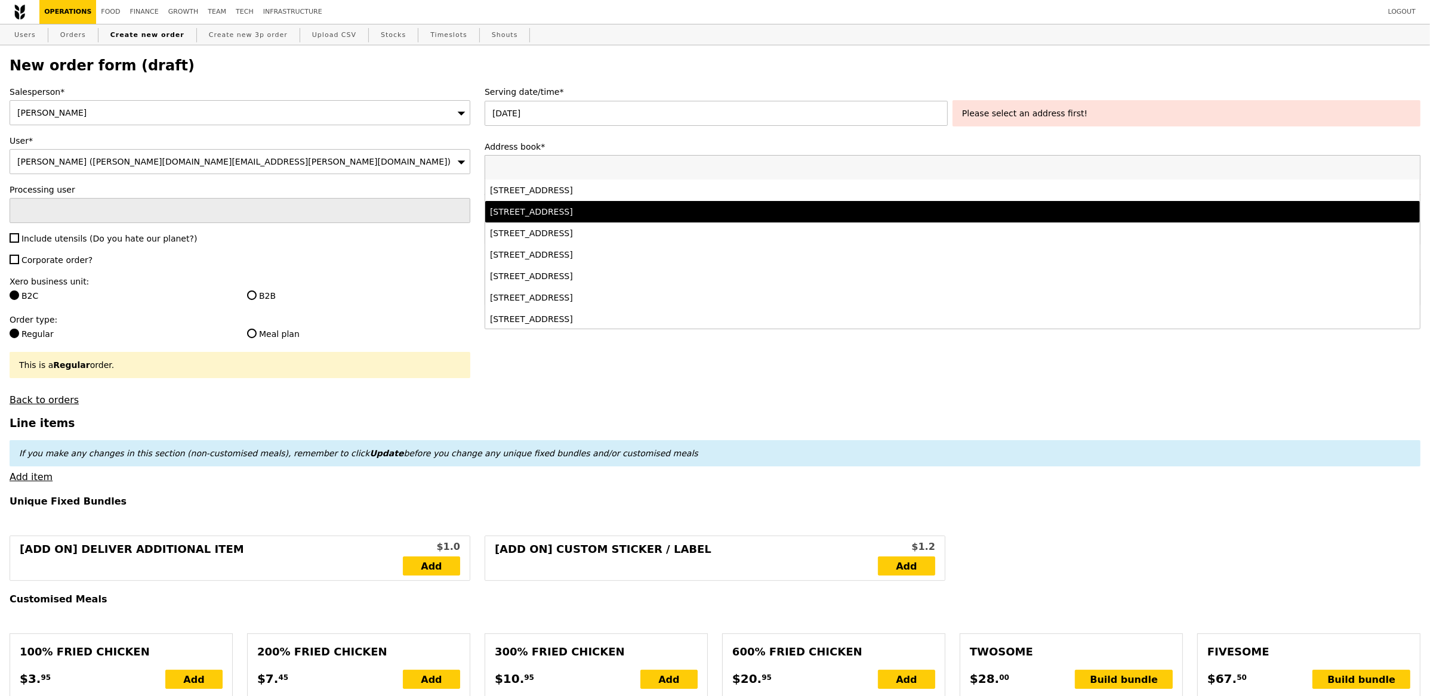
click at [665, 212] on div "133 Tuas South Avenue 3, #null-null, Singapore 637550" at bounding box center [837, 212] width 694 height 12
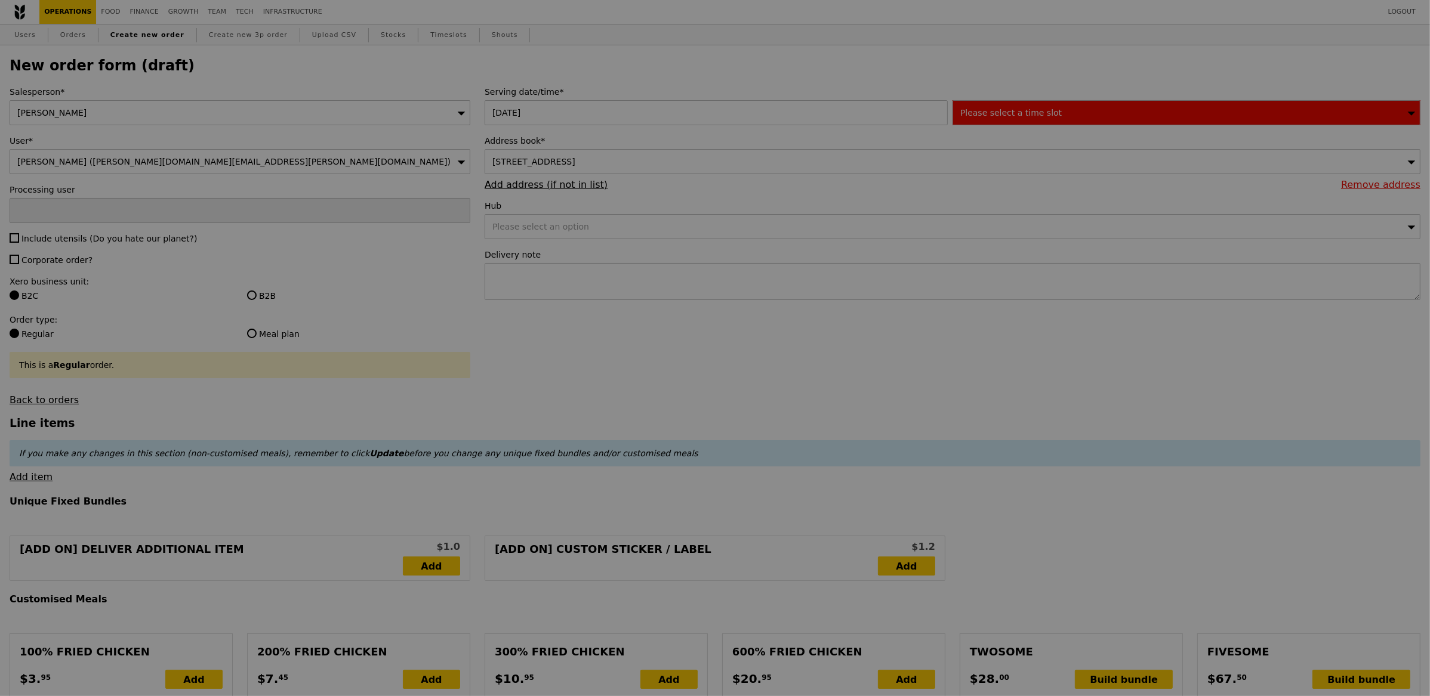
type input "Confirm"
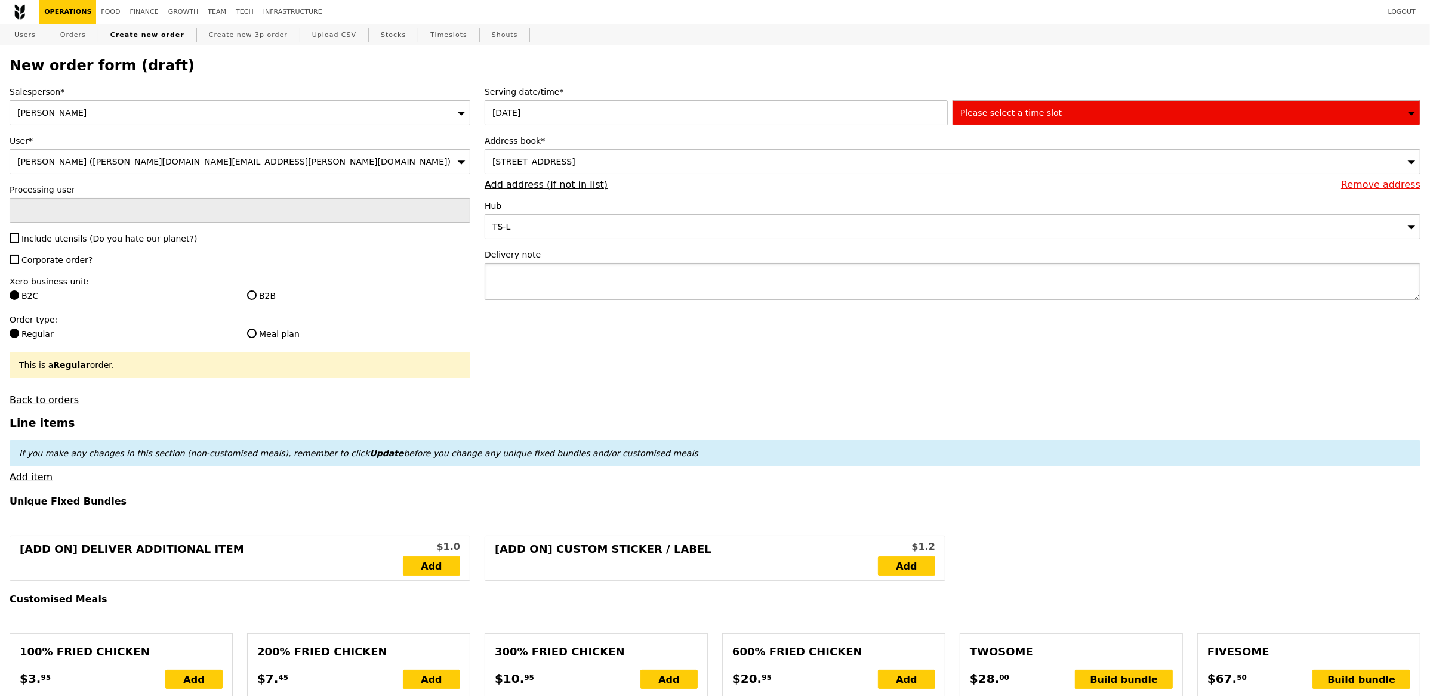
click at [619, 292] on textarea at bounding box center [952, 281] width 936 height 37
click at [619, 291] on textarea at bounding box center [952, 281] width 936 height 37
type textarea "v"
paste textarea "For delivery, please contact Joanna at 84901214."
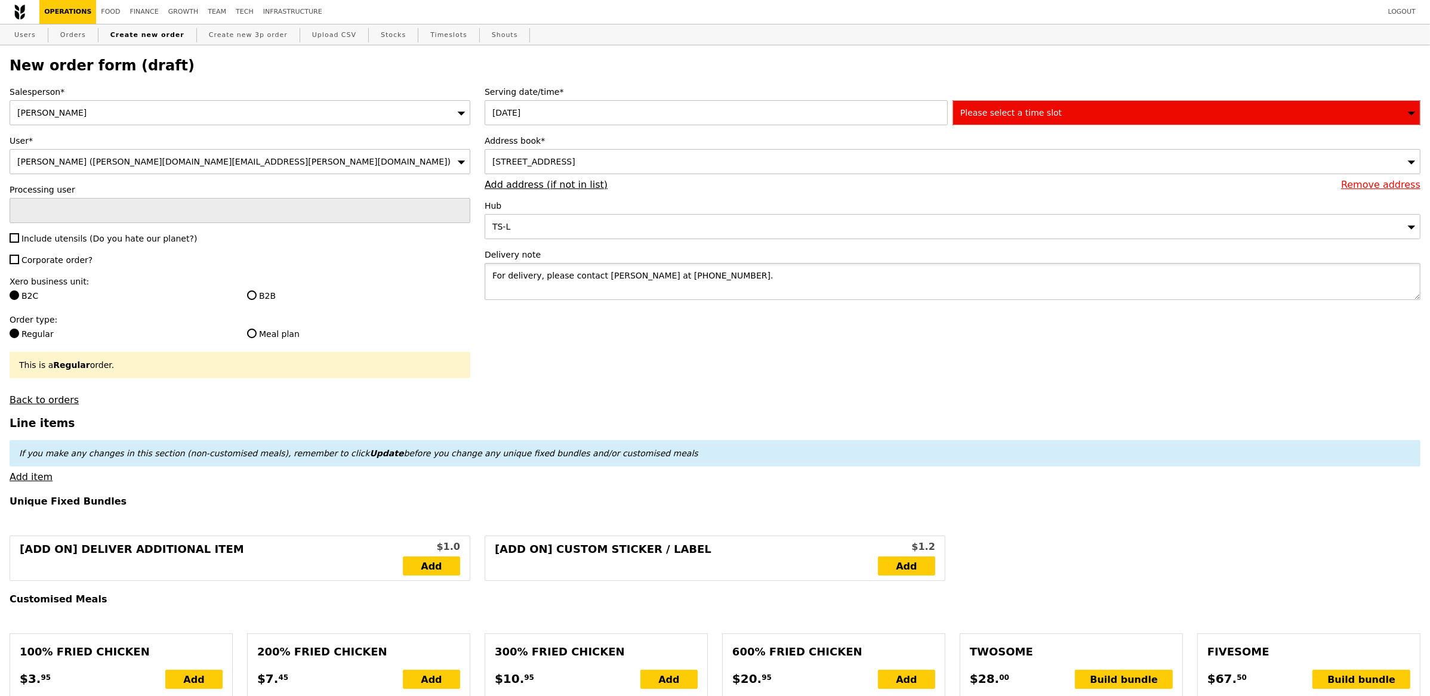
type textarea "For delivery, please contact Joanna at 84901214."
click at [999, 114] on span "Please select a time slot" at bounding box center [1010, 113] width 101 height 10
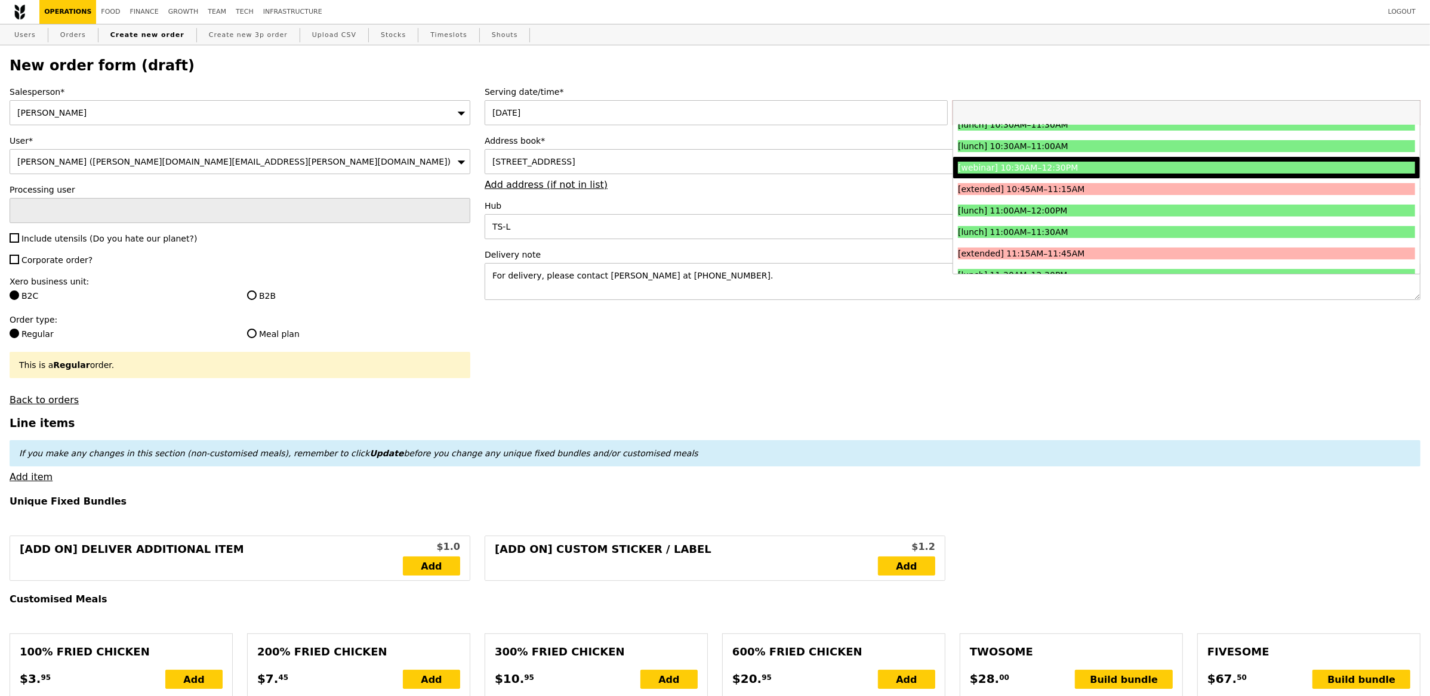
scroll to position [305, 0]
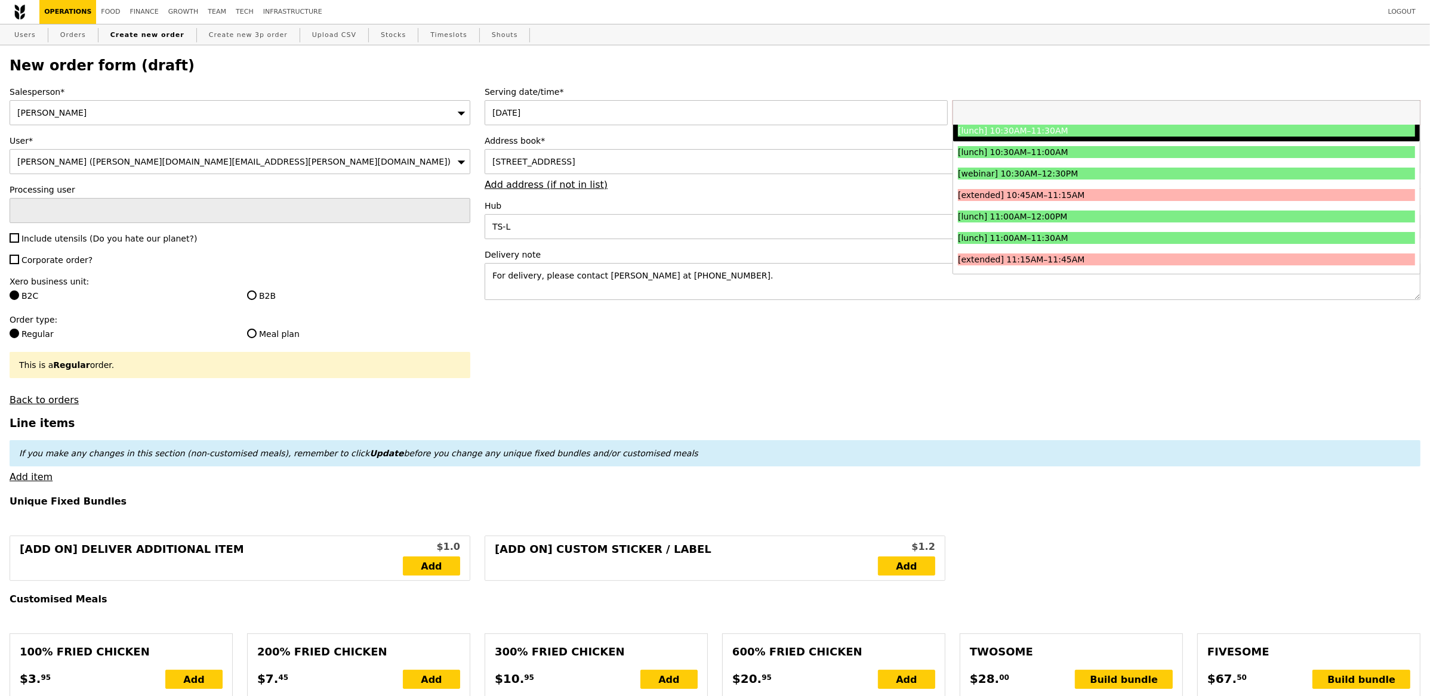
click at [1053, 130] on div "[lunch] 10:30AM–11:30AM" at bounding box center [1129, 131] width 343 height 12
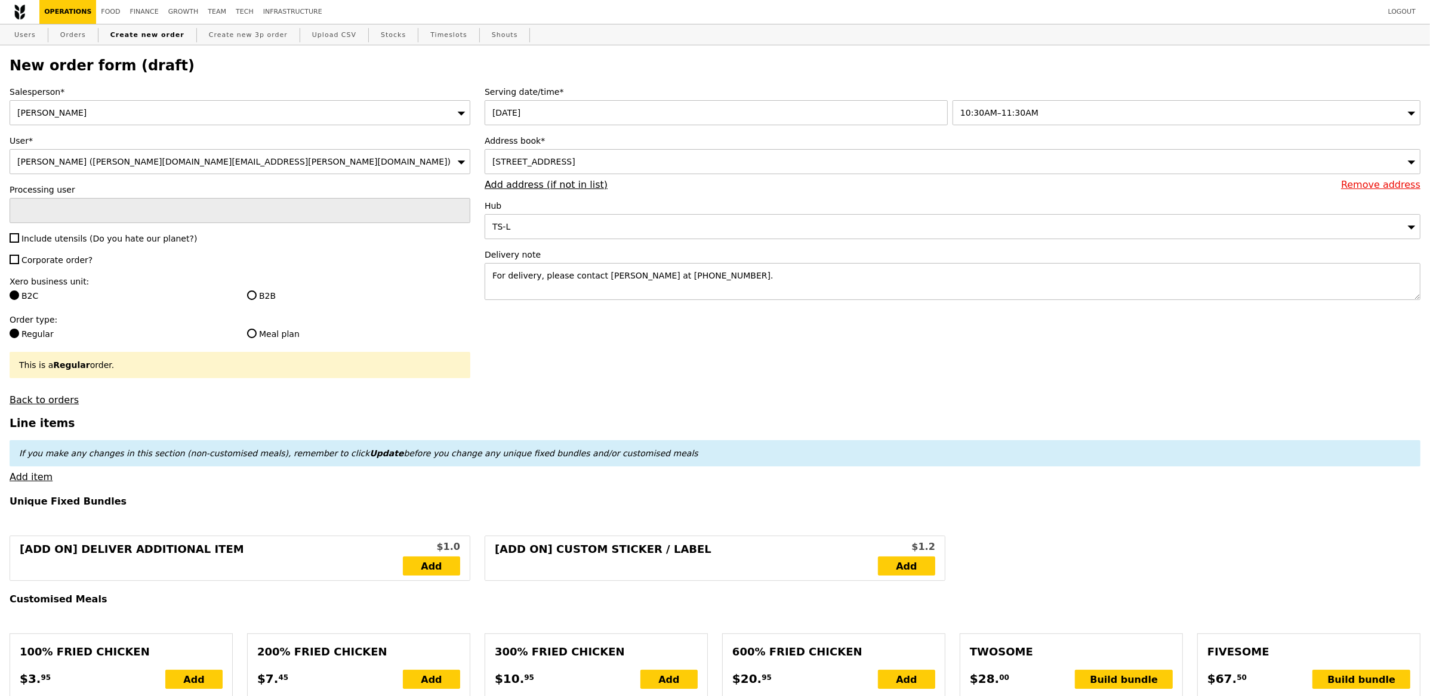
type input "Confirm"
click at [72, 243] on span "Include utensils (Do you hate our planet?)" at bounding box center [108, 239] width 175 height 10
click at [19, 243] on input "Include utensils (Do you hate our planet?)" at bounding box center [15, 238] width 10 height 10
checkbox input "true"
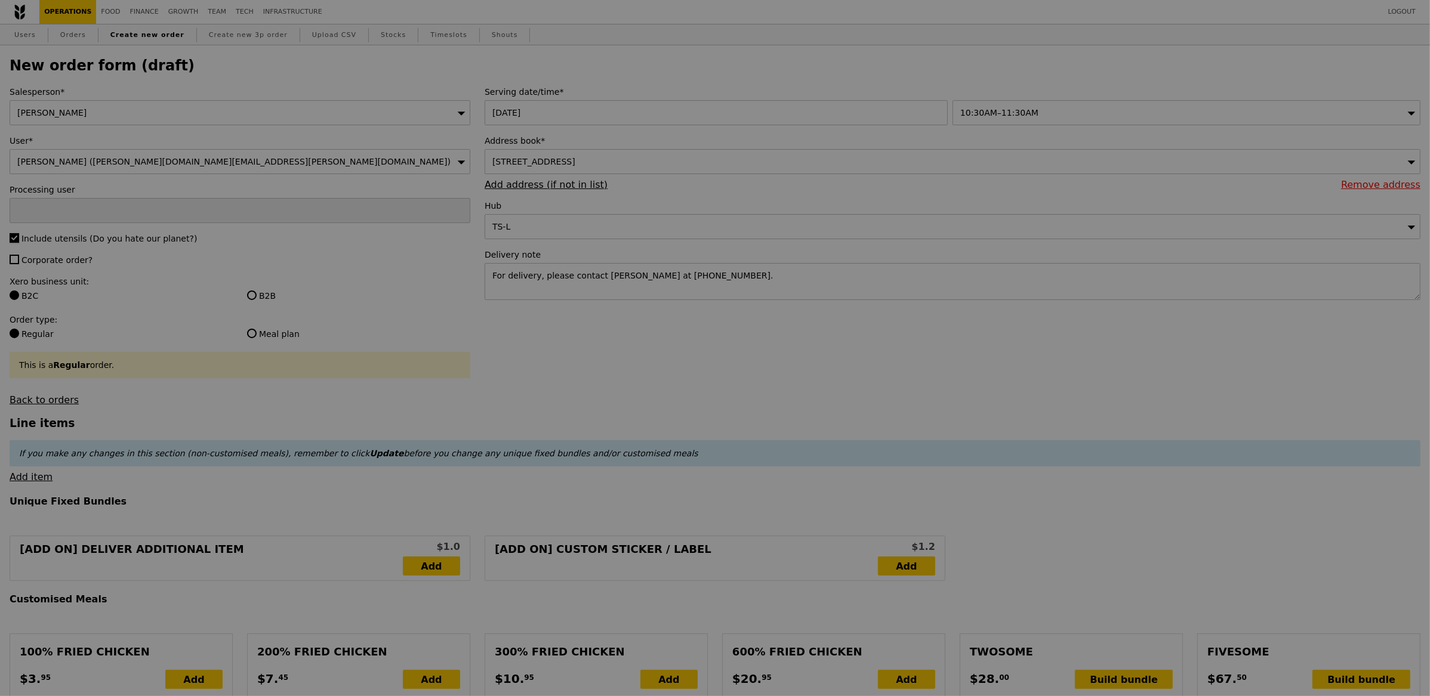
type input "Confirm"
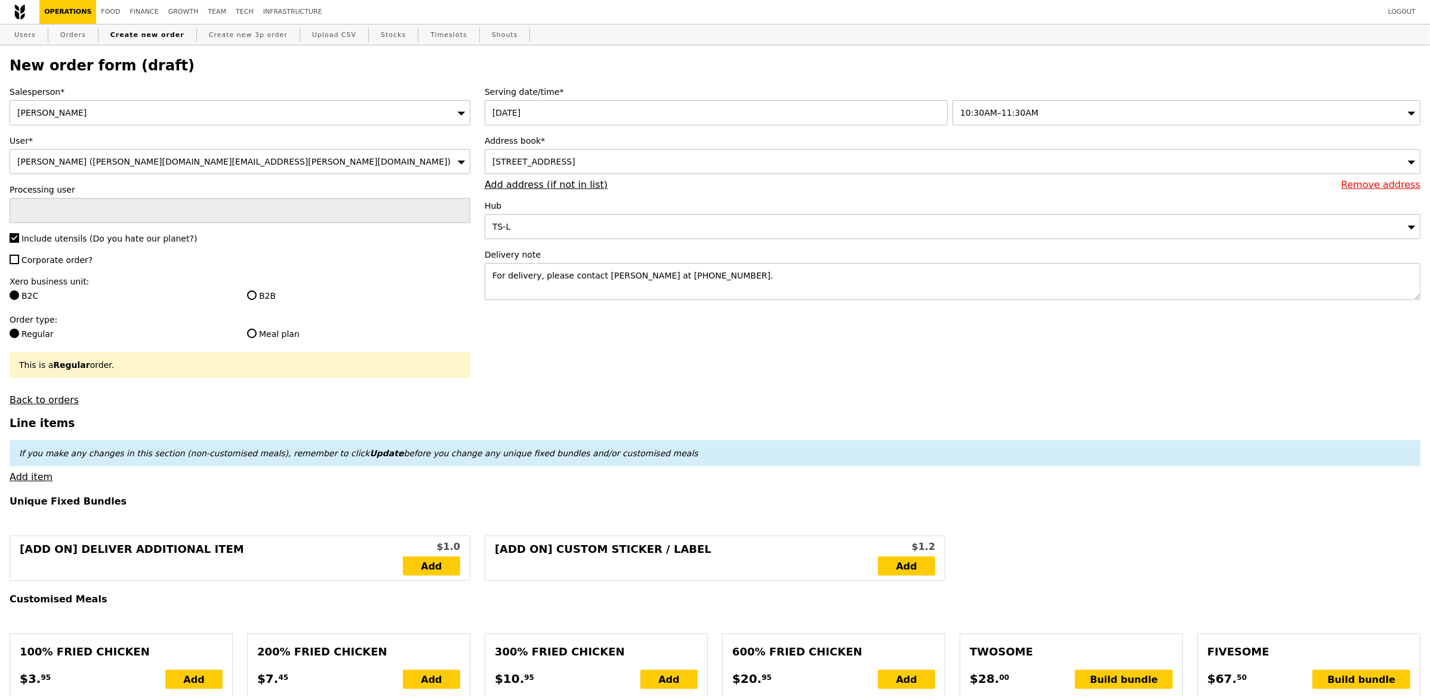
click at [68, 261] on span "Corporate order?" at bounding box center [56, 260] width 71 height 10
click at [19, 261] on input "Corporate order?" at bounding box center [15, 260] width 10 height 10
checkbox input "true"
click at [249, 294] on input "B2B" at bounding box center [252, 296] width 10 height 10
radio input "true"
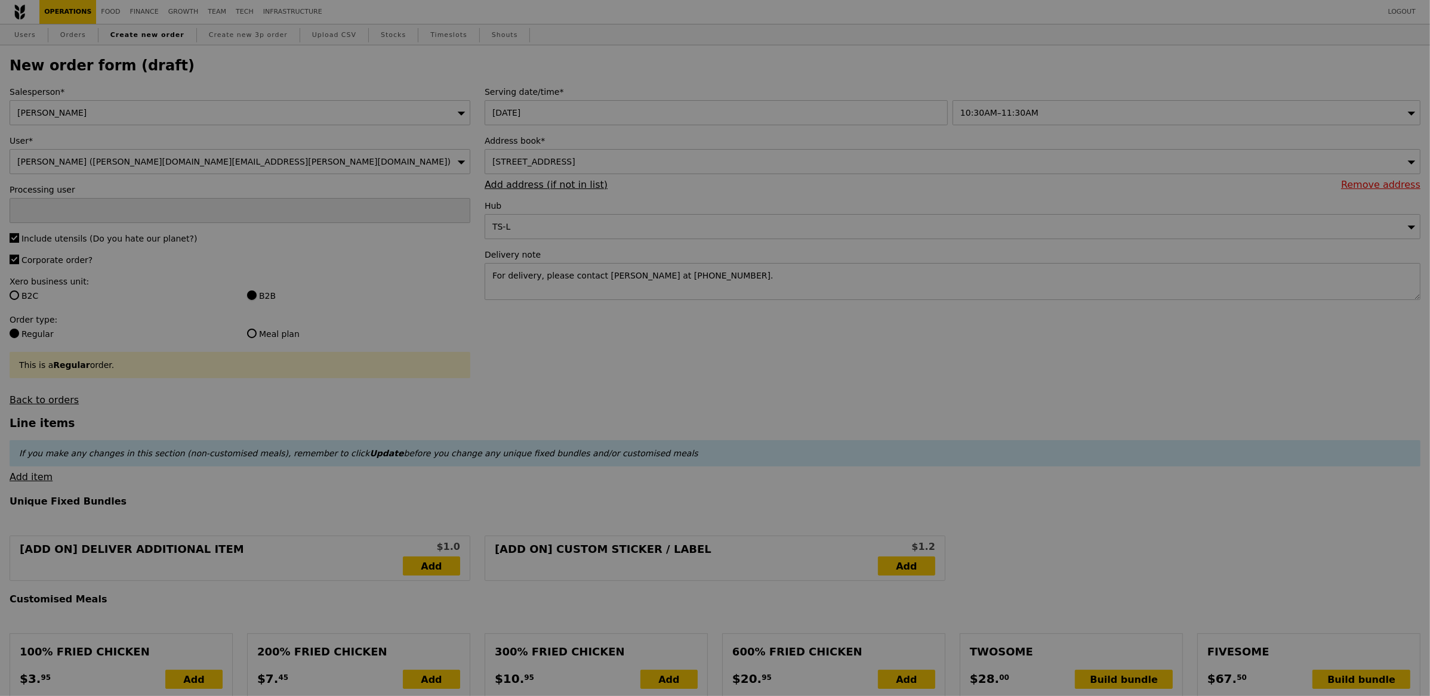
type input "Confirm"
type input "13.76"
type input "15.00"
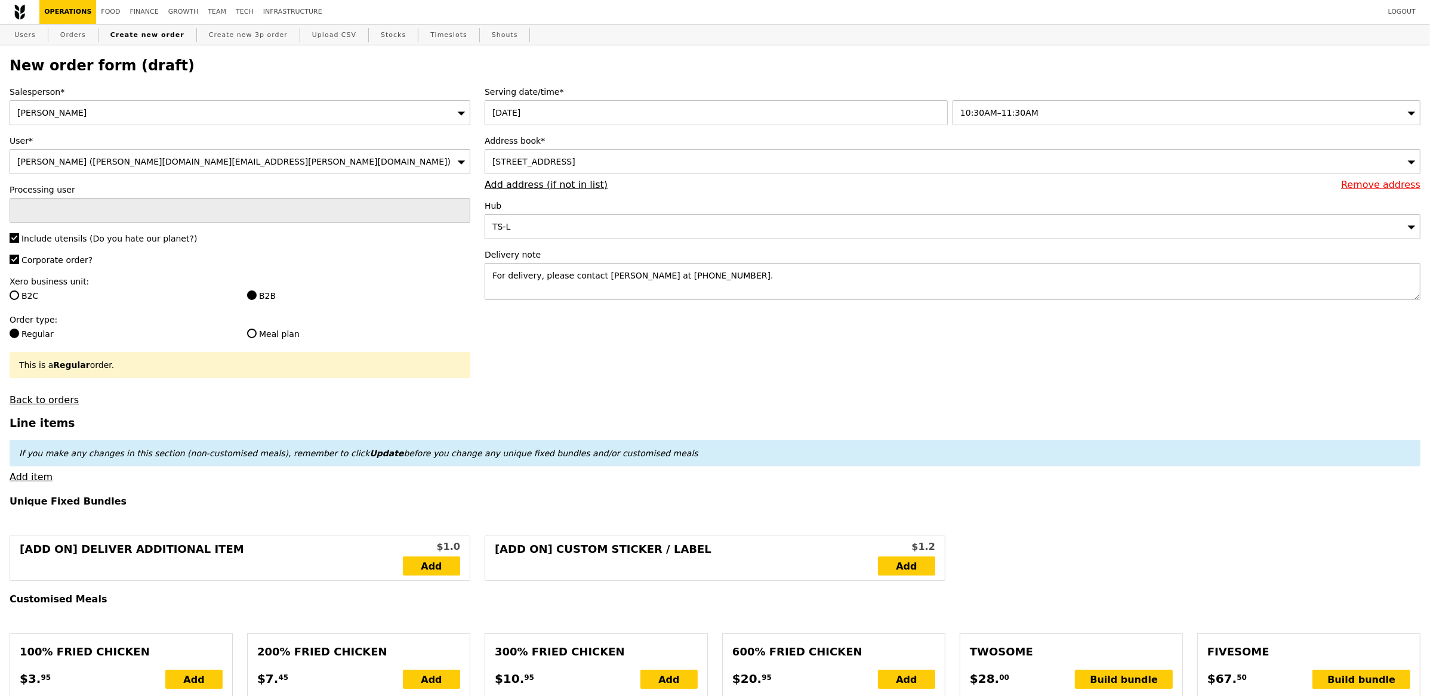
click at [544, 308] on div "Serving date/time* 20 Aug 2025 10:30AM–11:30AM Address book* 133 Tuas South Ave…" at bounding box center [952, 199] width 950 height 226
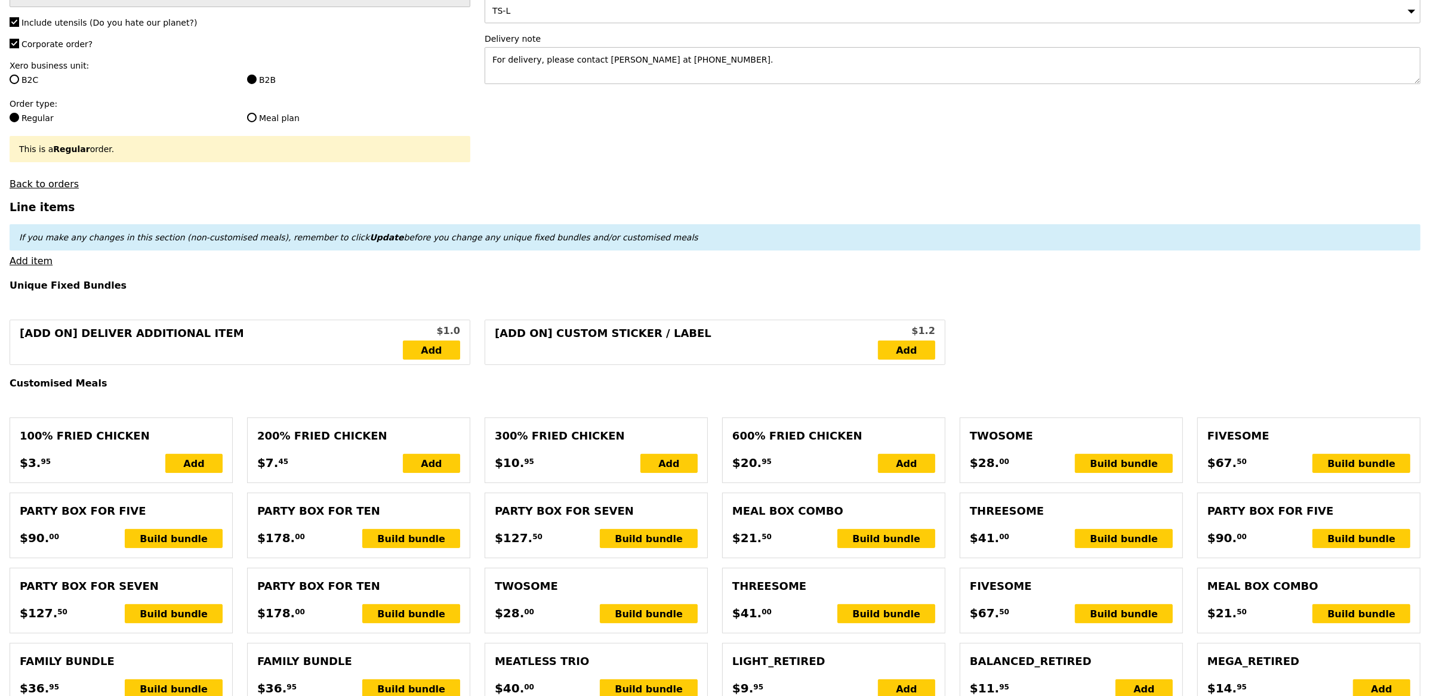
scroll to position [294, 0]
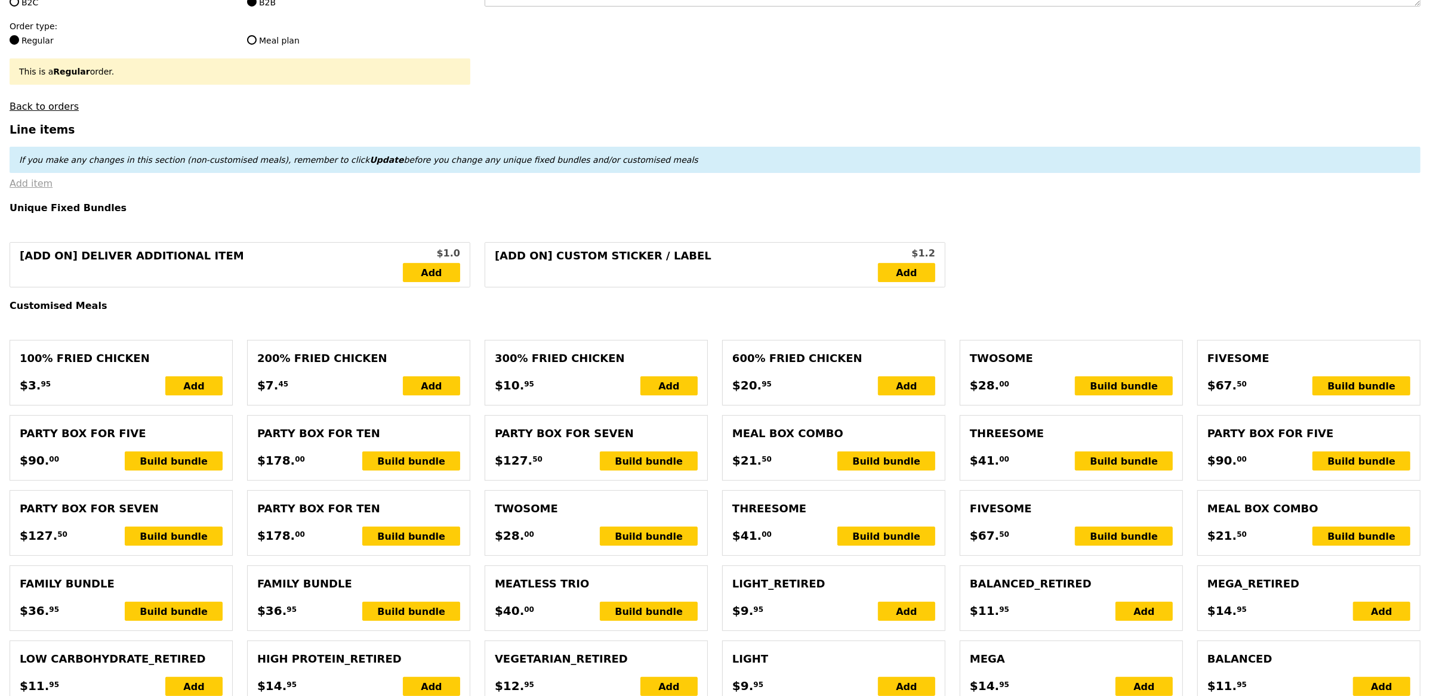
click at [36, 186] on link "Add item" at bounding box center [31, 183] width 43 height 11
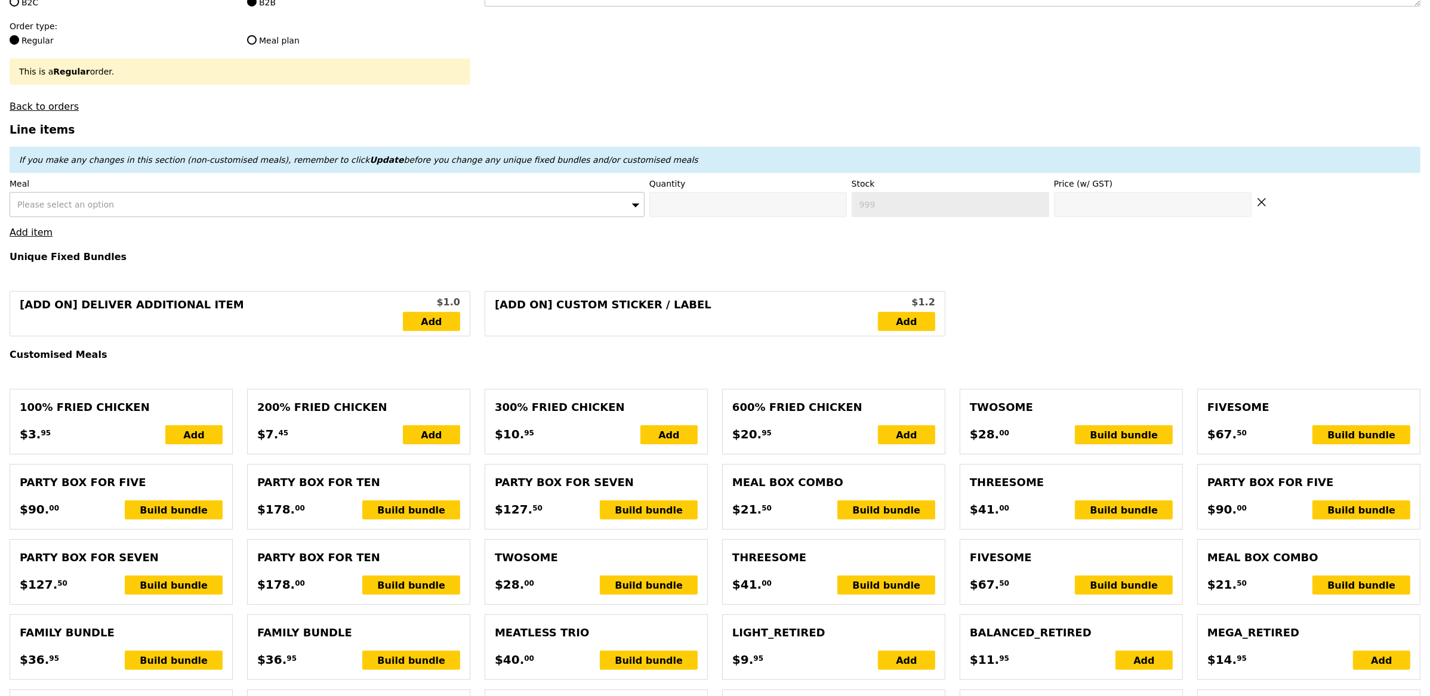
click at [189, 206] on div "Please select an option" at bounding box center [327, 204] width 635 height 25
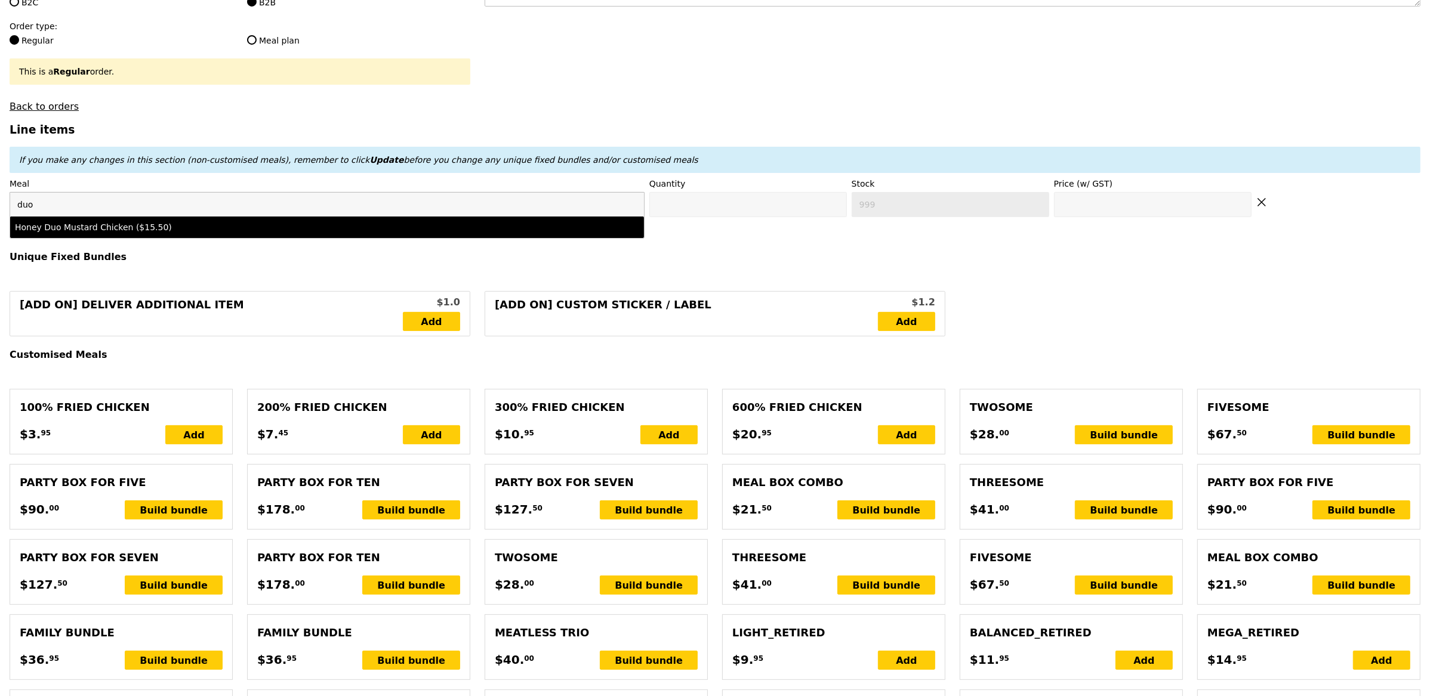
type input "duo"
click at [102, 229] on div "Honey Duo Mustard Chicken ($15.50)" at bounding box center [249, 227] width 468 height 12
type input "Confirm anyway"
type input "0"
type input "446"
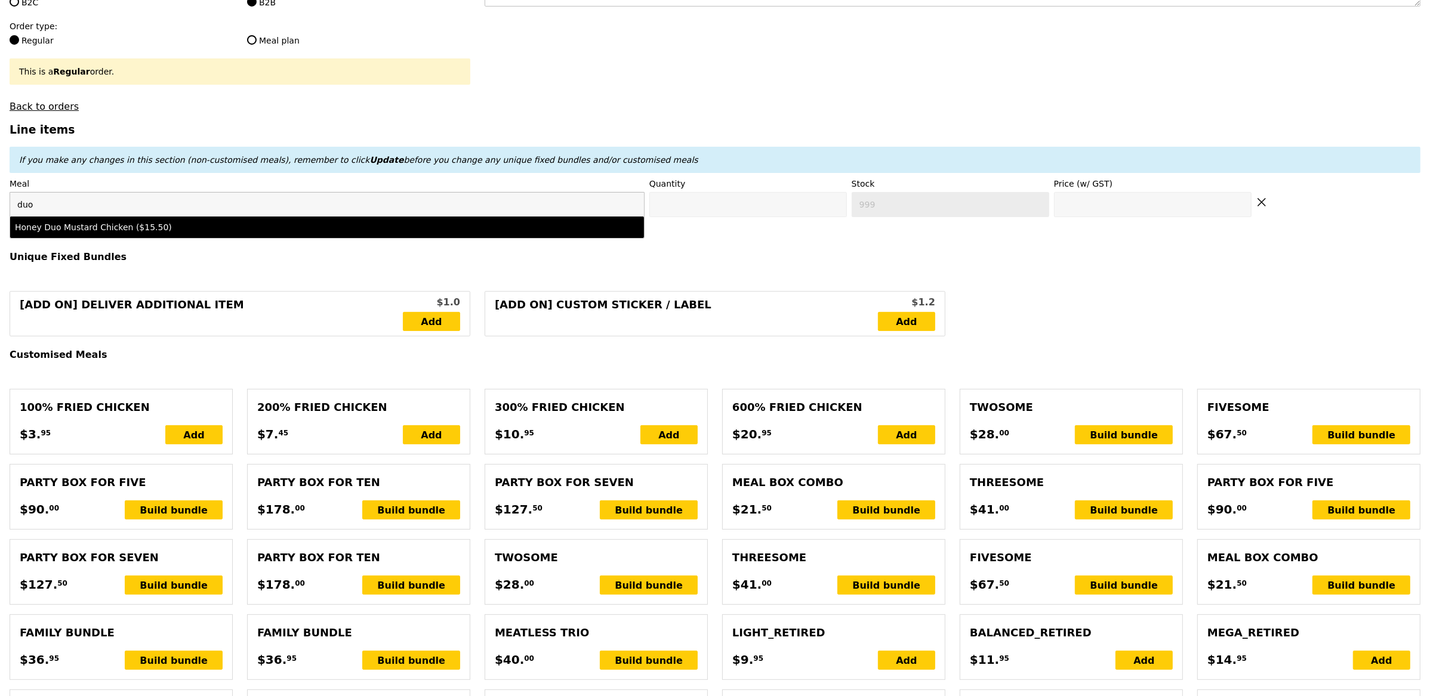
type input "15.5"
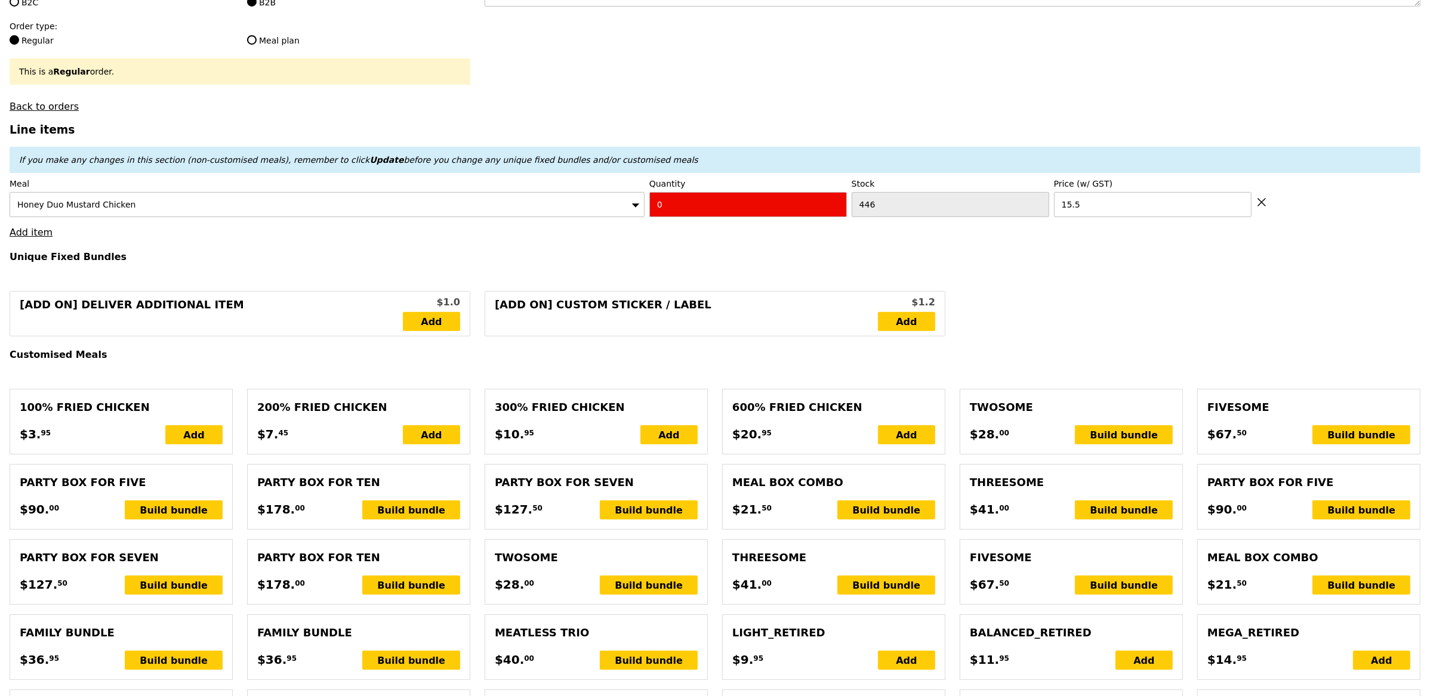
click at [720, 199] on input "0" at bounding box center [747, 204] width 197 height 25
type input "Confirm"
type input "15"
type input "Loading..."
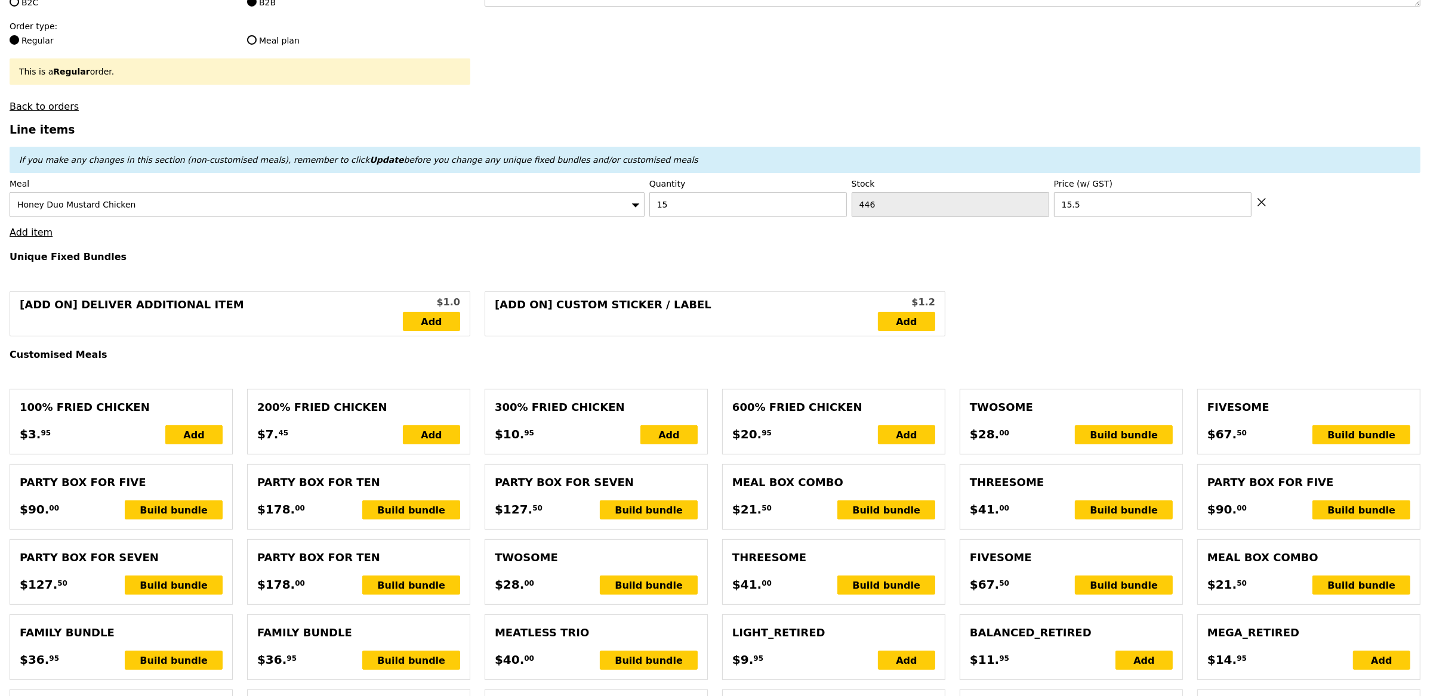
type input "232.50"
type input "9.72"
type input "10.60"
type input "243.10"
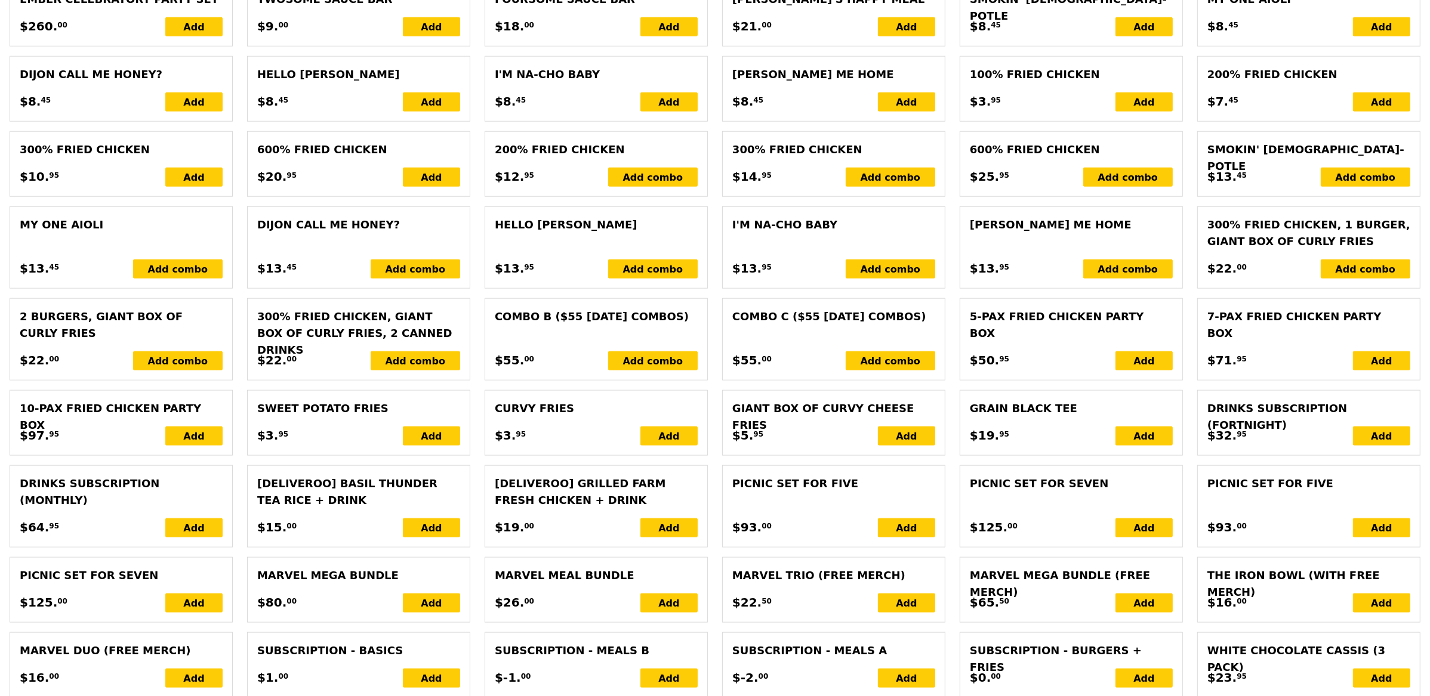
scroll to position [2301, 0]
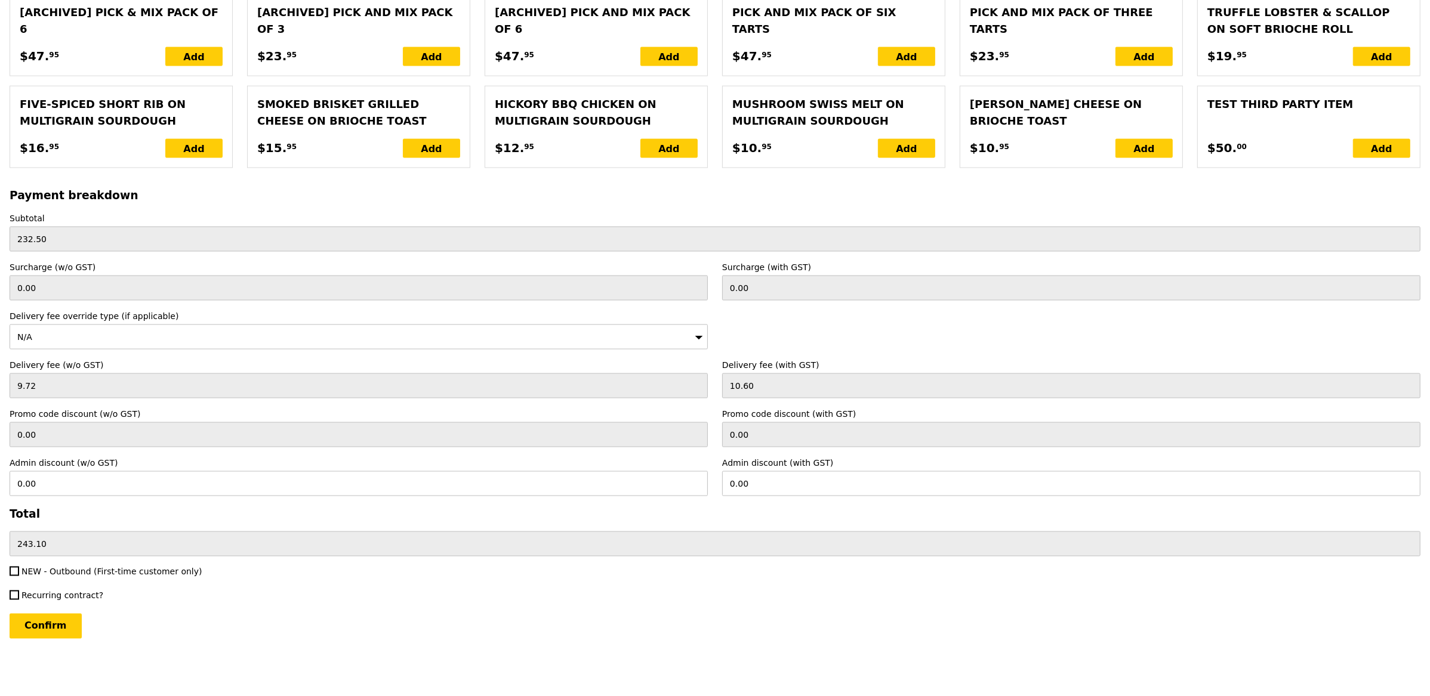
click at [72, 626] on input "Confirm" at bounding box center [46, 626] width 72 height 25
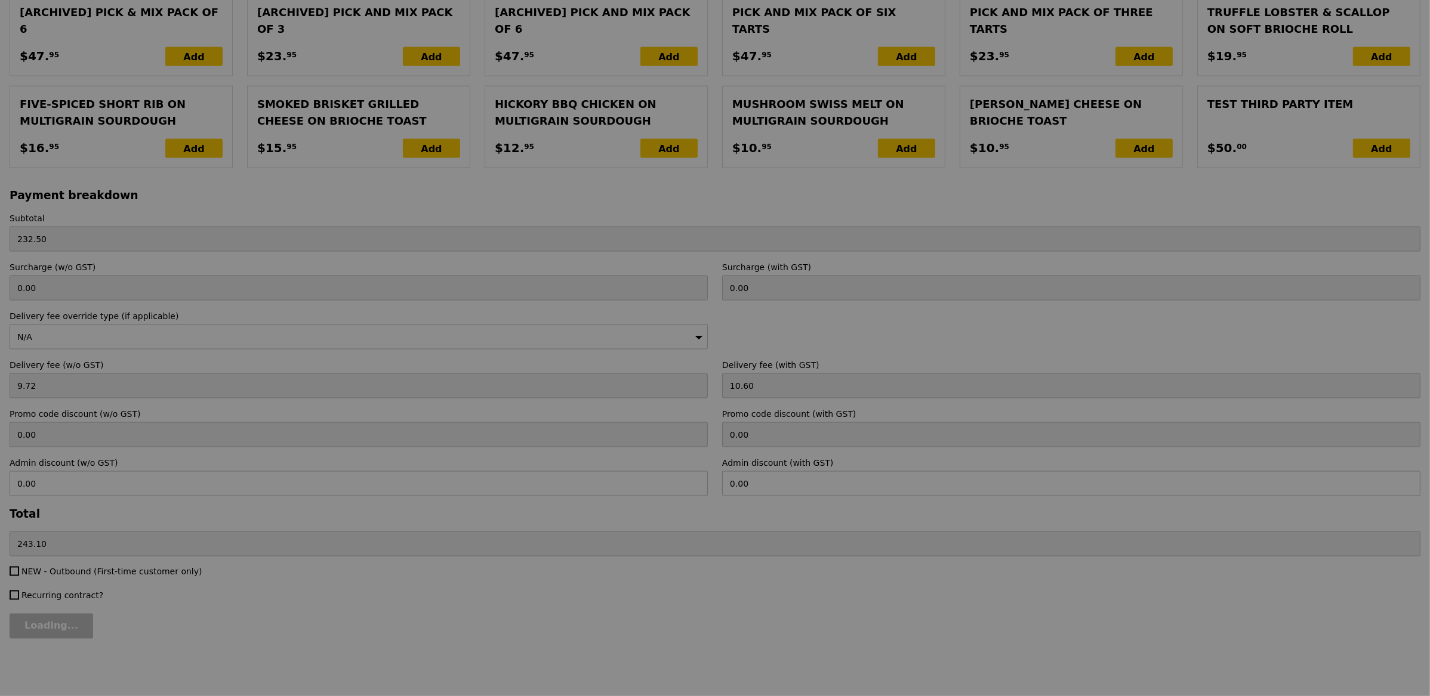
type input "Loading..."
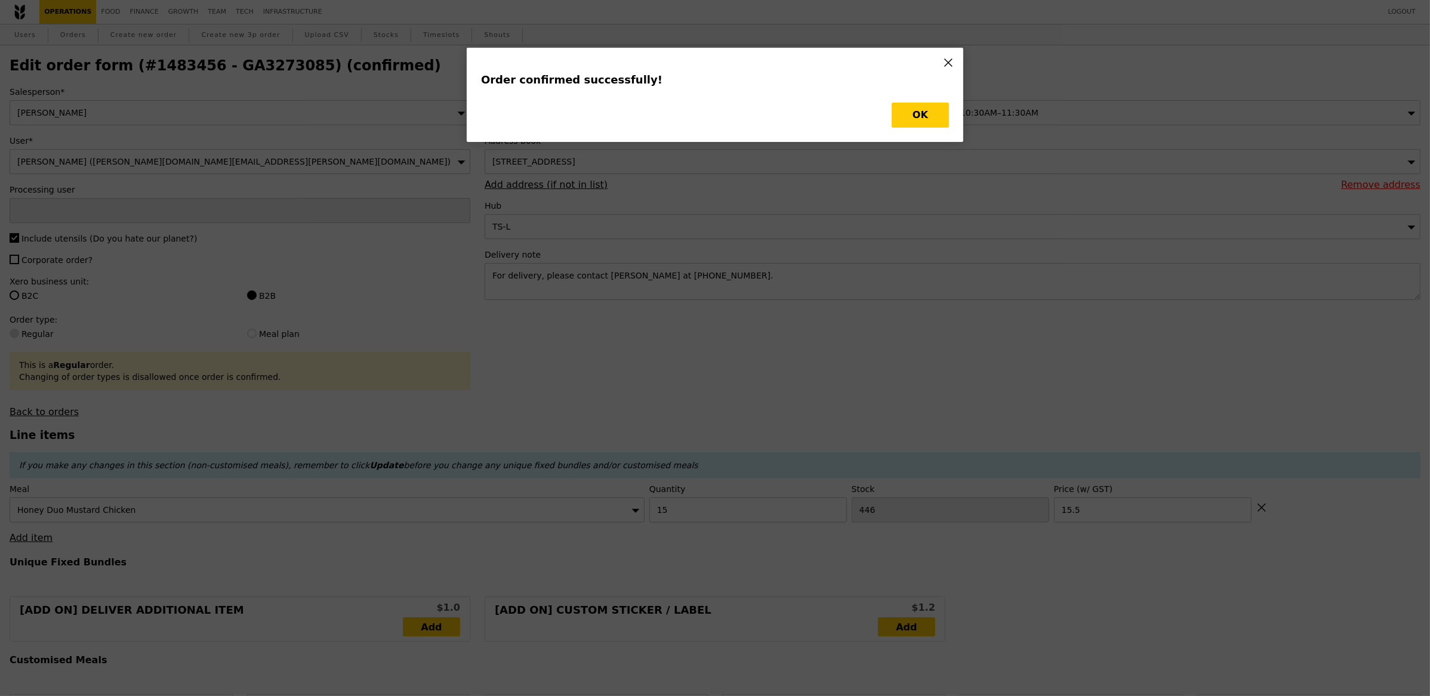
type input "Eliza"
type input "Loading..."
checkbox input "false"
type input "15.50"
click at [888, 125] on div "OK" at bounding box center [715, 115] width 468 height 25
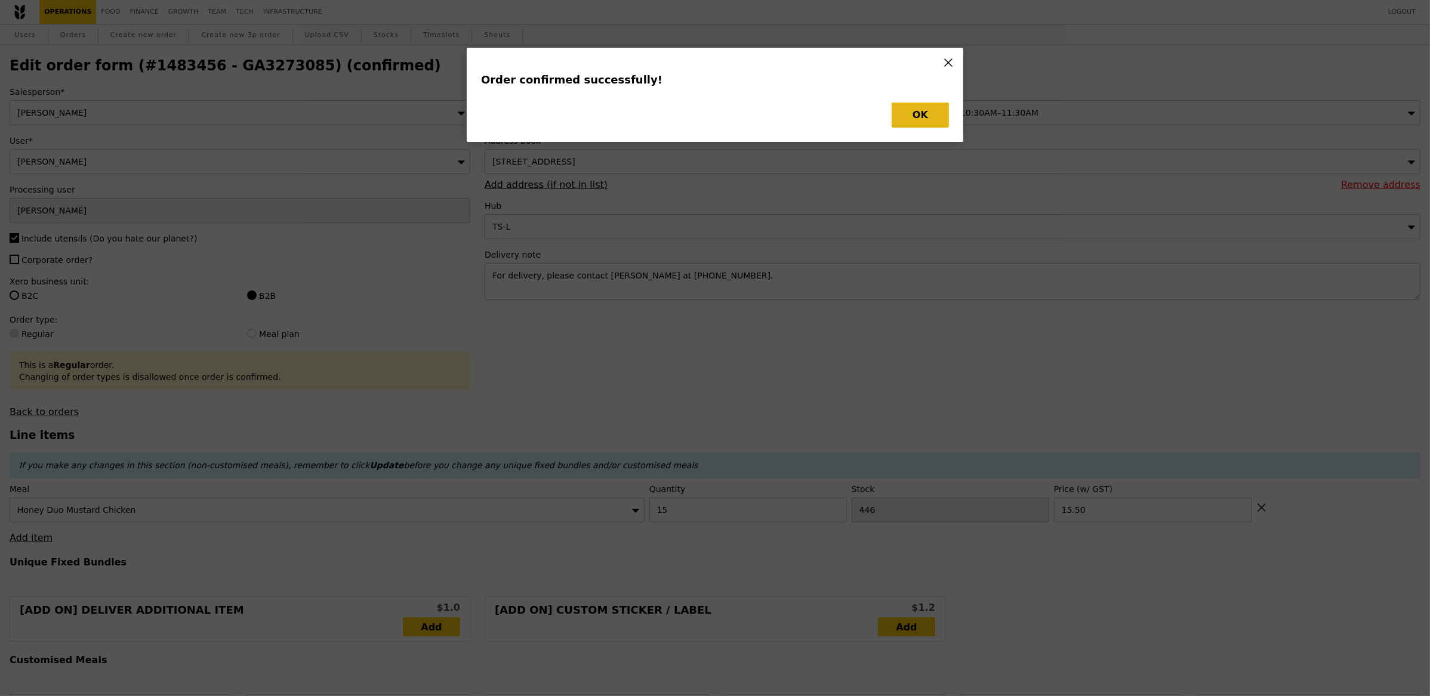
type input "431"
click at [918, 114] on button "OK" at bounding box center [919, 115] width 57 height 25
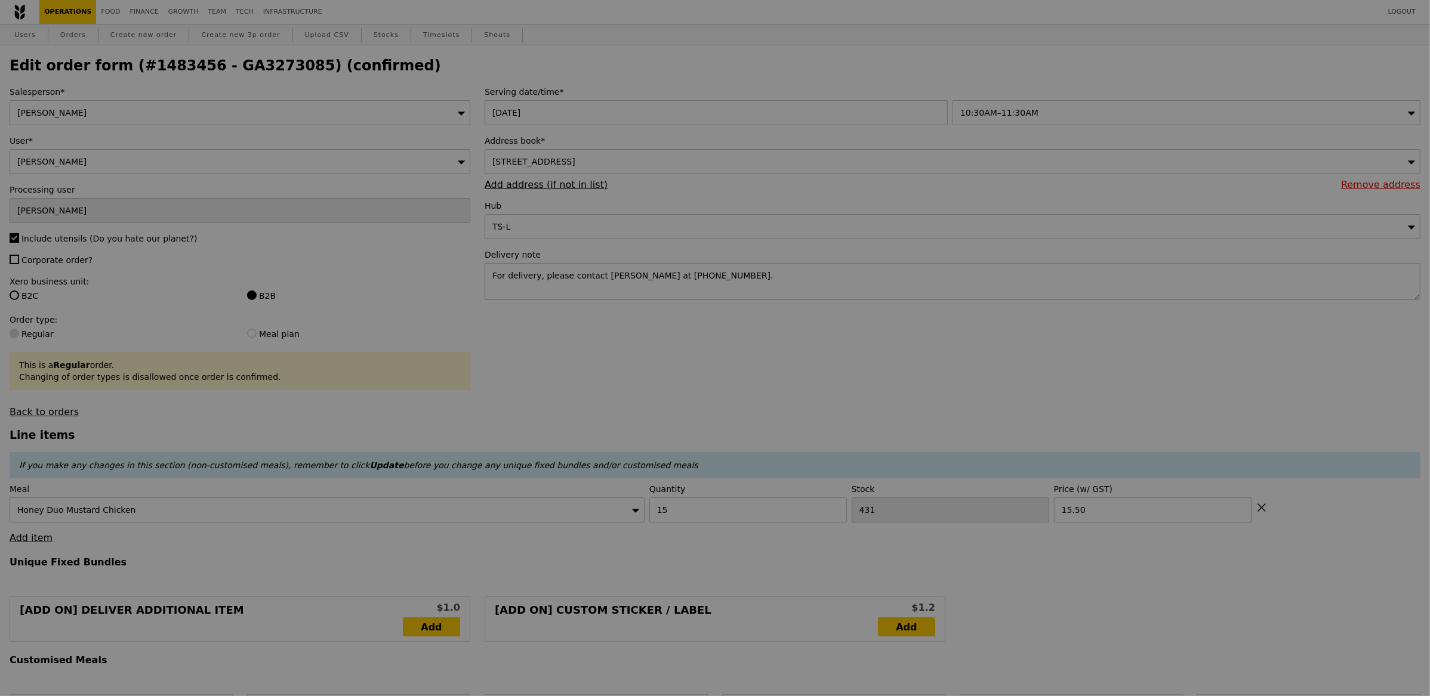
type input "Update"
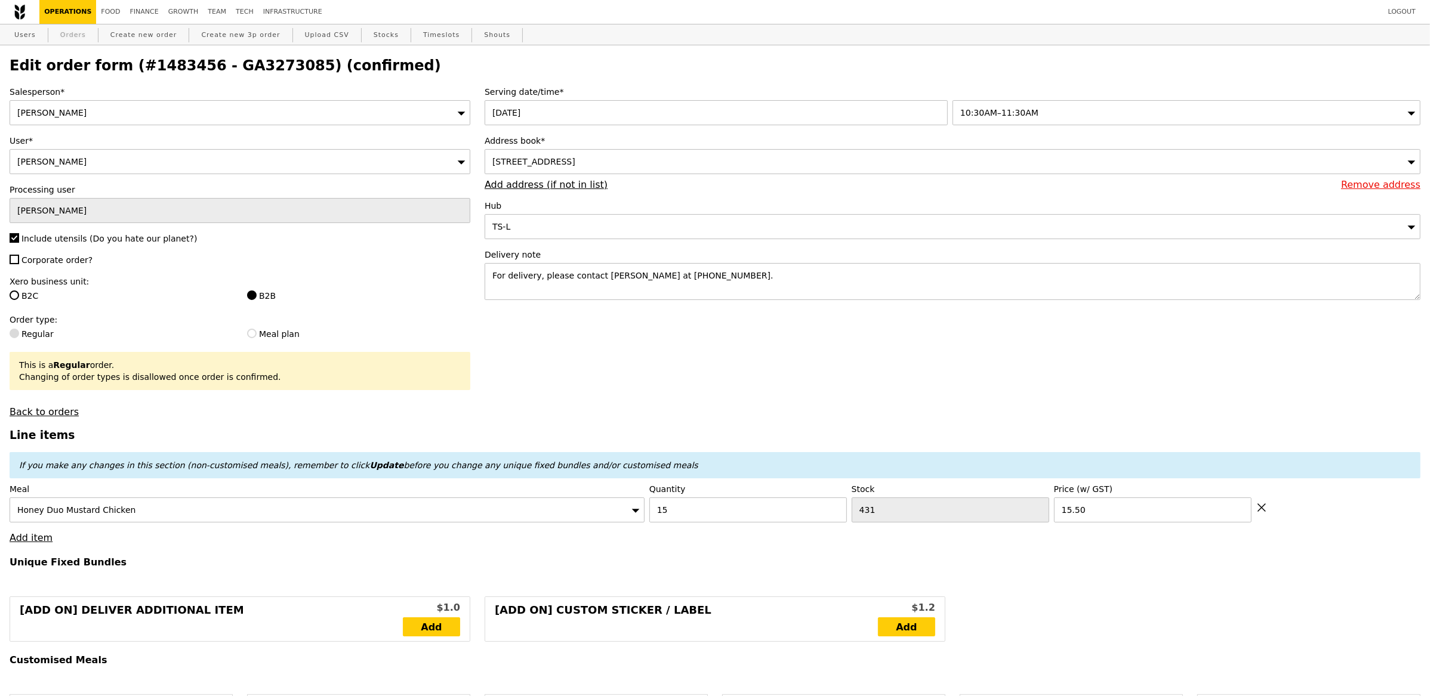
click at [75, 26] on link "Orders" at bounding box center [72, 34] width 35 height 21
select select "100"
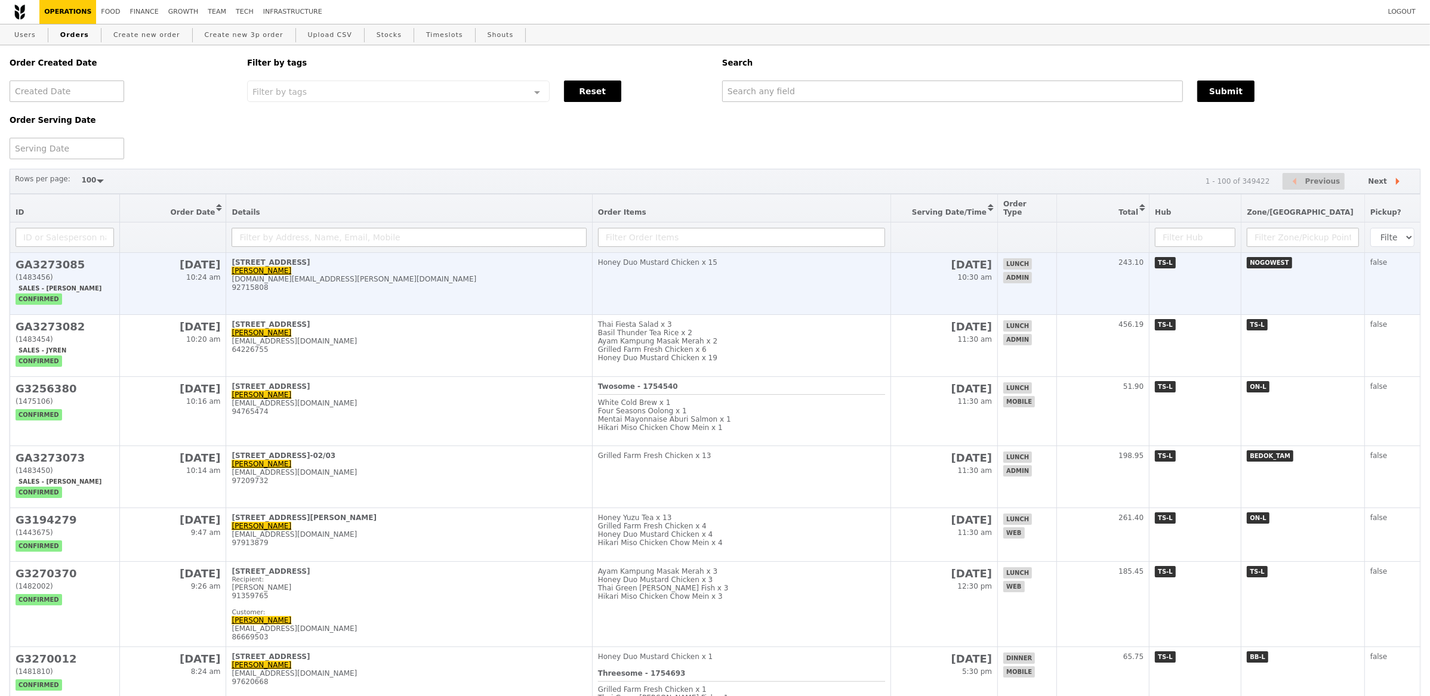
click at [399, 292] on td "133 Tuas South Avenue 3 Joanna Ng joanna.ng@alcon.com 92715808" at bounding box center [409, 284] width 366 height 62
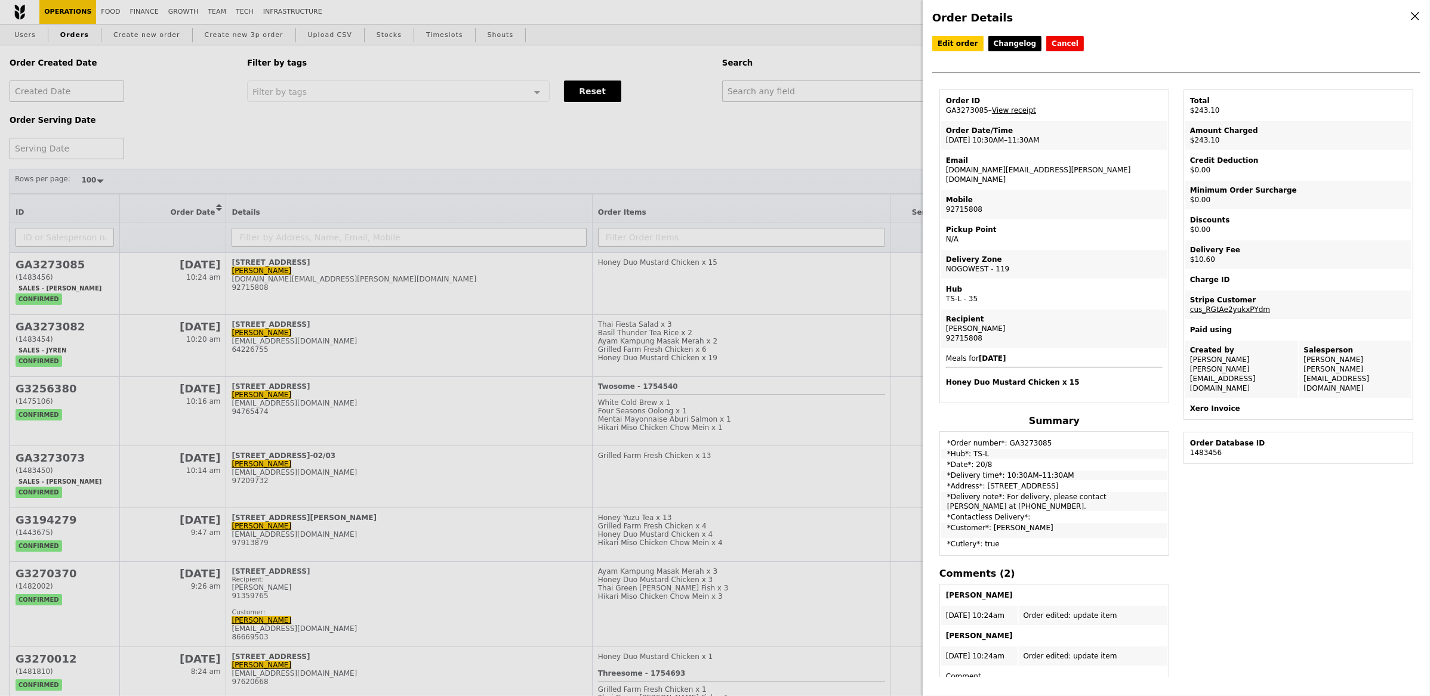
click at [1025, 109] on link "View receipt" at bounding box center [1014, 110] width 44 height 8
click at [138, 14] on div "Order Details Edit order Changelog Cancel Order ID GA3273085 – View receipt Ord…" at bounding box center [715, 348] width 1430 height 696
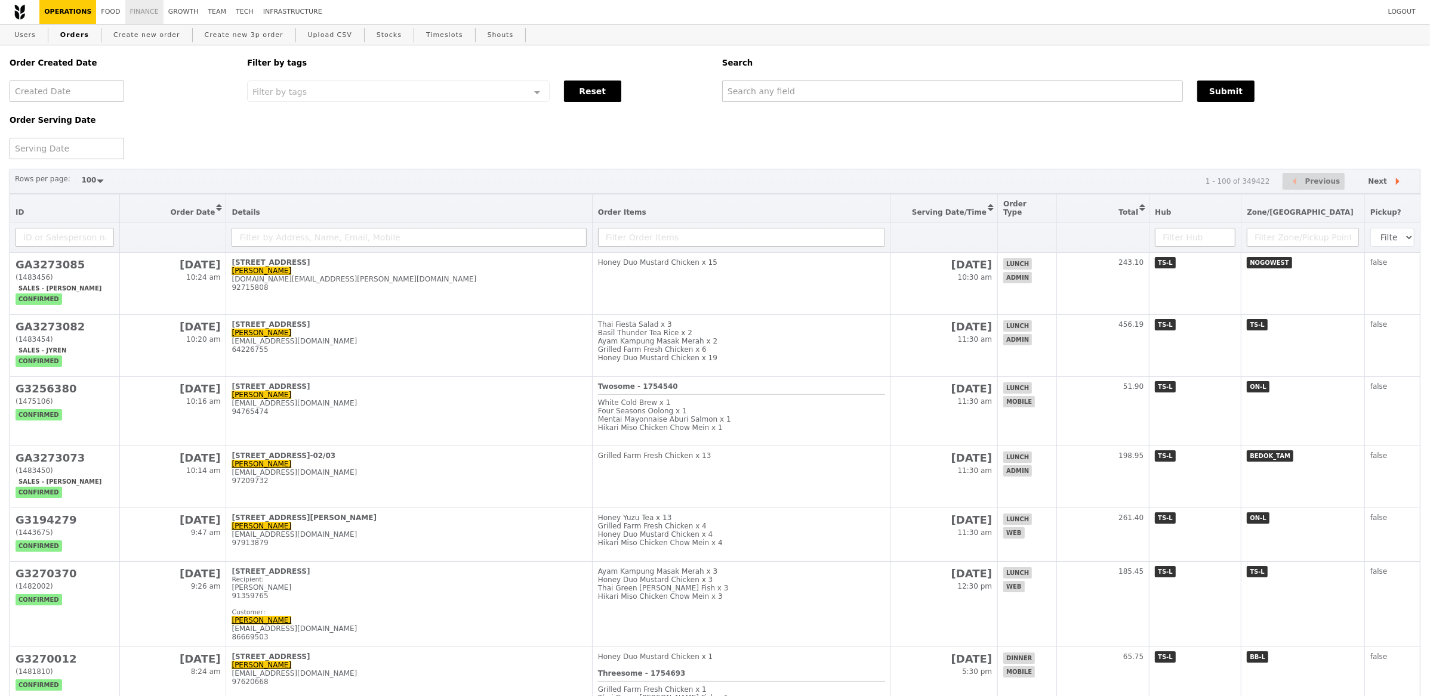
click at [137, 12] on link "Finance" at bounding box center [144, 12] width 38 height 24
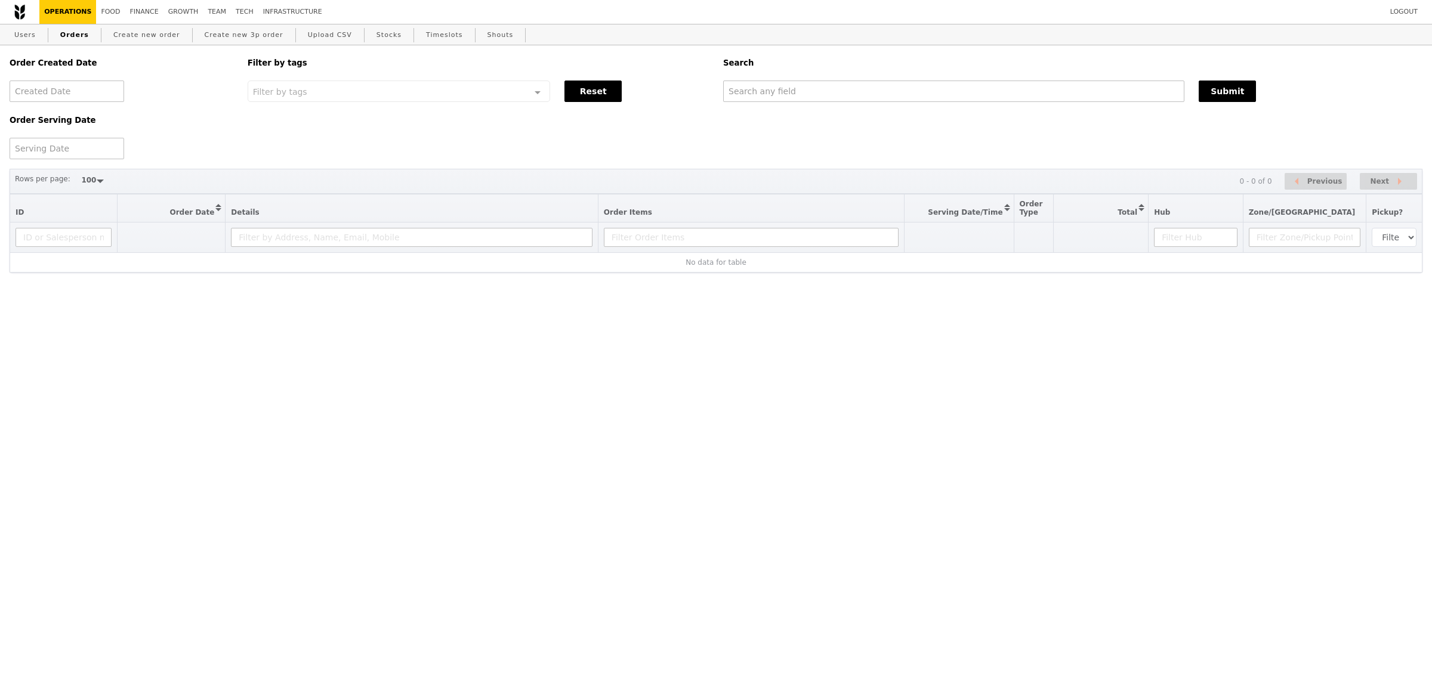
select select "100"
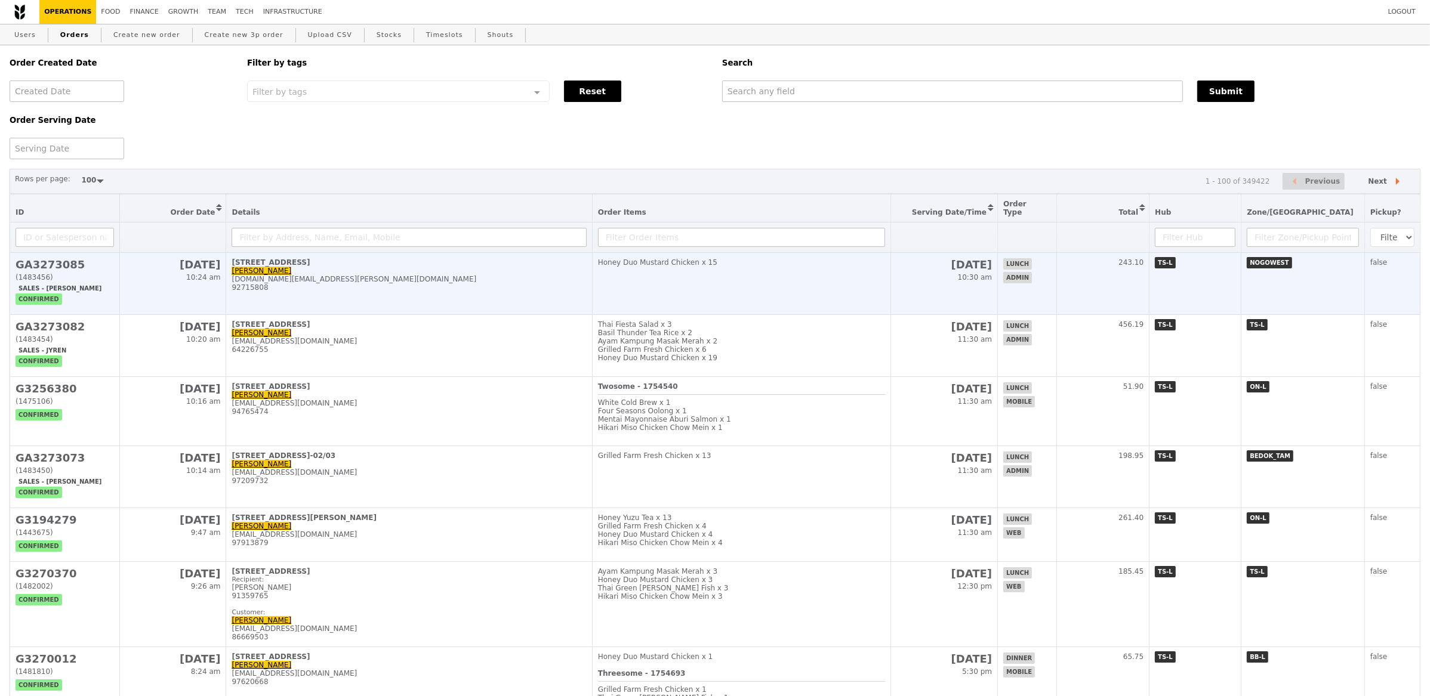
click at [377, 275] on div "[DOMAIN_NAME][EMAIL_ADDRESS][PERSON_NAME][DOMAIN_NAME]" at bounding box center [409, 279] width 354 height 8
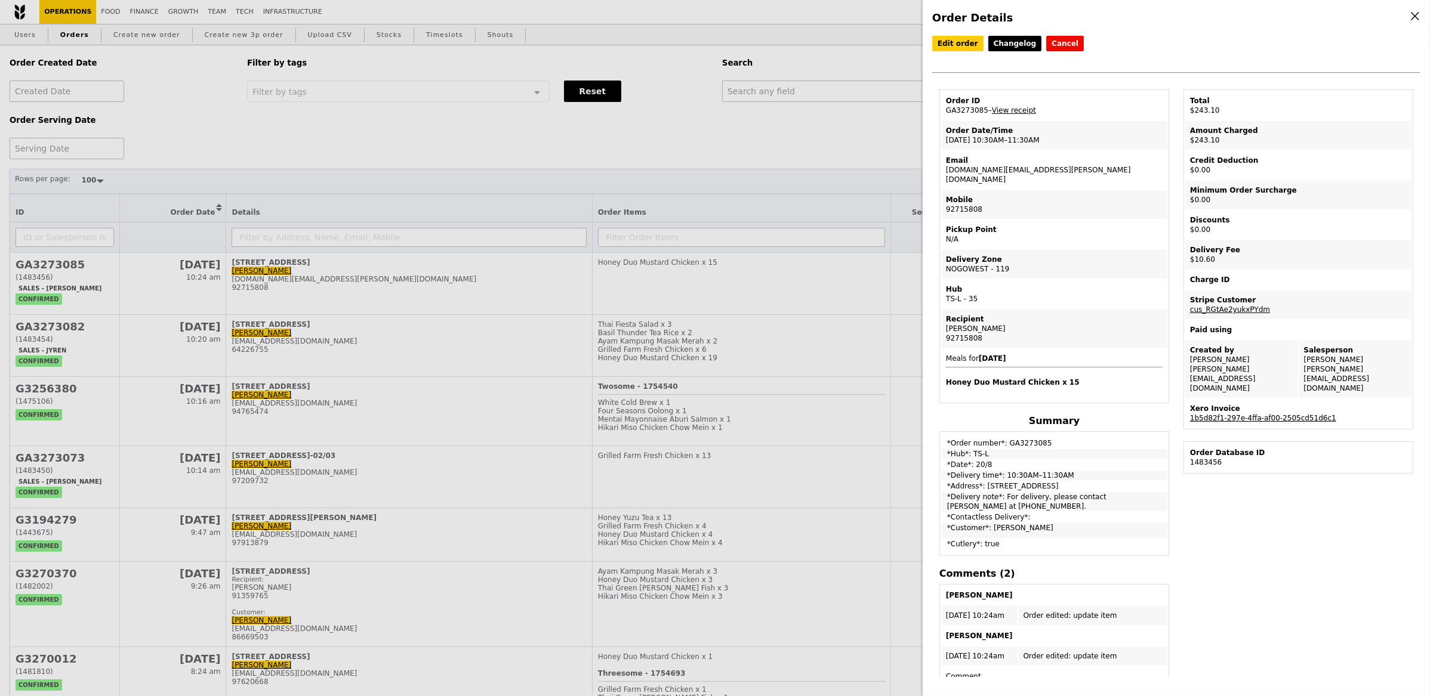
click at [1205, 414] on link "1b5d82f1-297e-4ffa-af00-2505cd51d6c1" at bounding box center [1263, 418] width 146 height 8
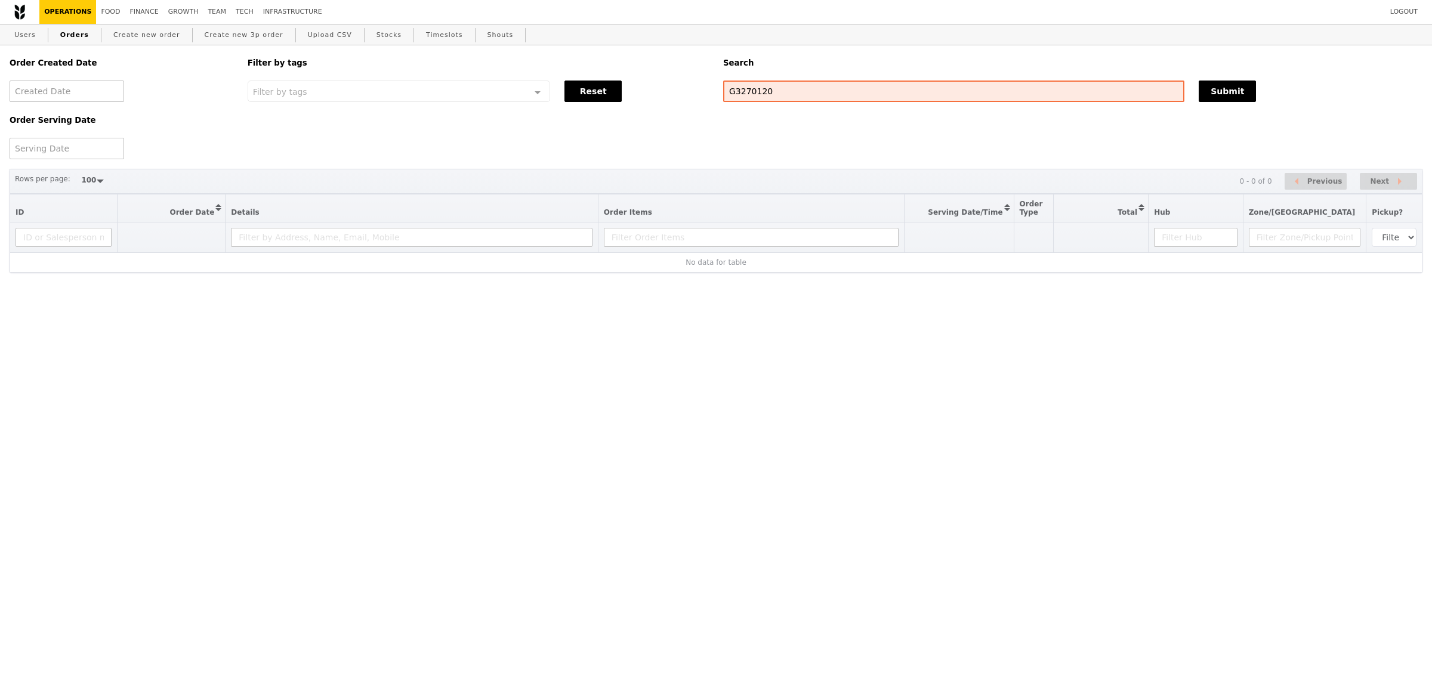
select select "100"
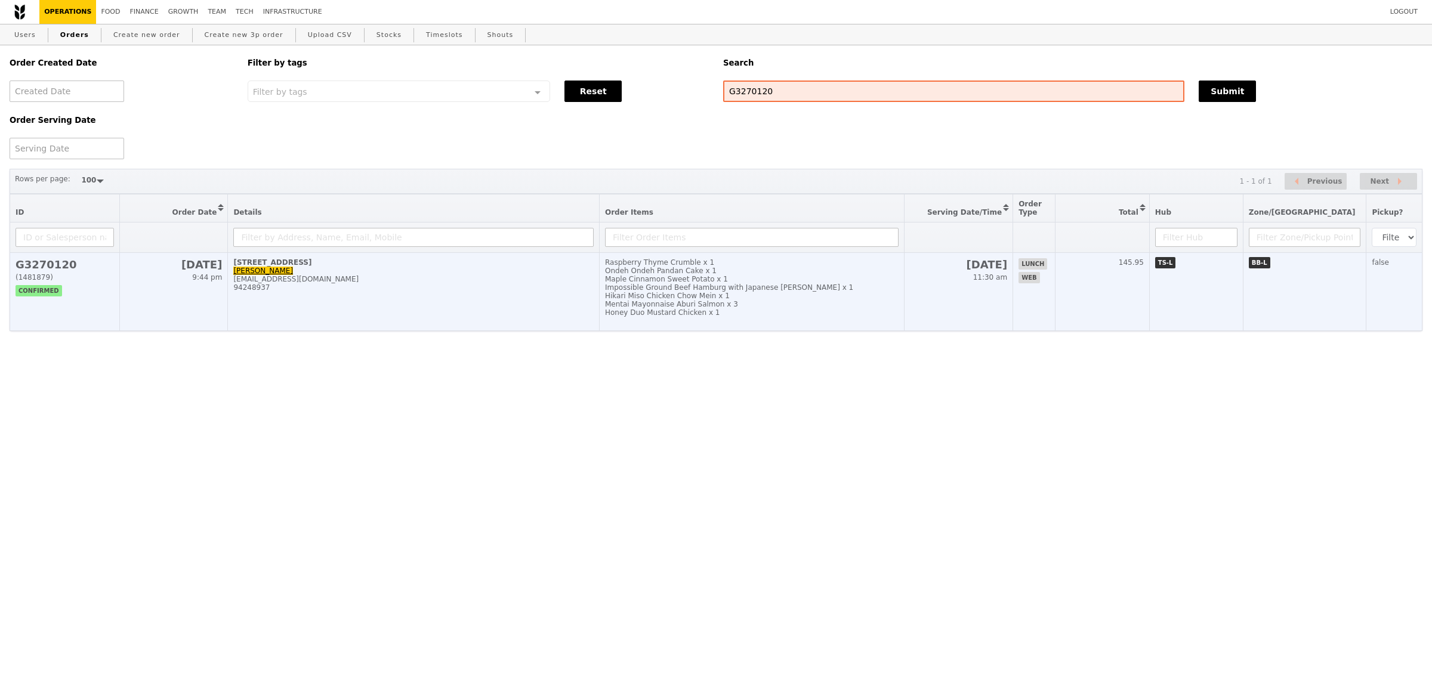
click at [436, 278] on div "[EMAIL_ADDRESS][DOMAIN_NAME]" at bounding box center [413, 279] width 360 height 8
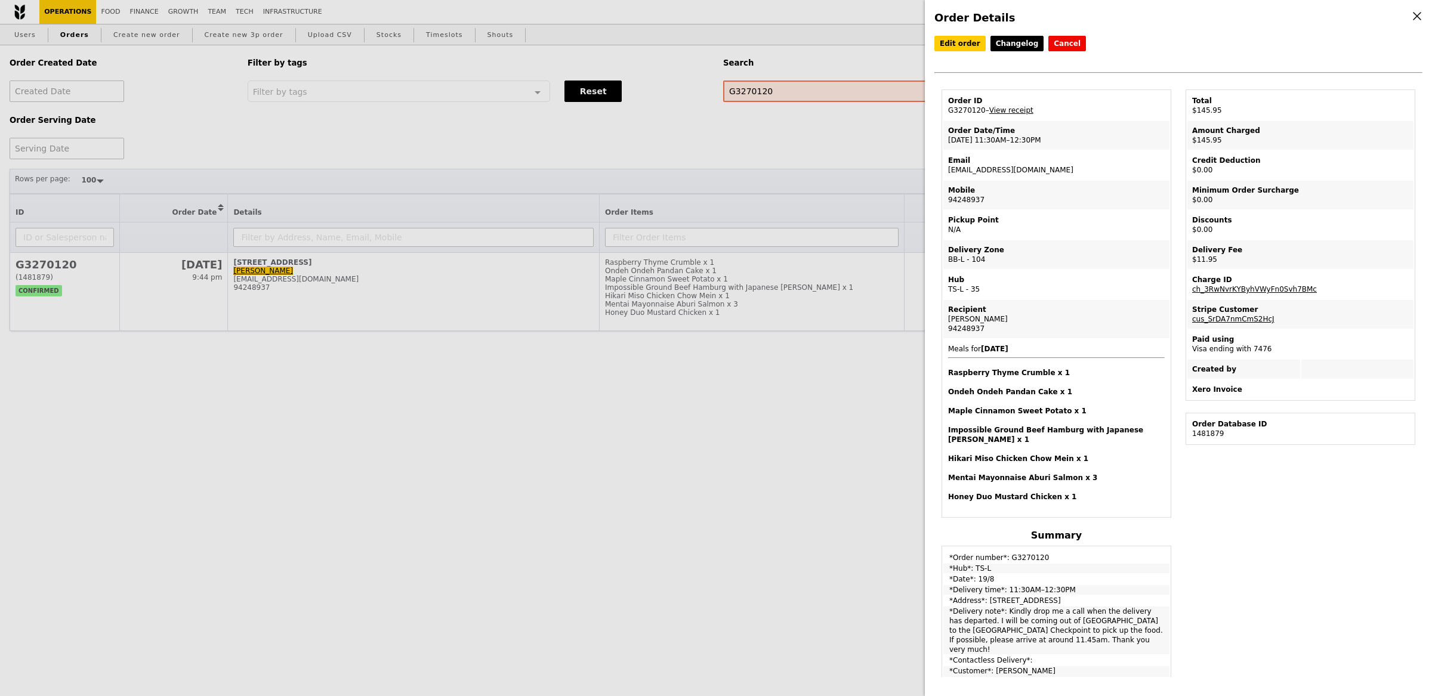
drag, startPoint x: 982, startPoint y: 110, endPoint x: 946, endPoint y: 113, distance: 35.4
click at [946, 113] on td "Order ID G3270120 – View receipt" at bounding box center [1056, 105] width 226 height 29
copy td "G3270120"
